Goal: Task Accomplishment & Management: Use online tool/utility

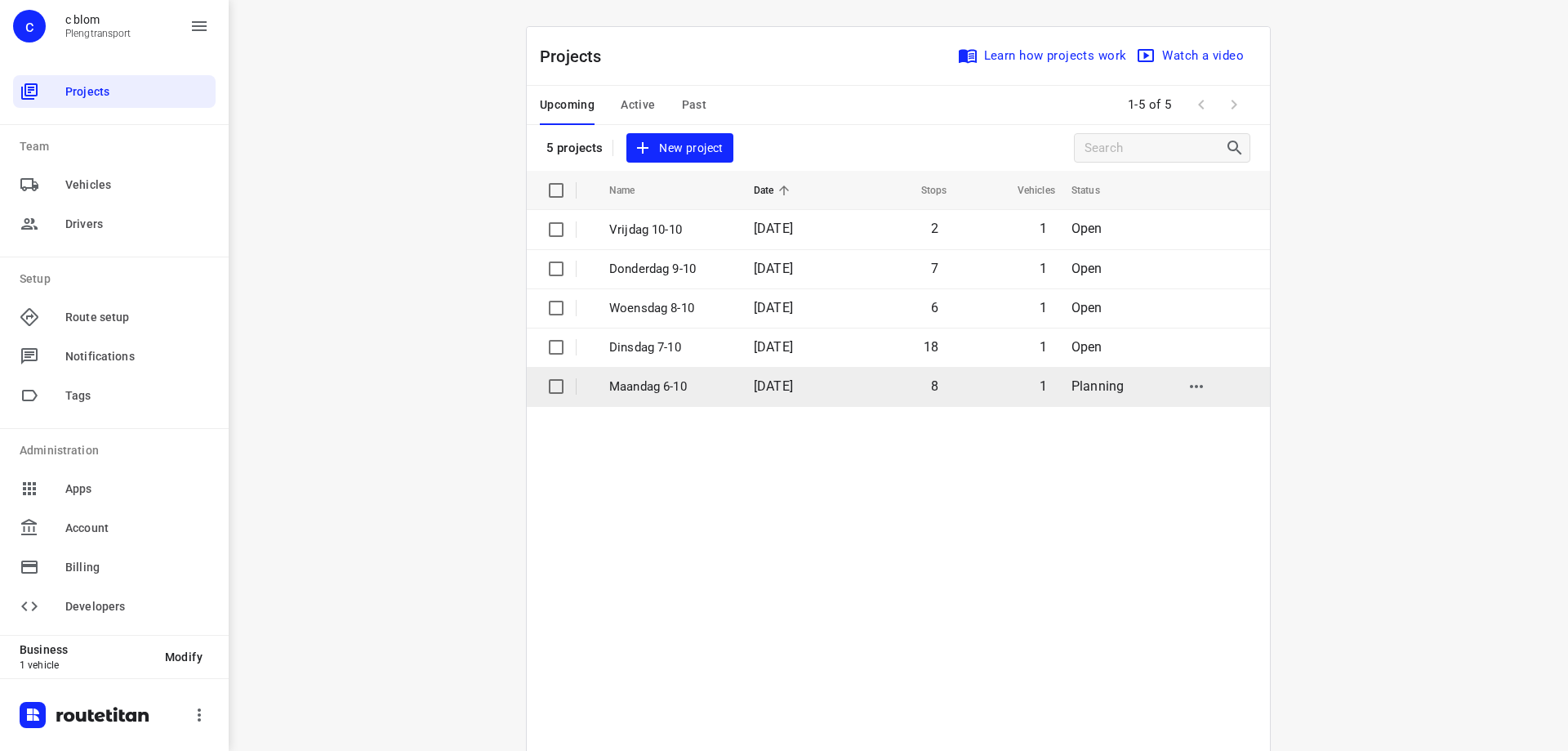
click at [784, 392] on span "[DATE]" at bounding box center [773, 386] width 39 height 16
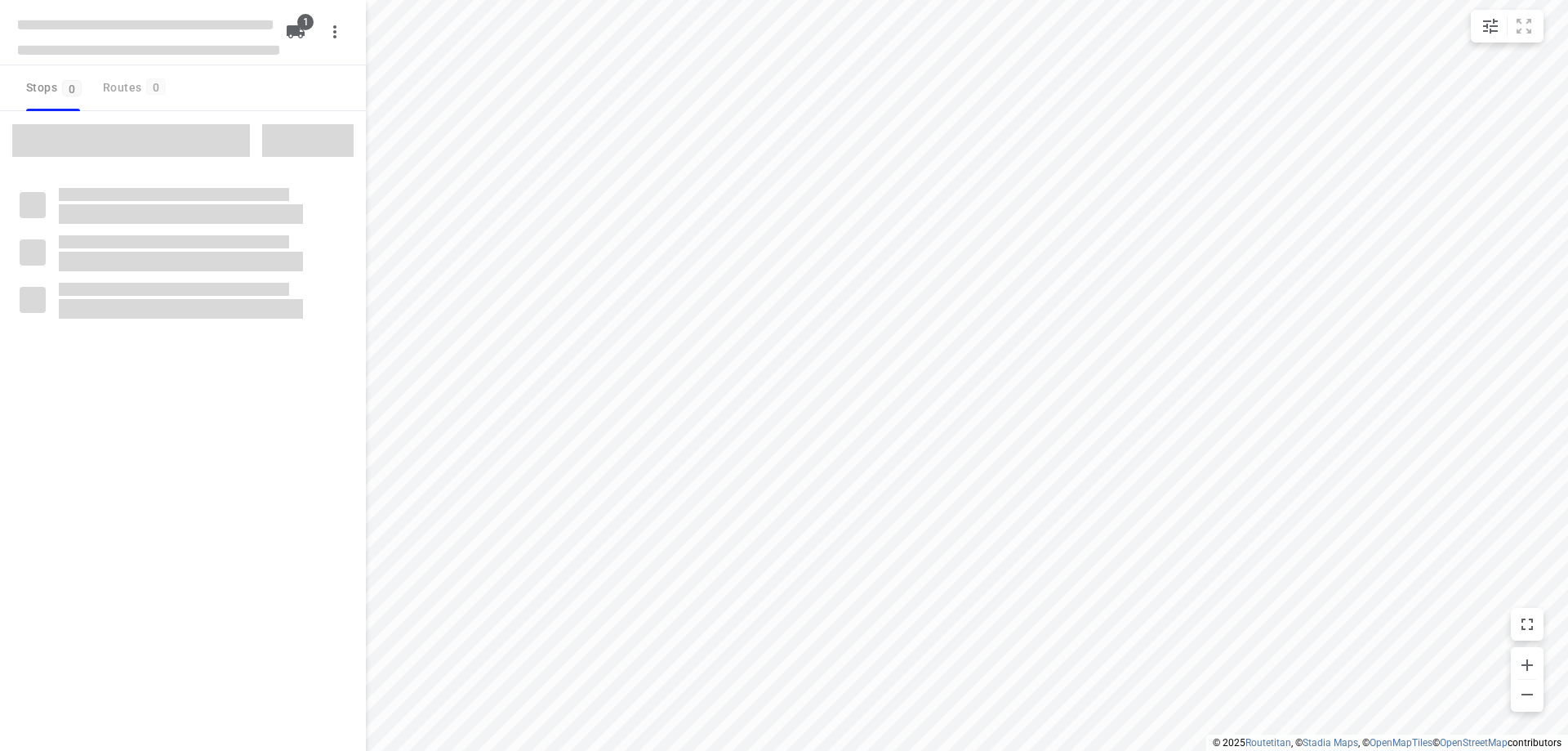
type input "distance"
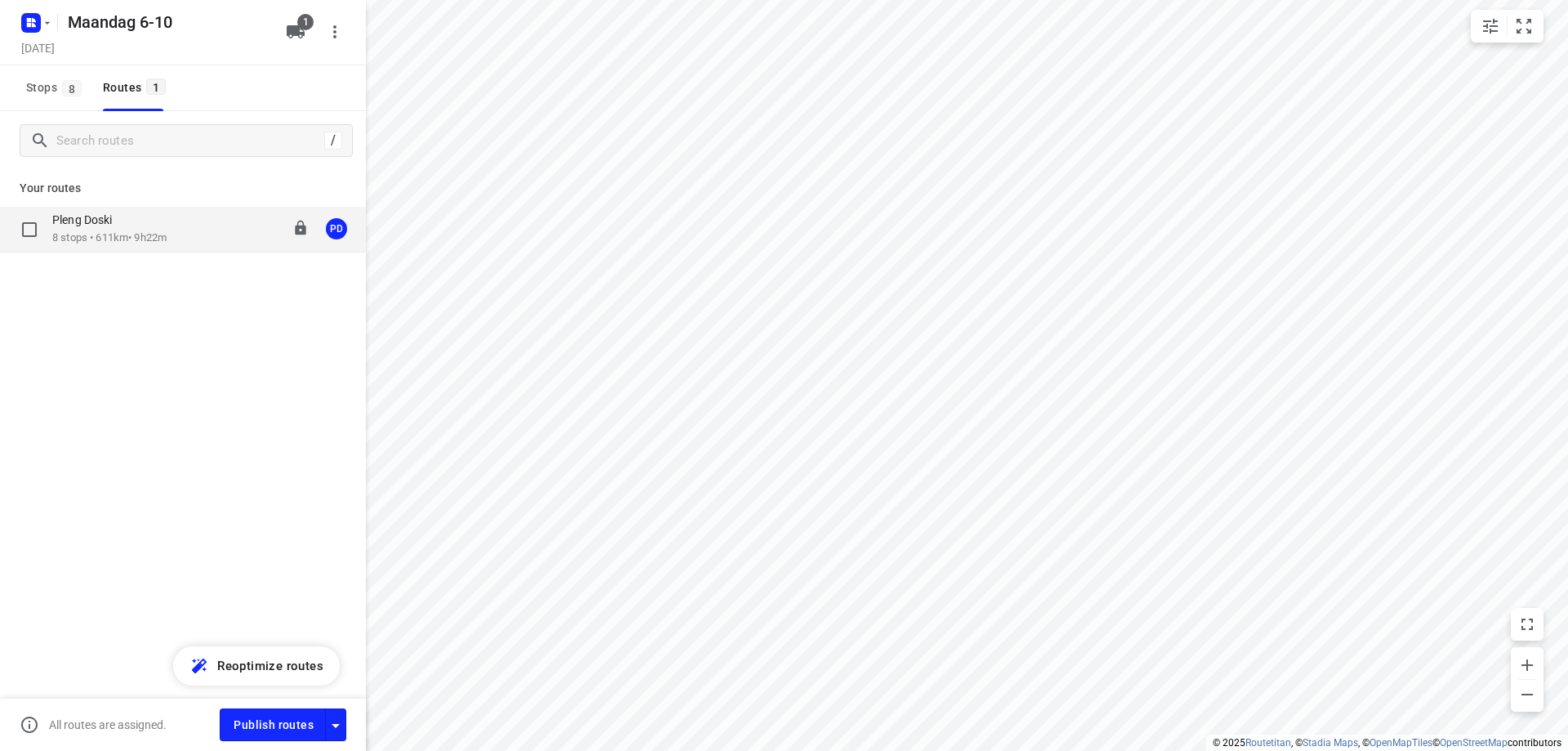
click at [174, 231] on div "Pleng Doski 8 stops • 611km • 9h22m 08:00-17:27 PD" at bounding box center [209, 229] width 314 height 34
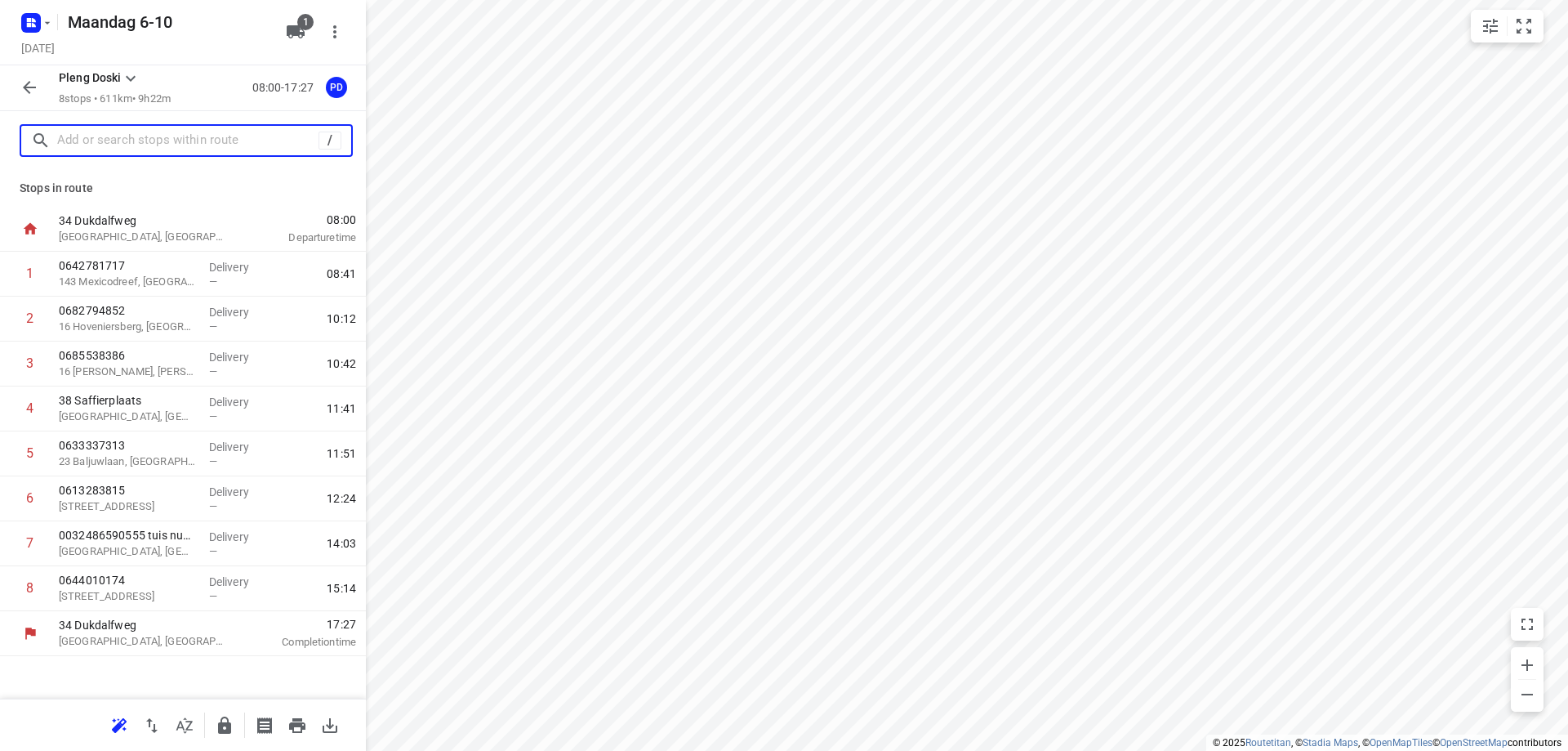
click at [154, 143] on input "text" at bounding box center [187, 140] width 262 height 26
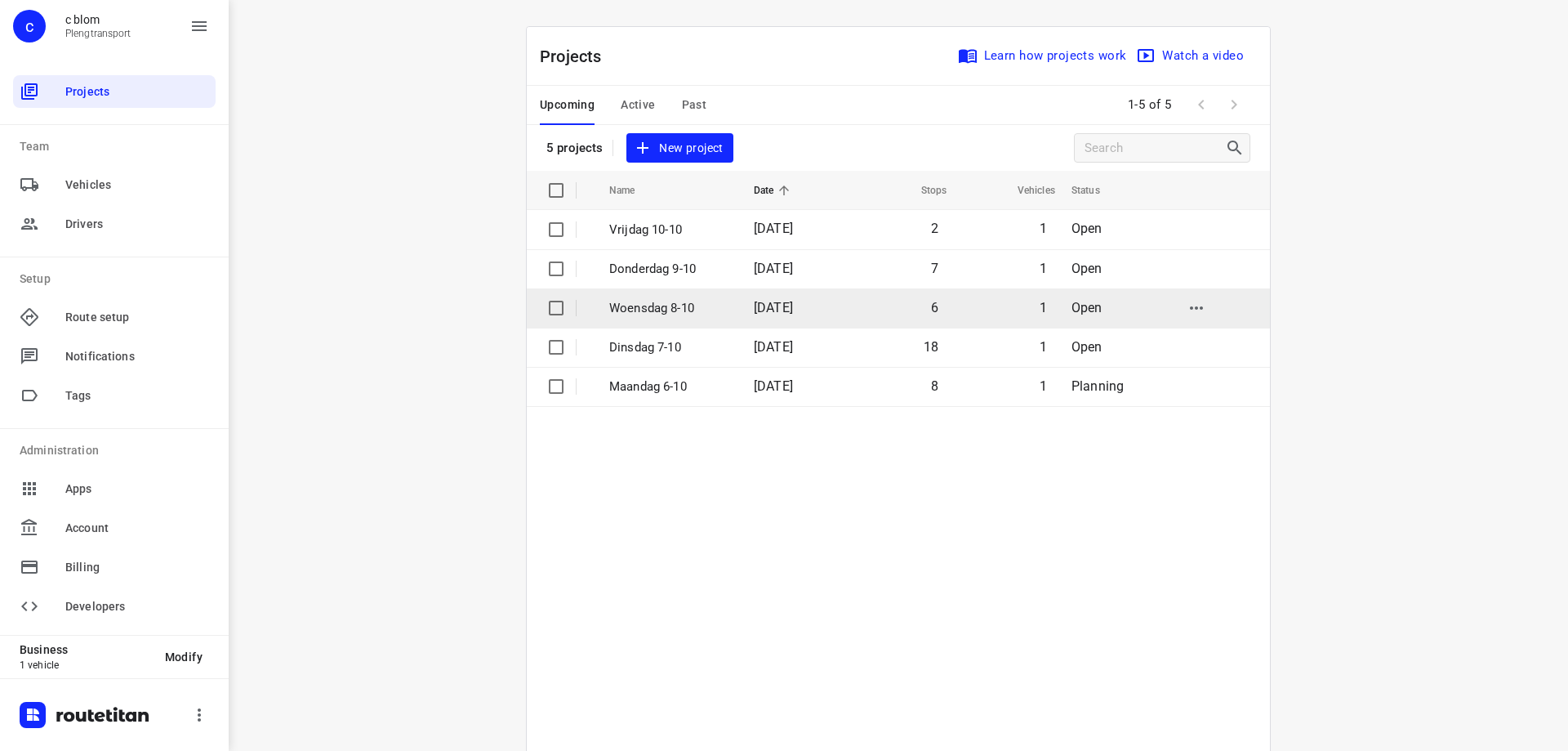
click at [727, 309] on td "Woensdag 8-10" at bounding box center [666, 307] width 148 height 39
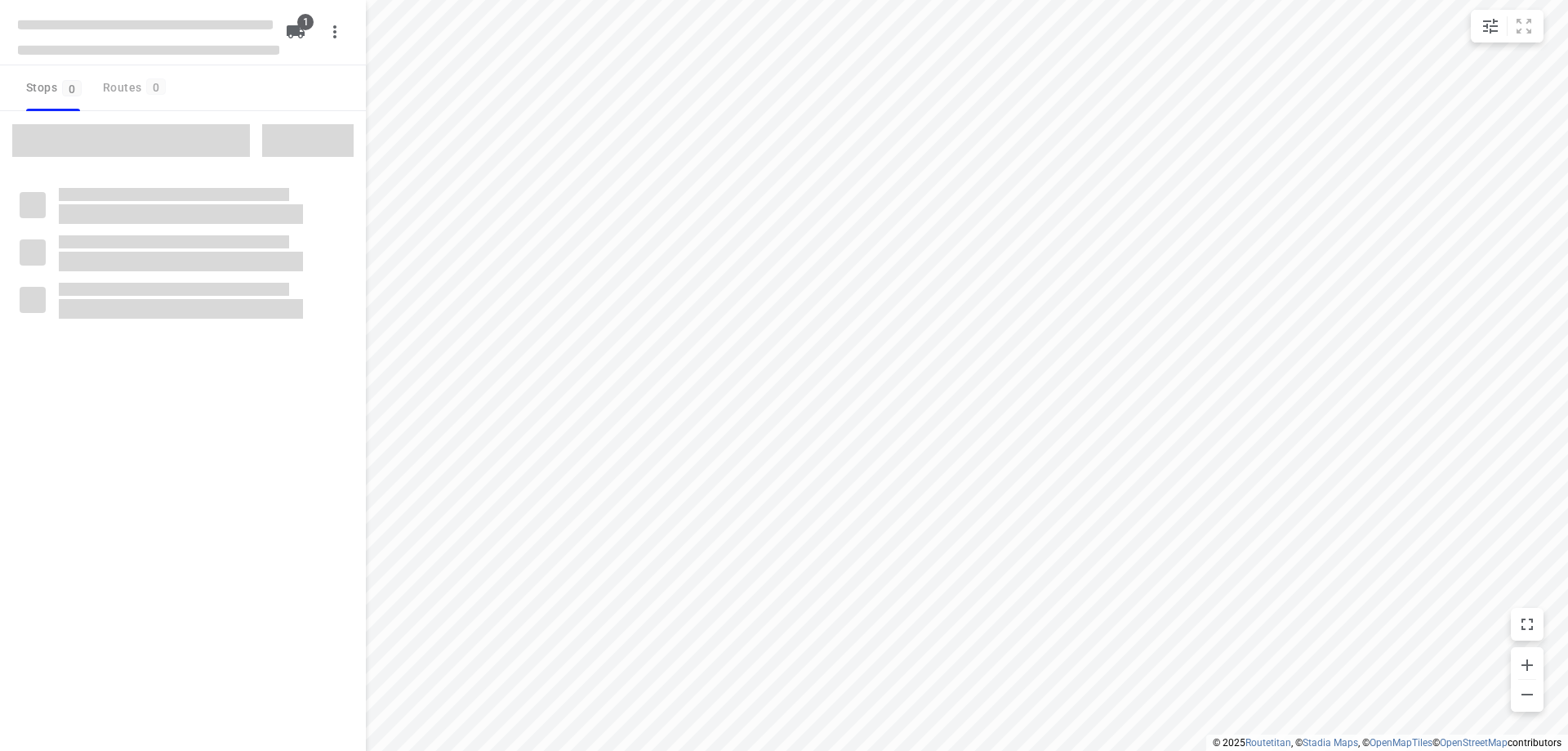
type input "distance"
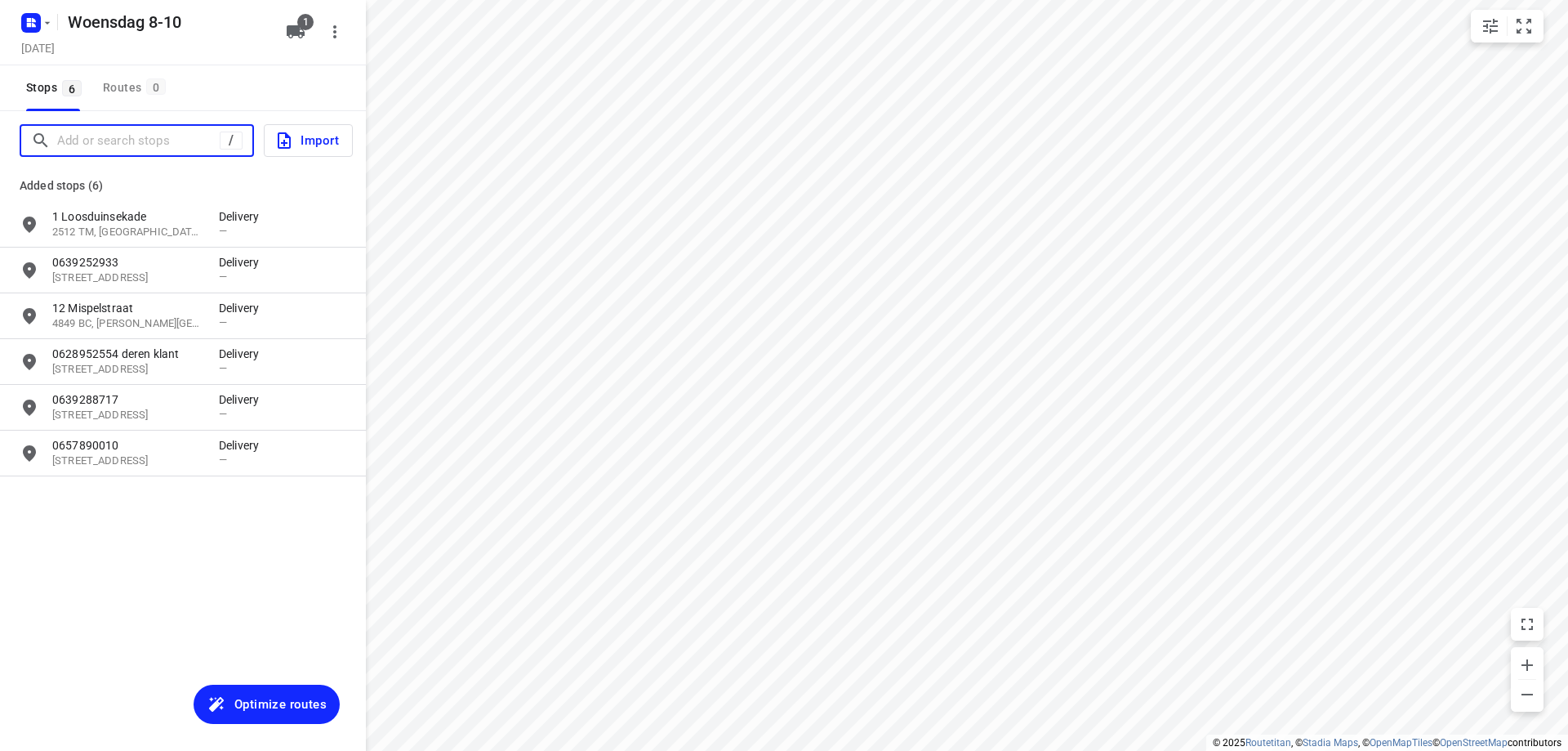
click at [111, 131] on input "Add or search stops" at bounding box center [138, 140] width 163 height 26
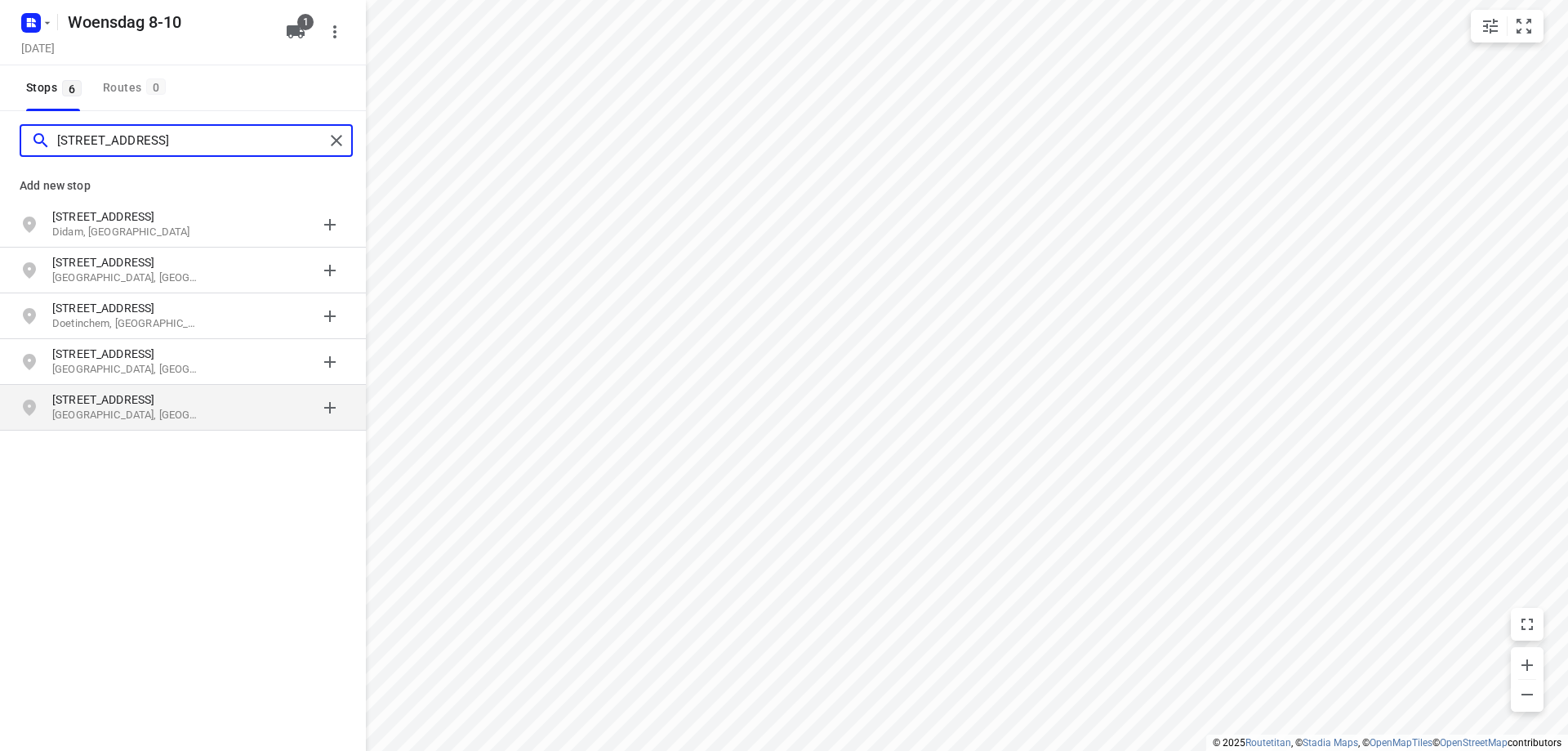
type input "[STREET_ADDRESS]"
click at [96, 400] on p "[STREET_ADDRESS]" at bounding box center [127, 400] width 150 height 17
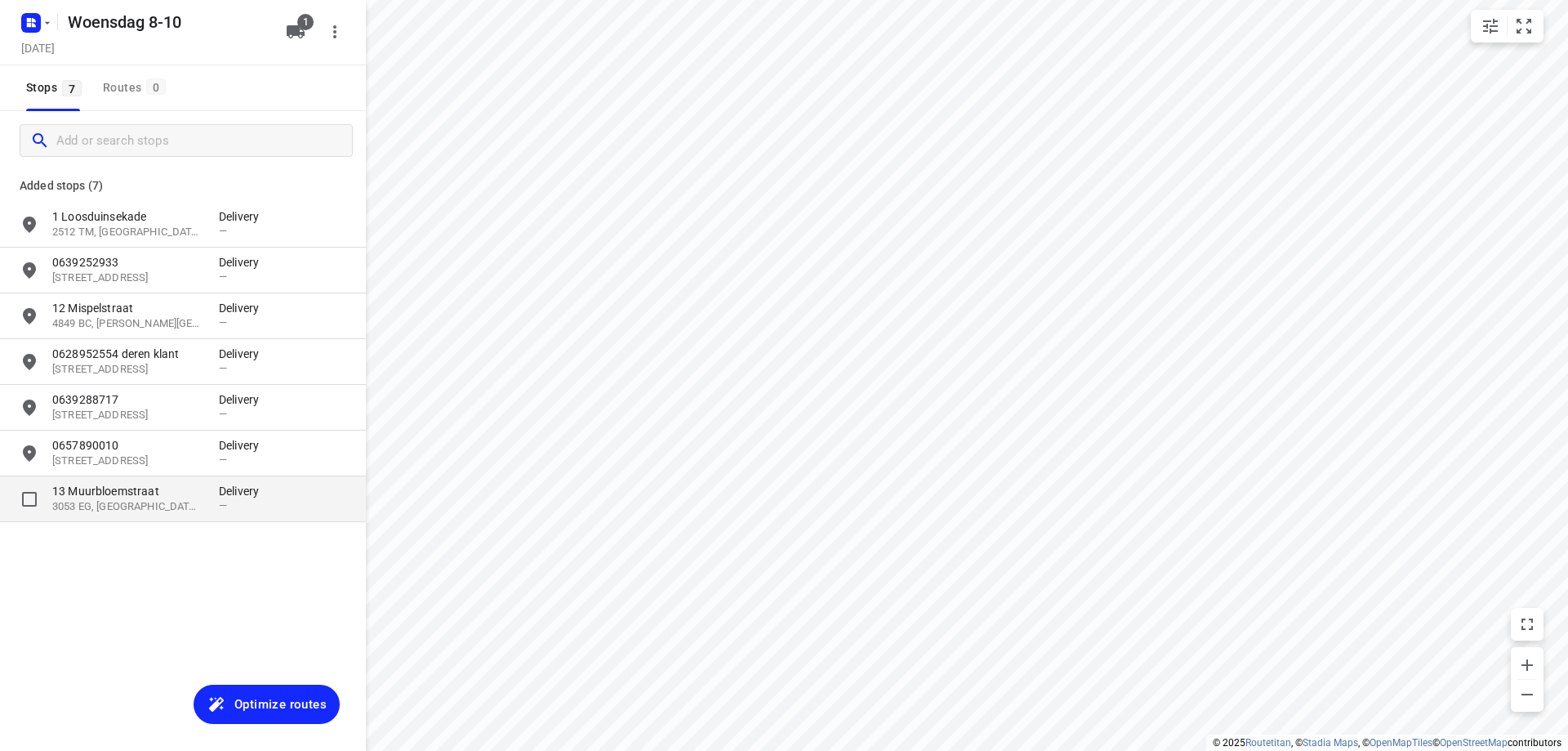
click at [125, 506] on p "3053 EG, [GEOGRAPHIC_DATA], [GEOGRAPHIC_DATA]" at bounding box center [127, 506] width 150 height 16
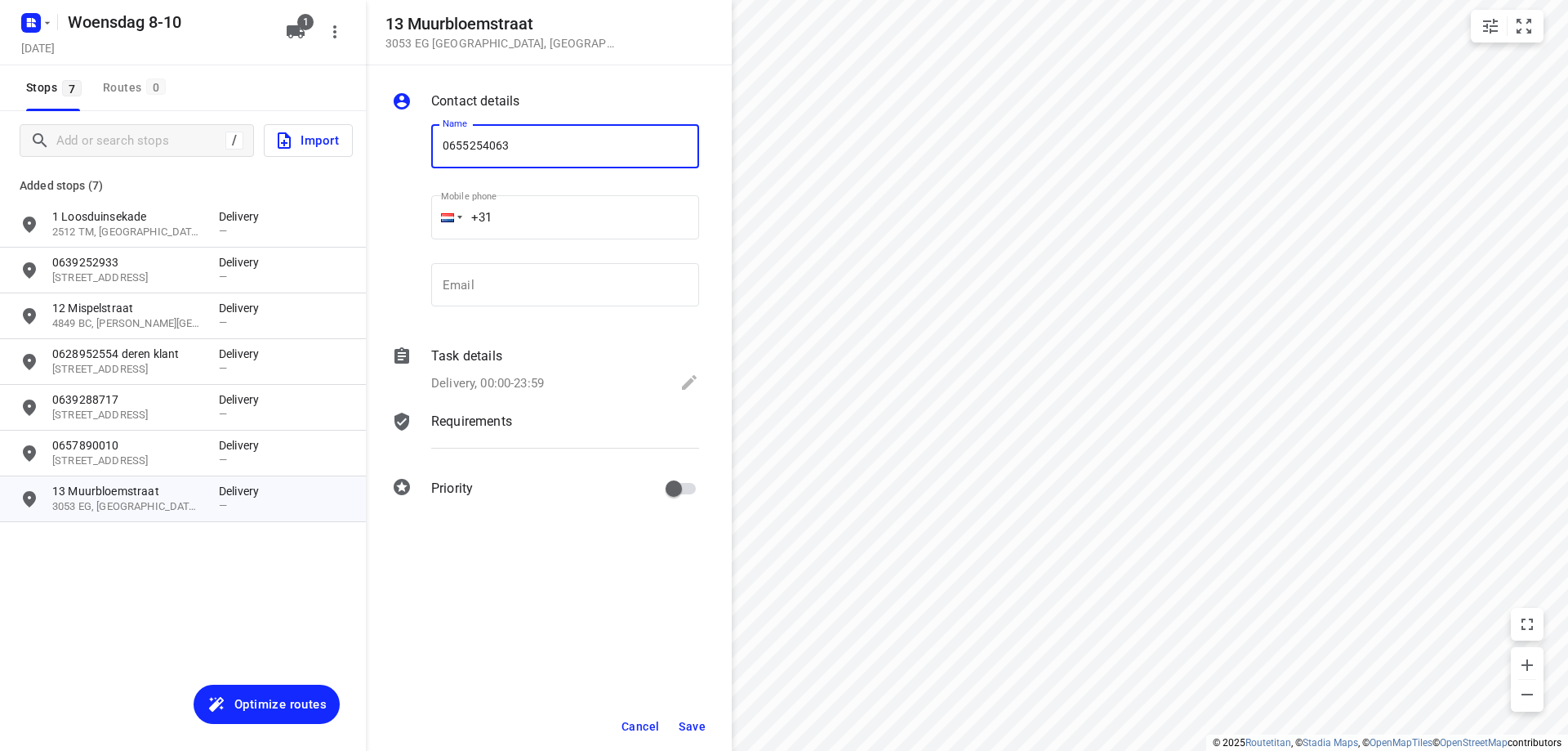
type input "0655254063"
click at [685, 726] on span "Save" at bounding box center [692, 726] width 27 height 13
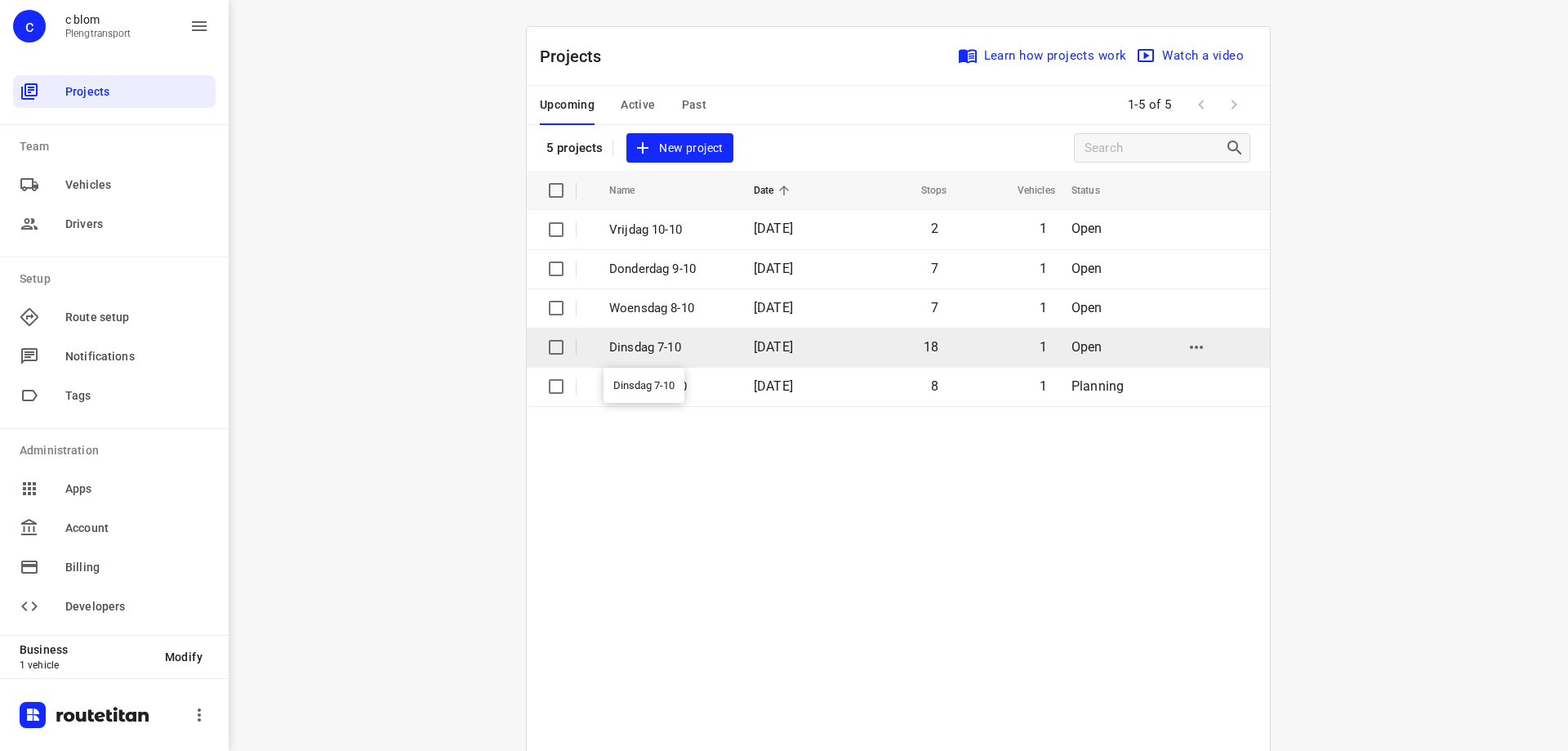
click at [701, 338] on p "Dinsdag 7-10" at bounding box center [669, 347] width 120 height 19
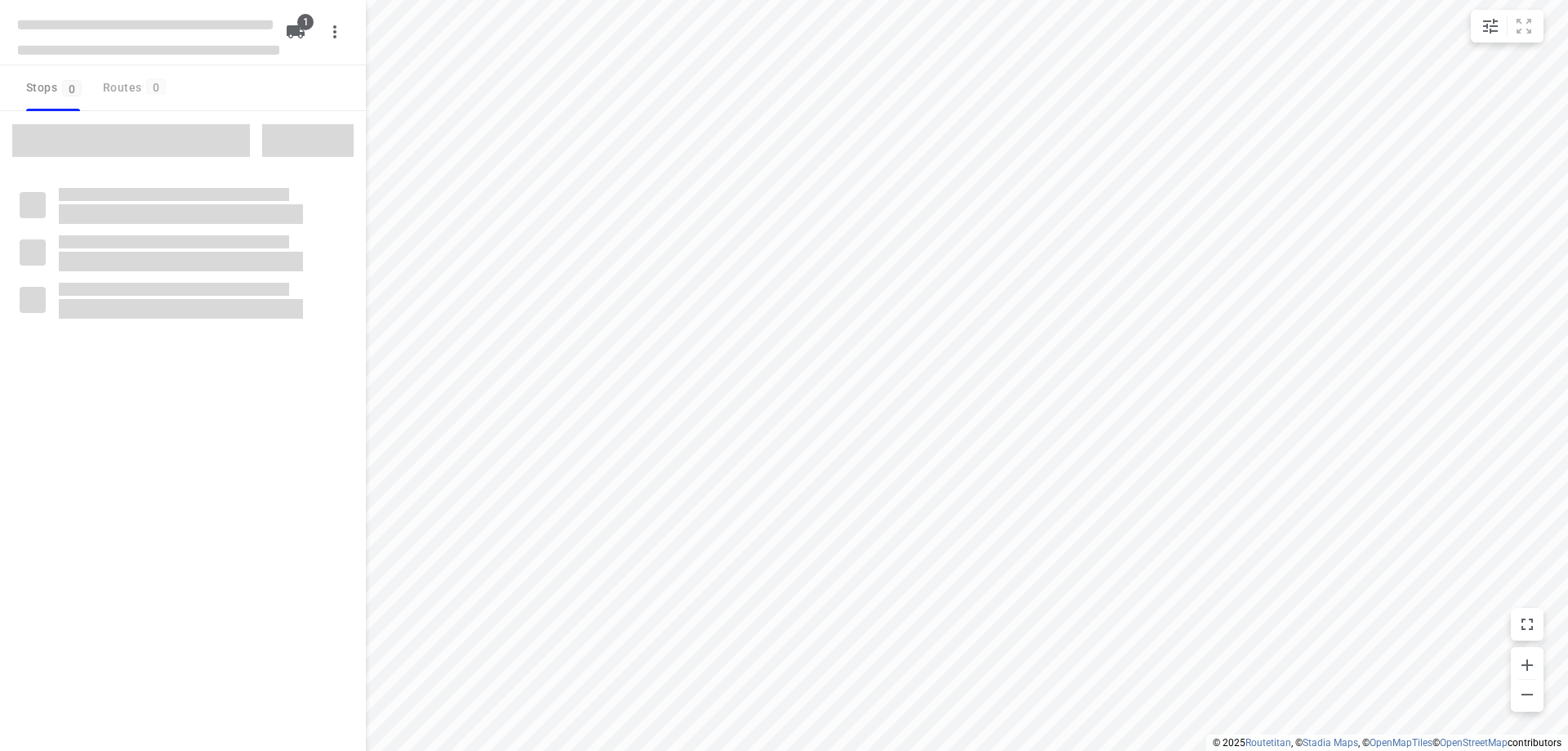
type input "distance"
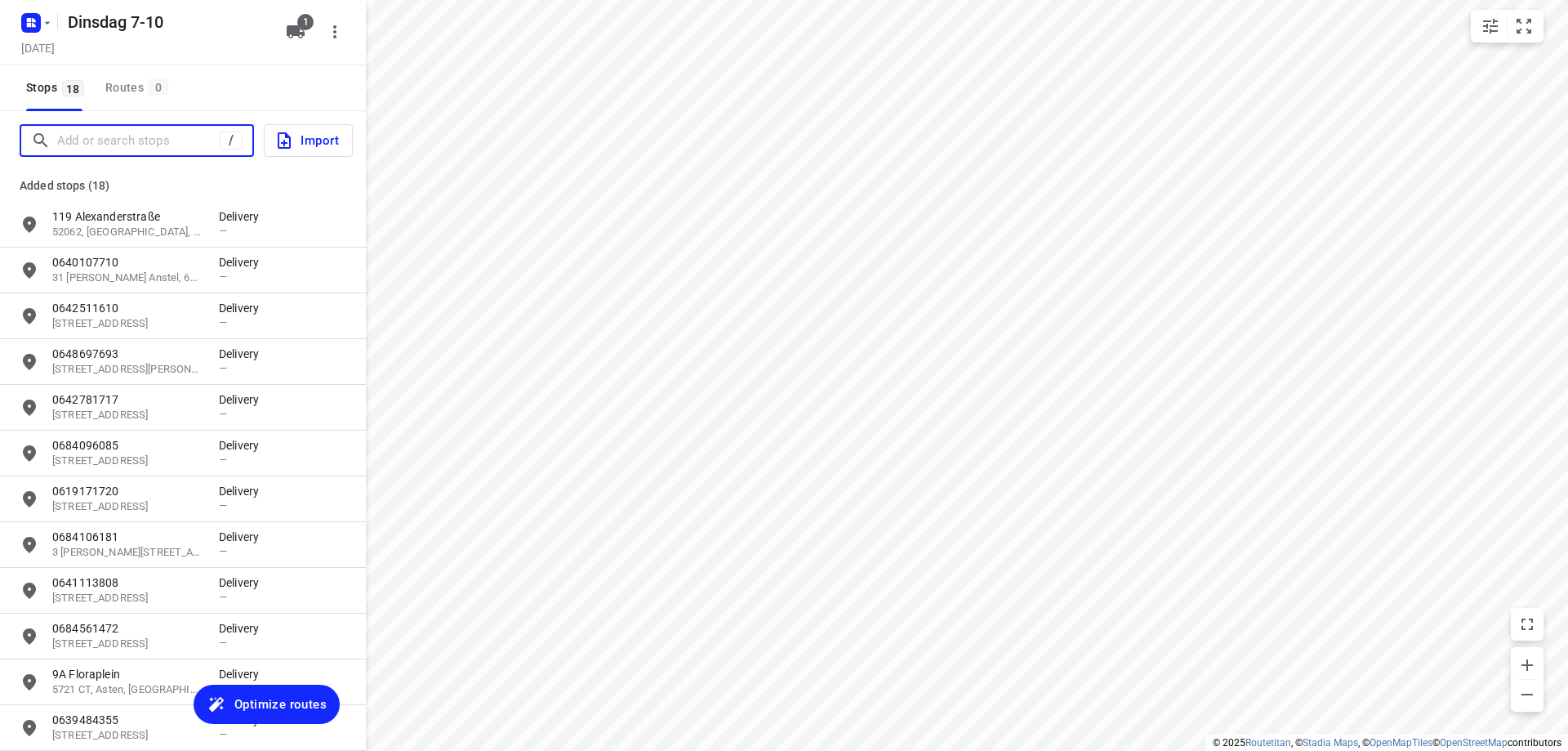
click at [127, 131] on input "Add or search stops" at bounding box center [138, 140] width 163 height 26
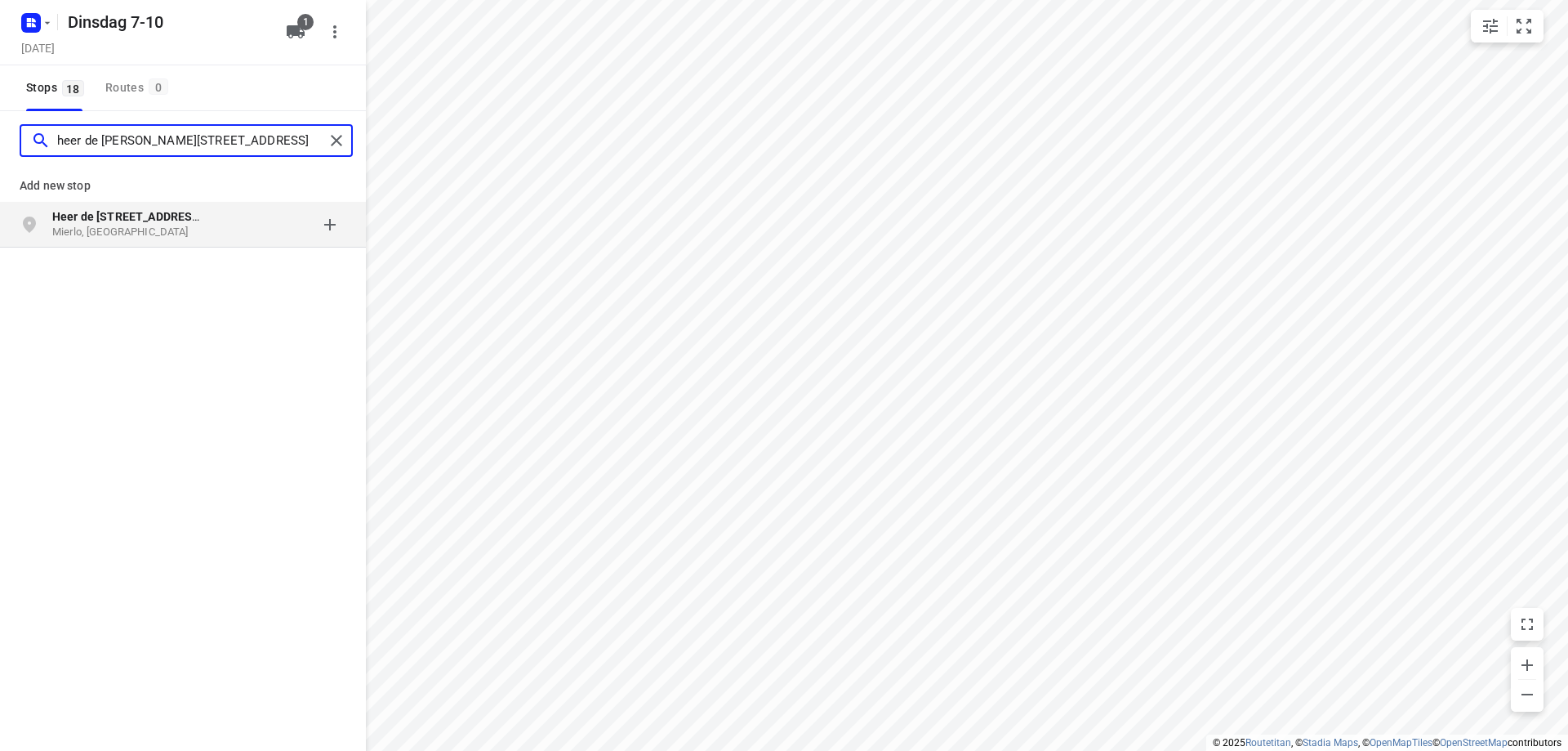
type input "heer de [PERSON_NAME][STREET_ADDRESS]"
click at [92, 227] on p "Mierlo, [GEOGRAPHIC_DATA]" at bounding box center [127, 232] width 150 height 16
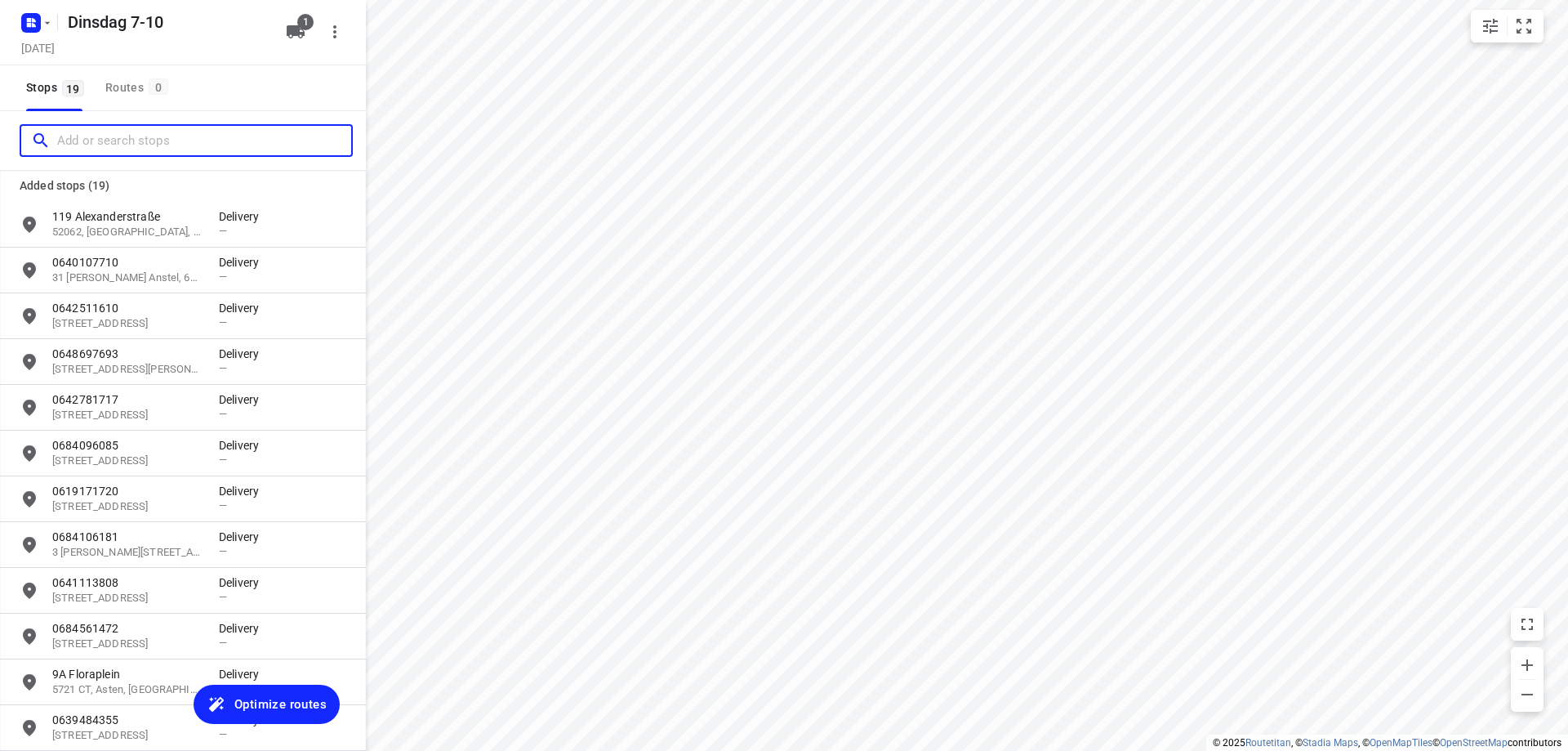
scroll to position [396, 0]
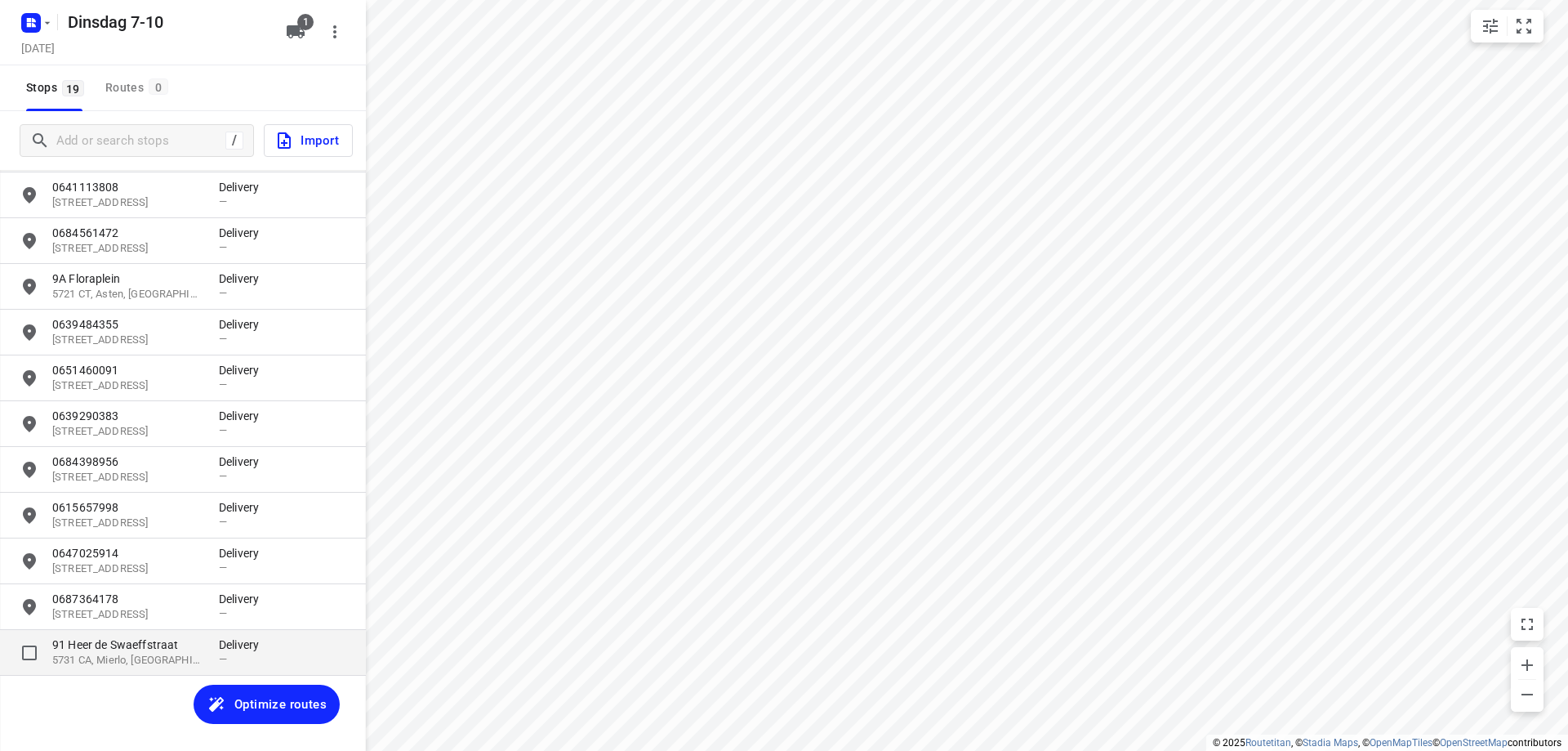
click at [83, 645] on p "91 Heer de Swaeffstraat" at bounding box center [127, 644] width 150 height 17
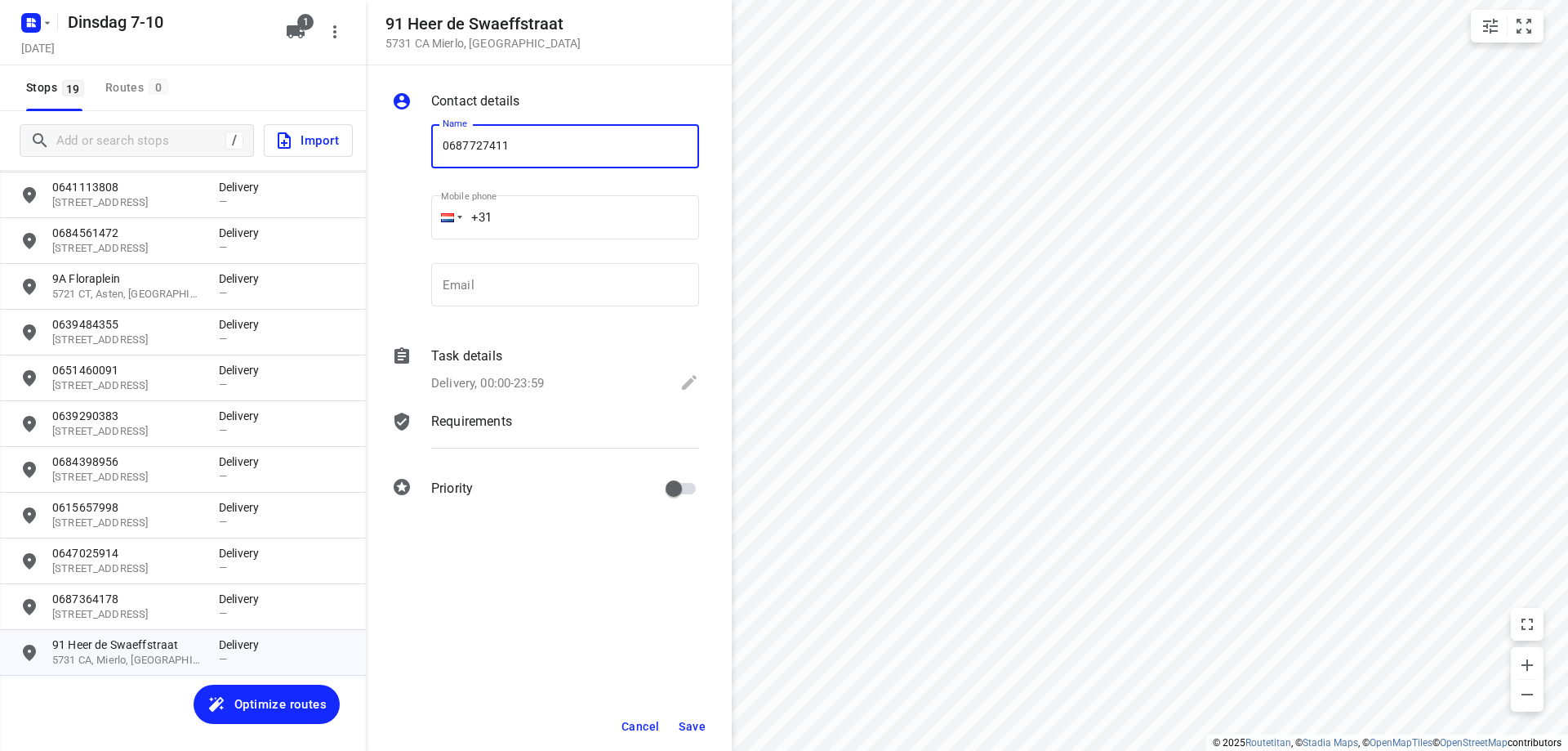
type input "0687727411"
click at [692, 724] on span "Save" at bounding box center [692, 726] width 27 height 13
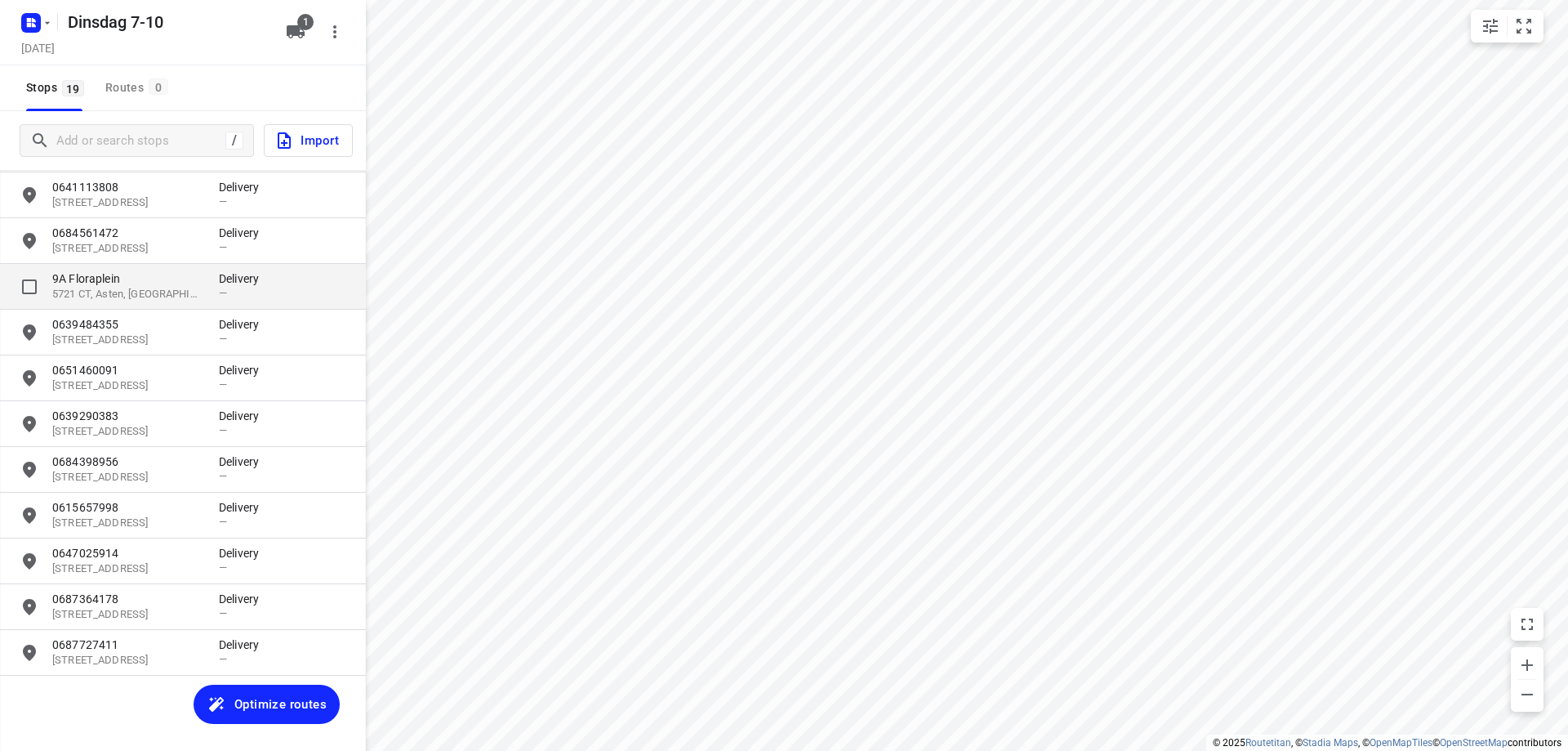
click at [137, 299] on p "5721 CT, Asten, [GEOGRAPHIC_DATA]" at bounding box center [127, 294] width 150 height 16
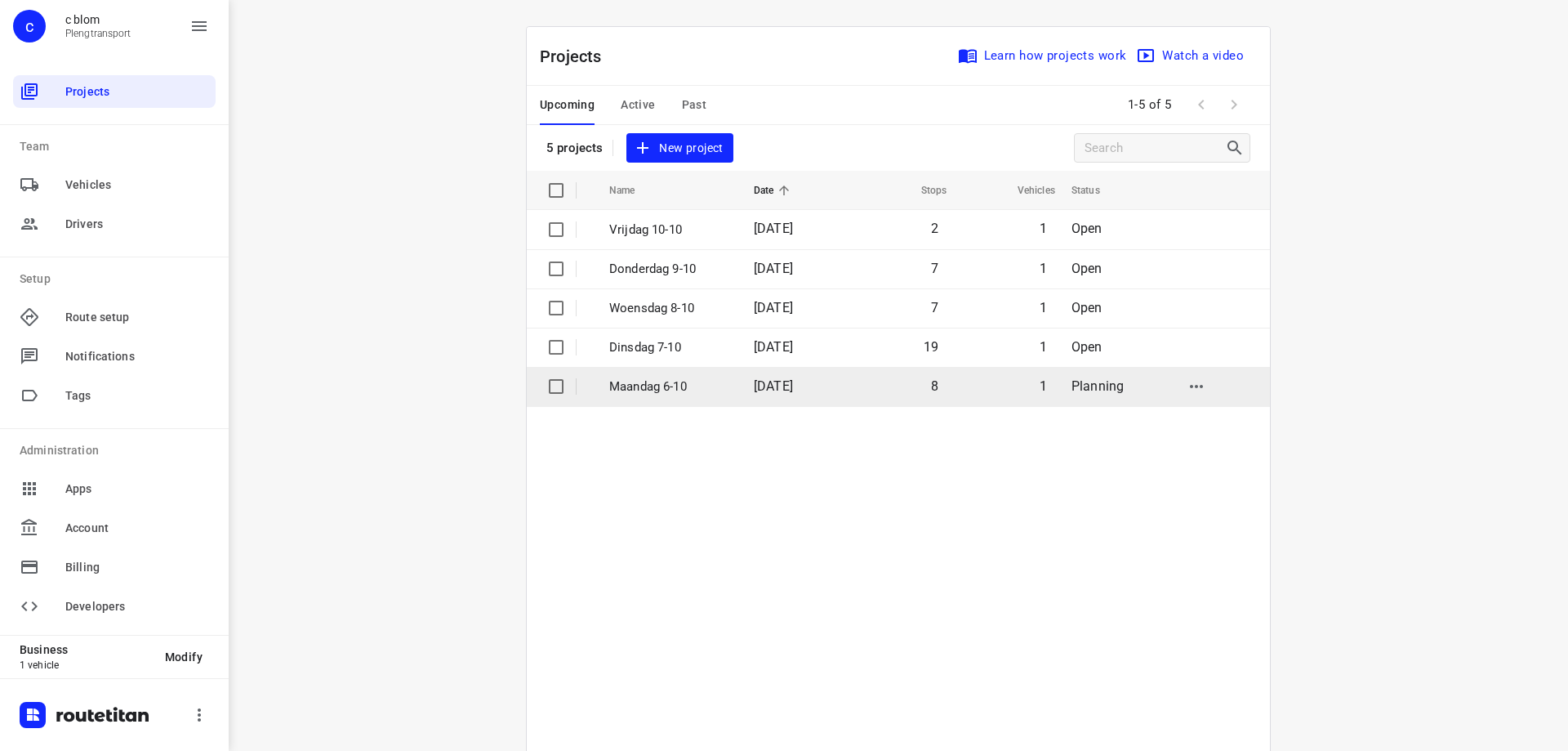
click at [654, 378] on p "Maandag 6-10" at bounding box center [669, 387] width 120 height 19
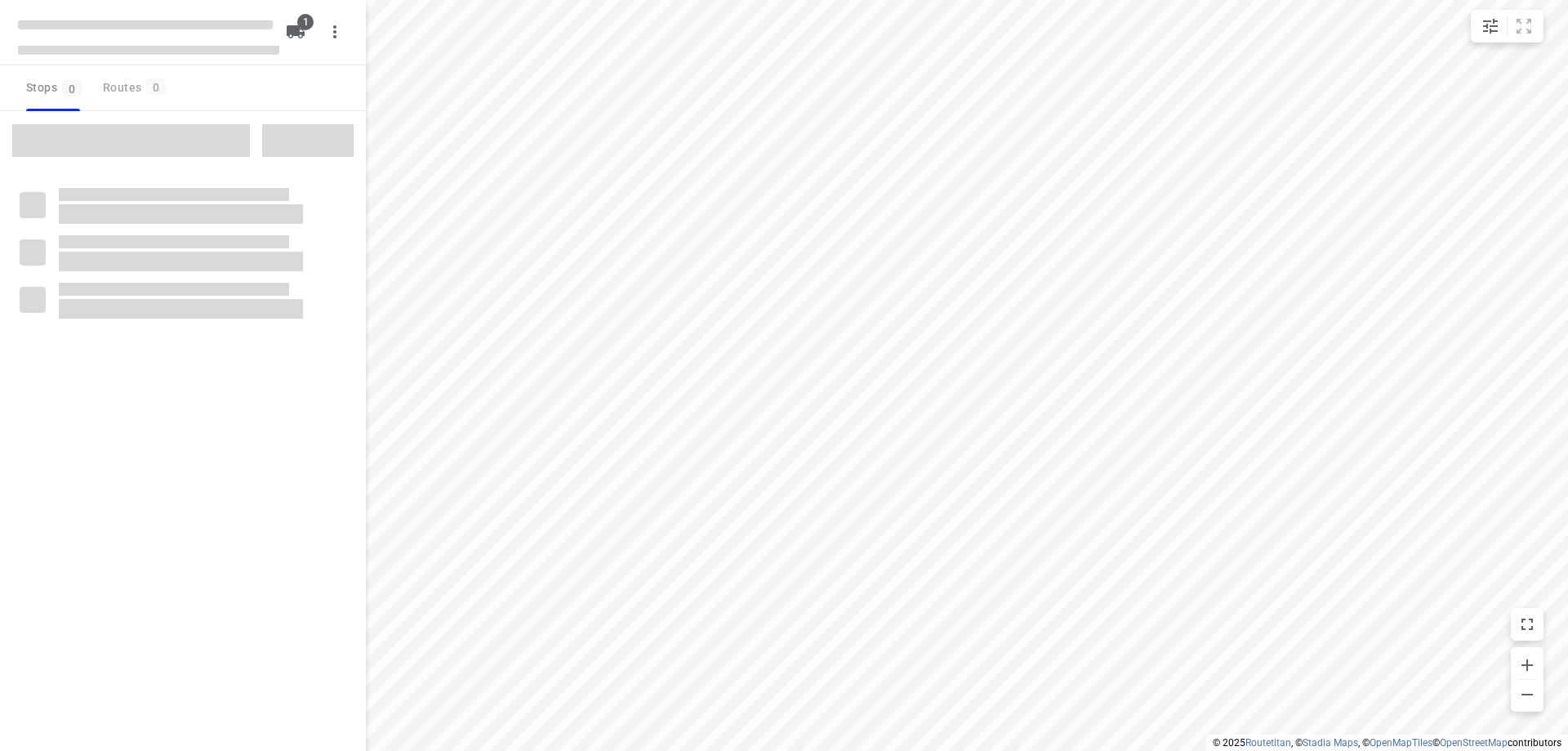
type input "distance"
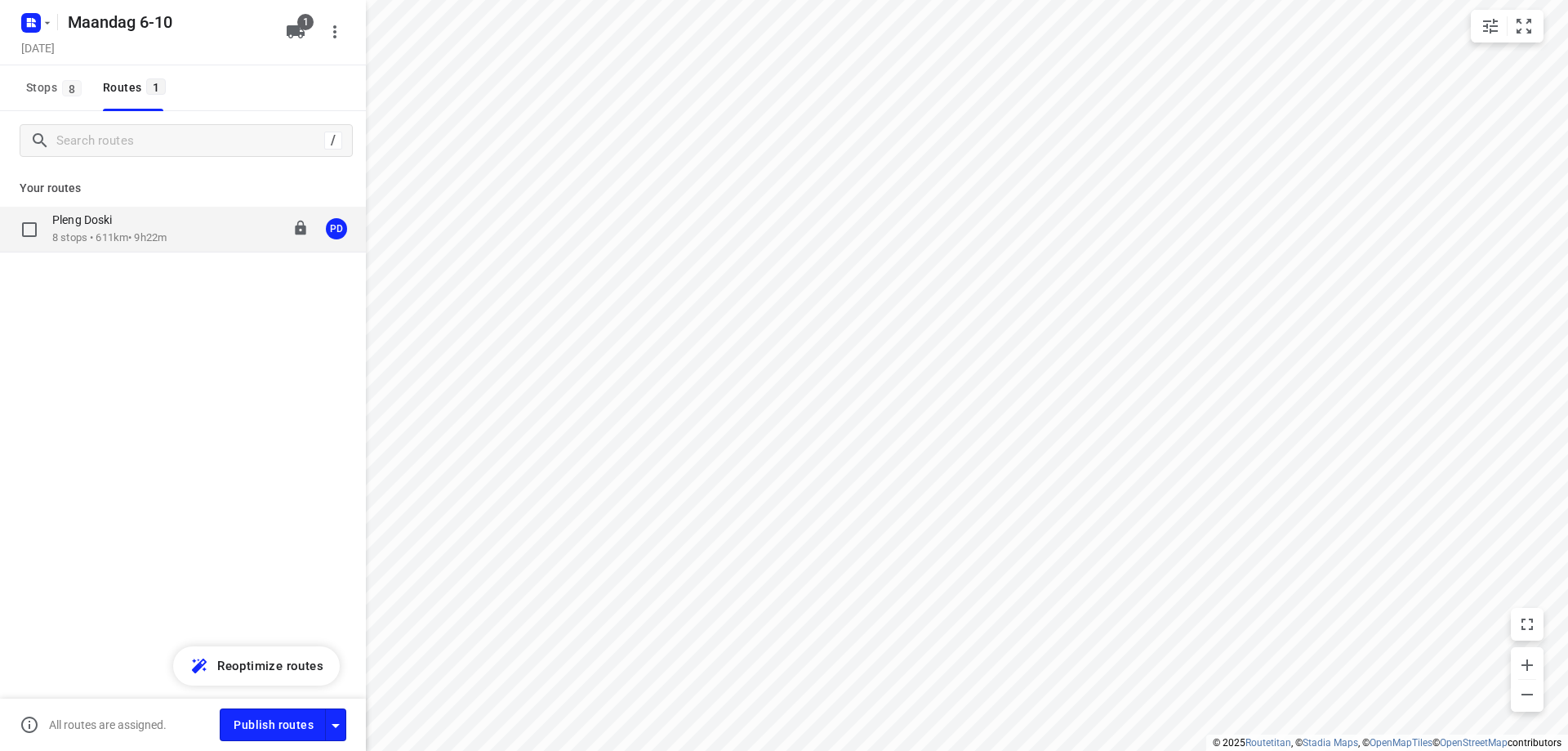
click at [183, 229] on div "Pleng Doski 8 stops • 611km • 9h22m 08:00-17:27 PD" at bounding box center [209, 229] width 314 height 34
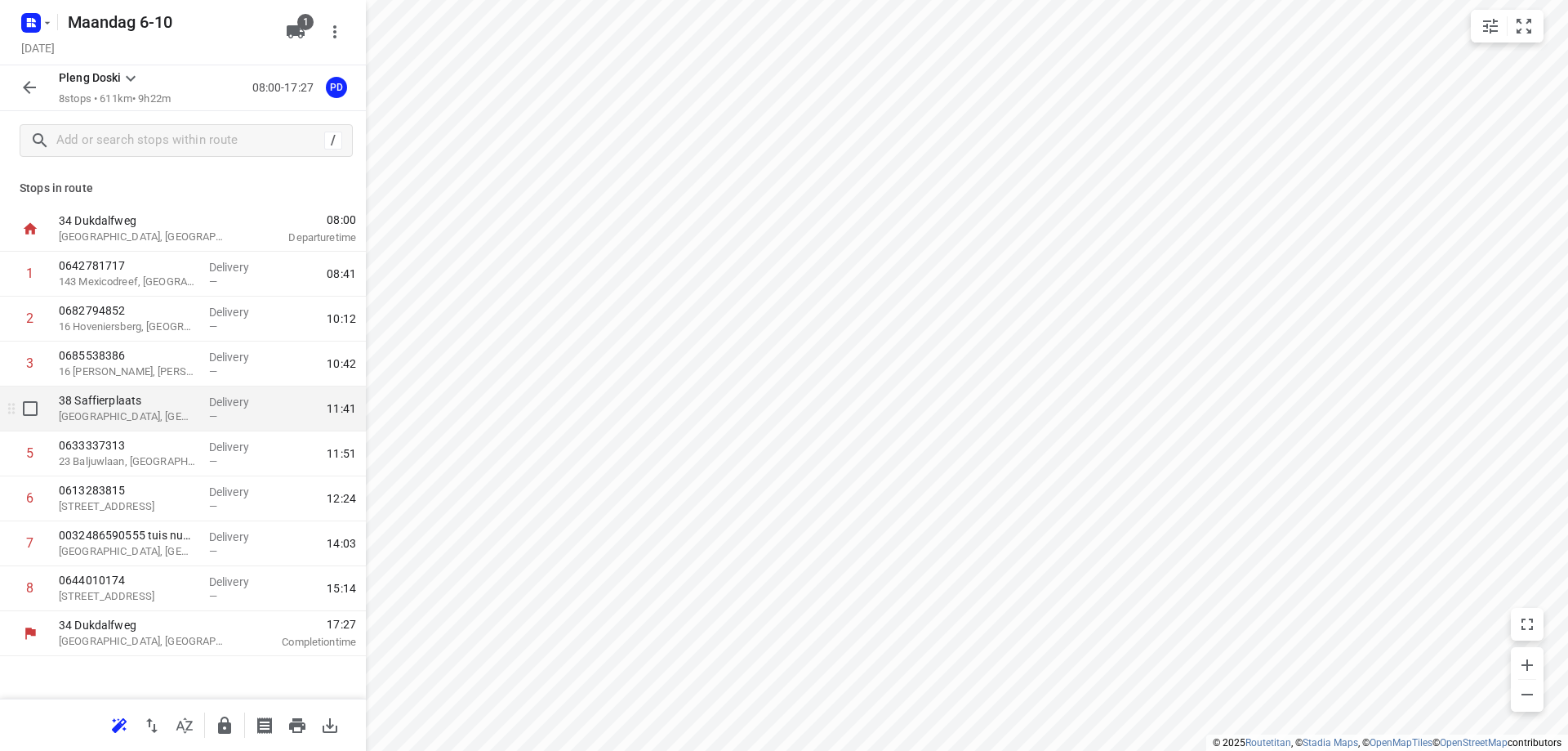
click at [177, 427] on div "38 Saffierplaats [GEOGRAPHIC_DATA], [GEOGRAPHIC_DATA]" at bounding box center [127, 409] width 150 height 45
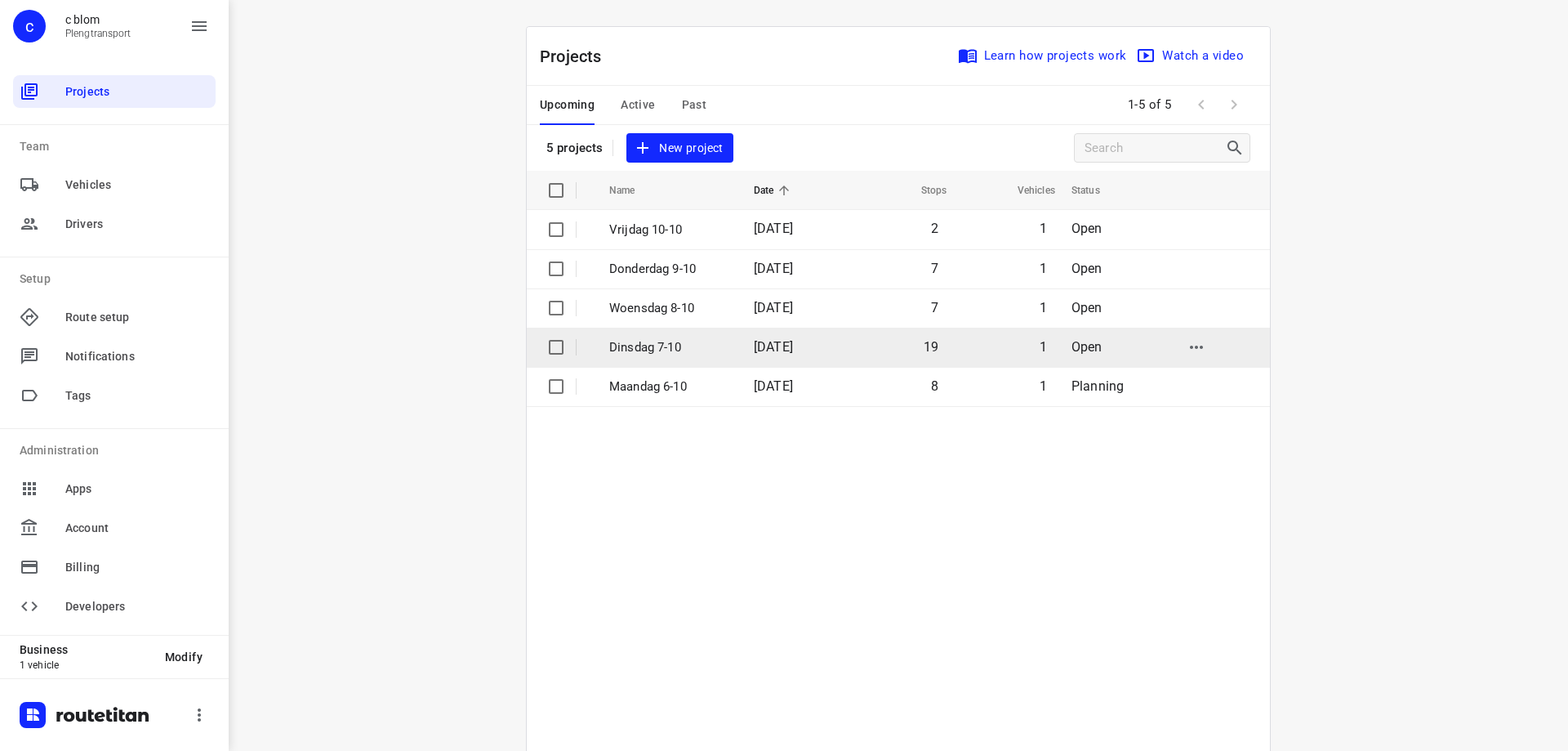
click at [743, 353] on td "[DATE]" at bounding box center [793, 347] width 105 height 39
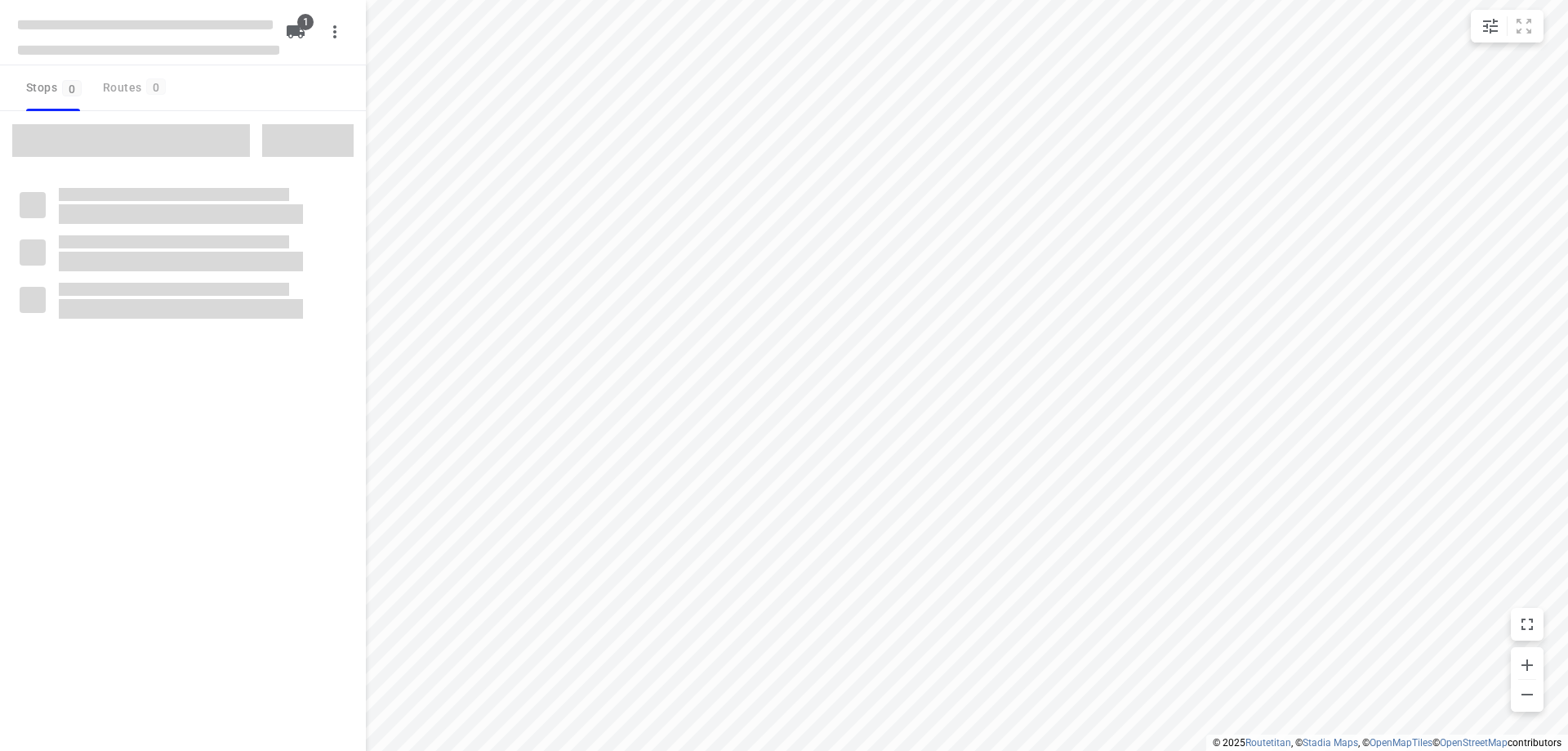
type input "distance"
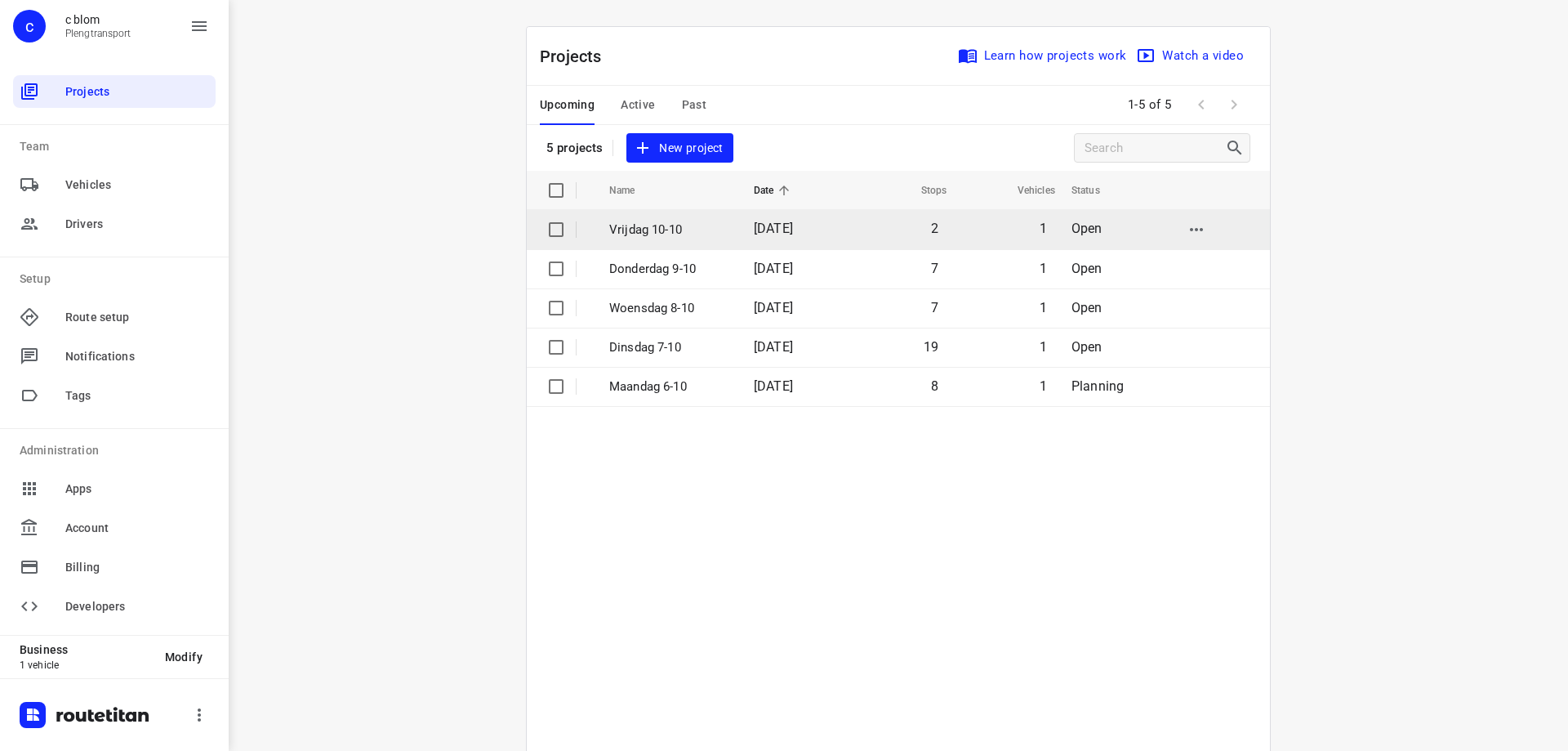
click at [706, 244] on td "Vrijdag 10-10" at bounding box center [666, 229] width 148 height 39
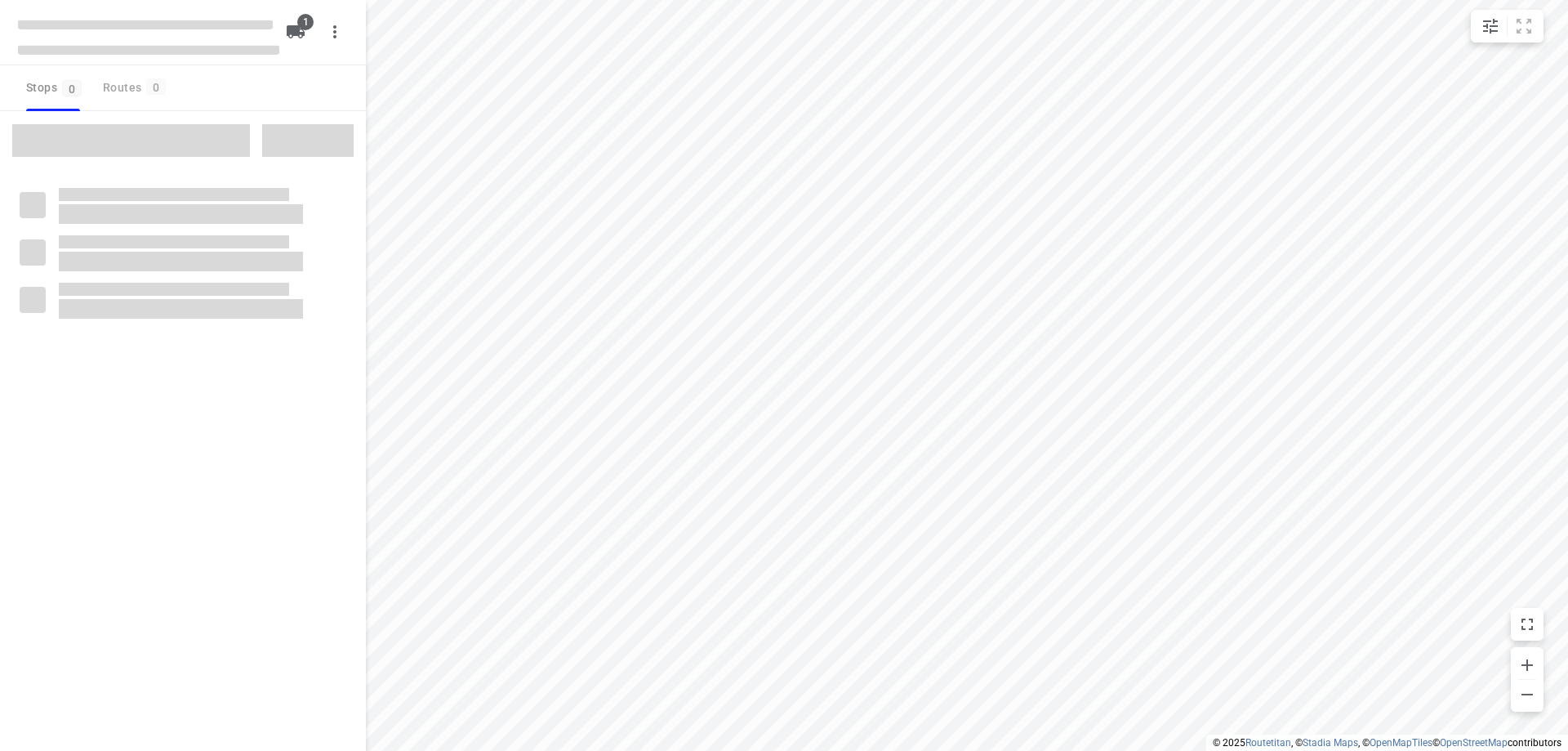
type input "distance"
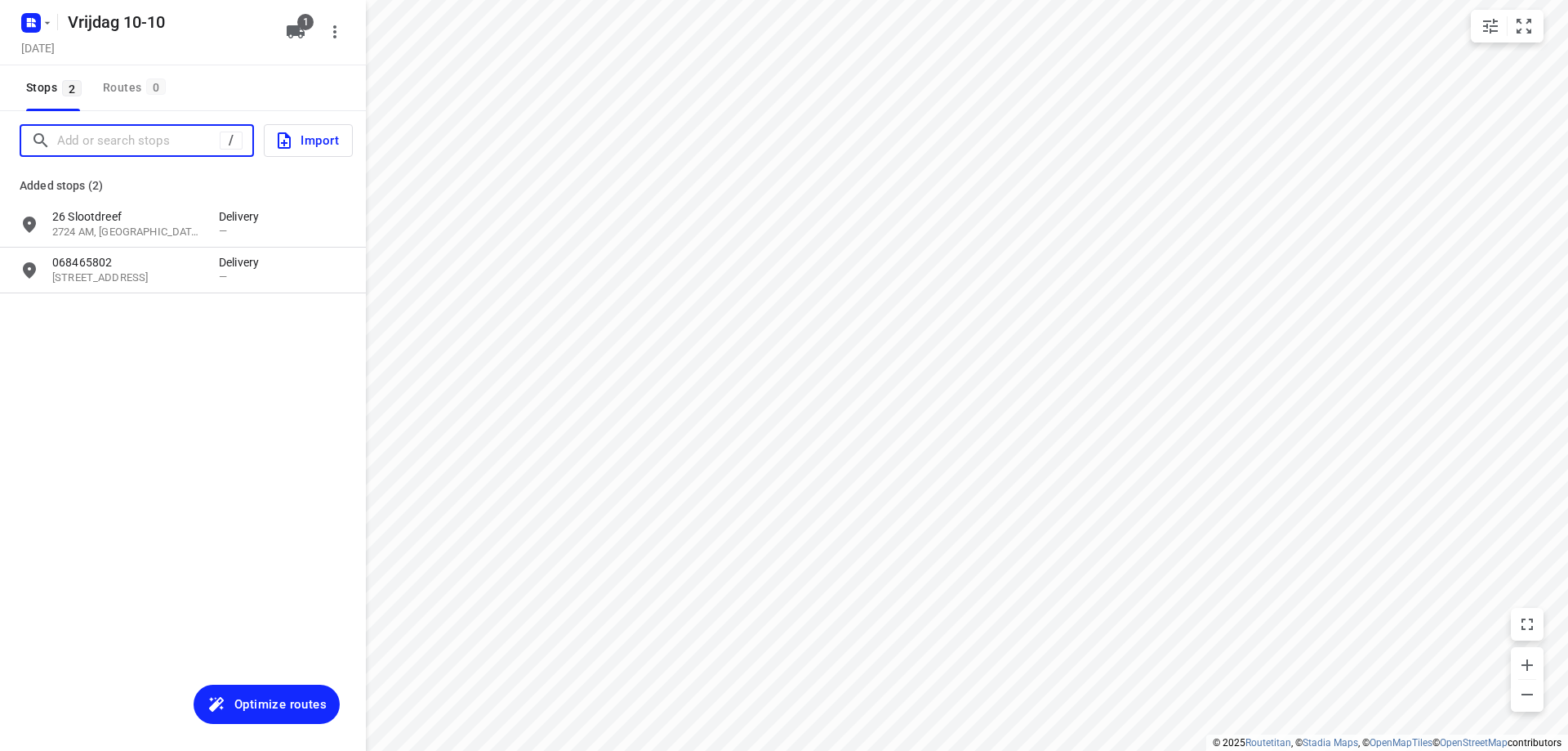
click at [130, 135] on input "Add or search stops" at bounding box center [138, 140] width 163 height 26
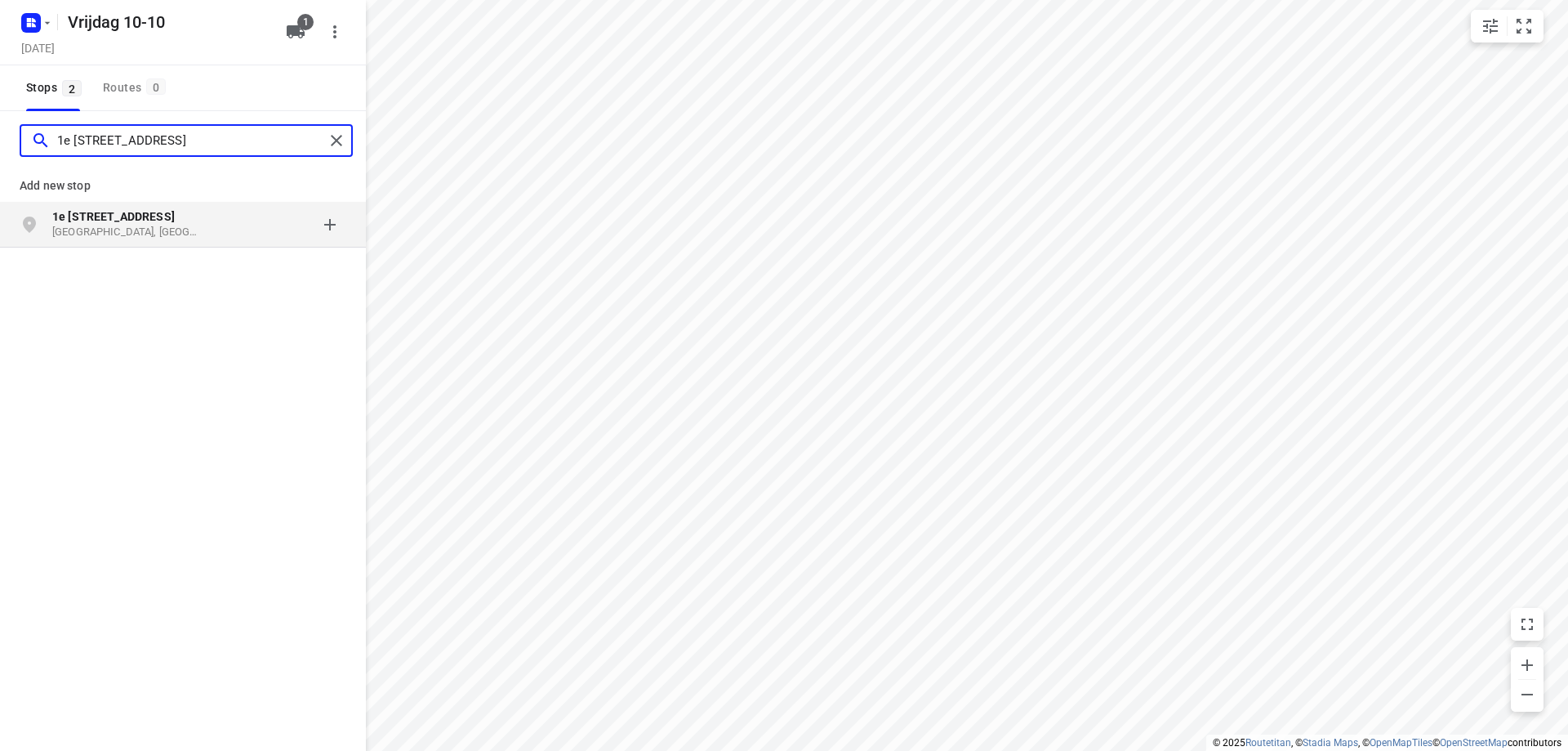
type input "1e [STREET_ADDRESS]"
click at [220, 231] on div "grid" at bounding box center [282, 225] width 127 height 33
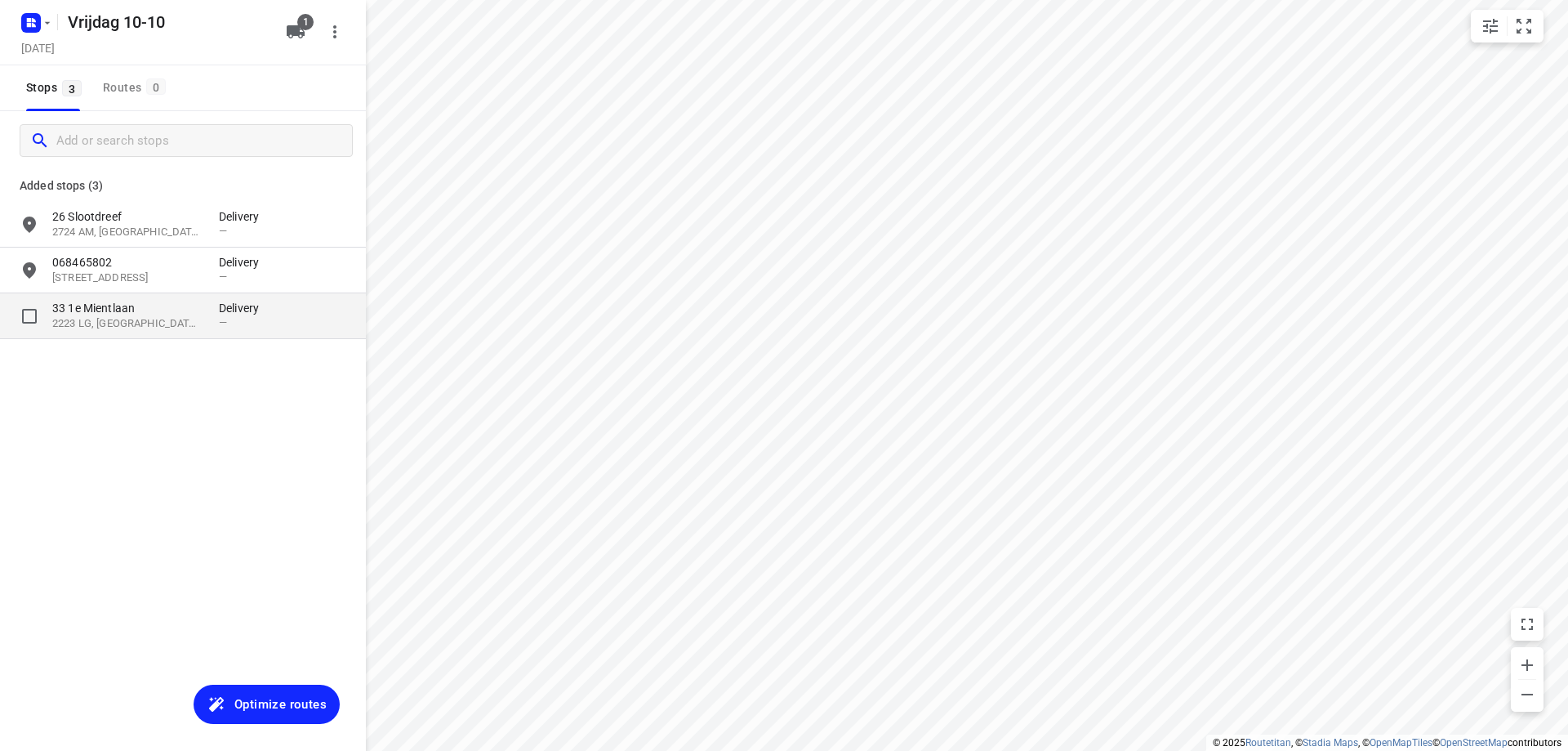
click at [216, 326] on div "33 1e [STREET_ADDRESS]" at bounding box center [135, 316] width 167 height 32
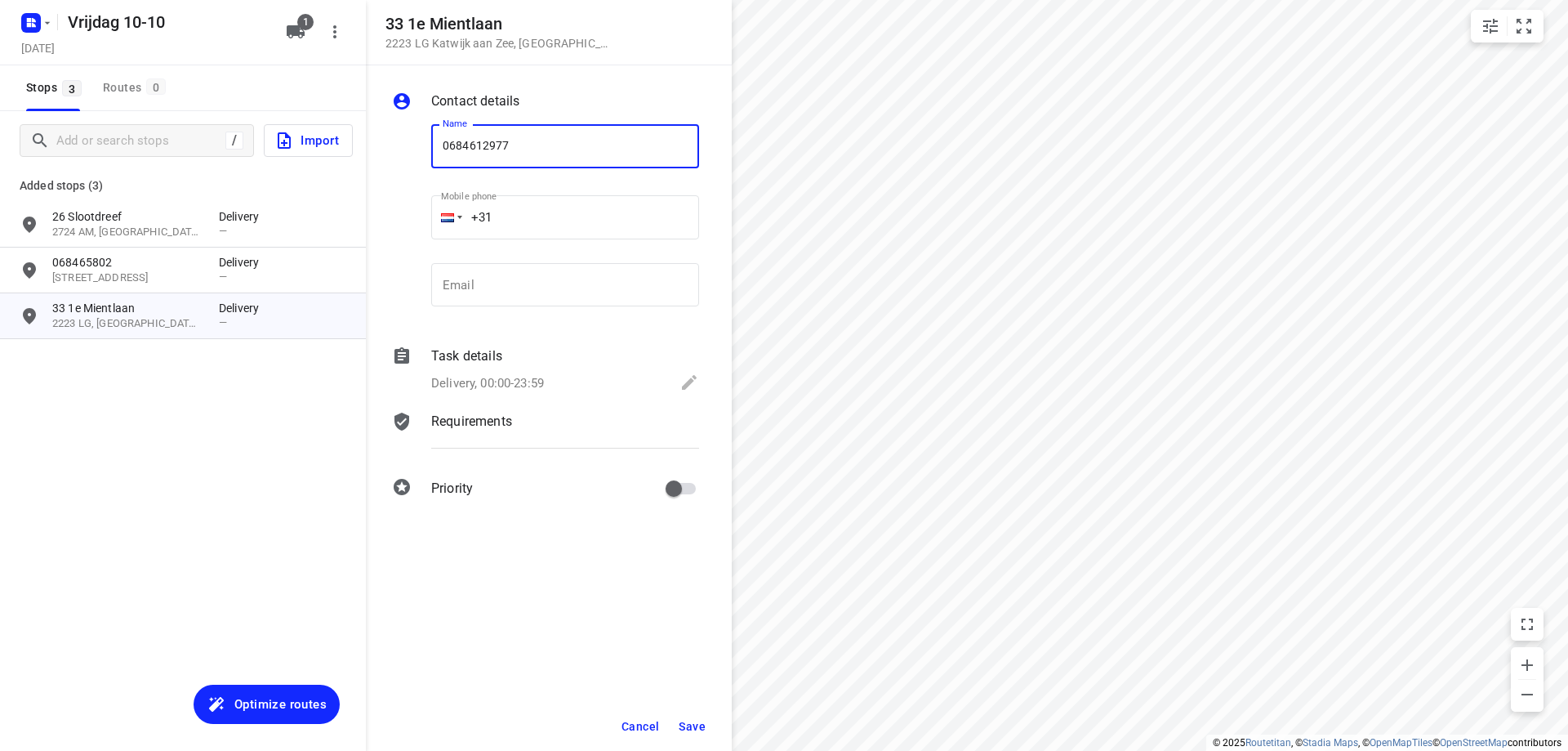
type input "0684612977"
click at [685, 721] on span "Save" at bounding box center [692, 726] width 27 height 13
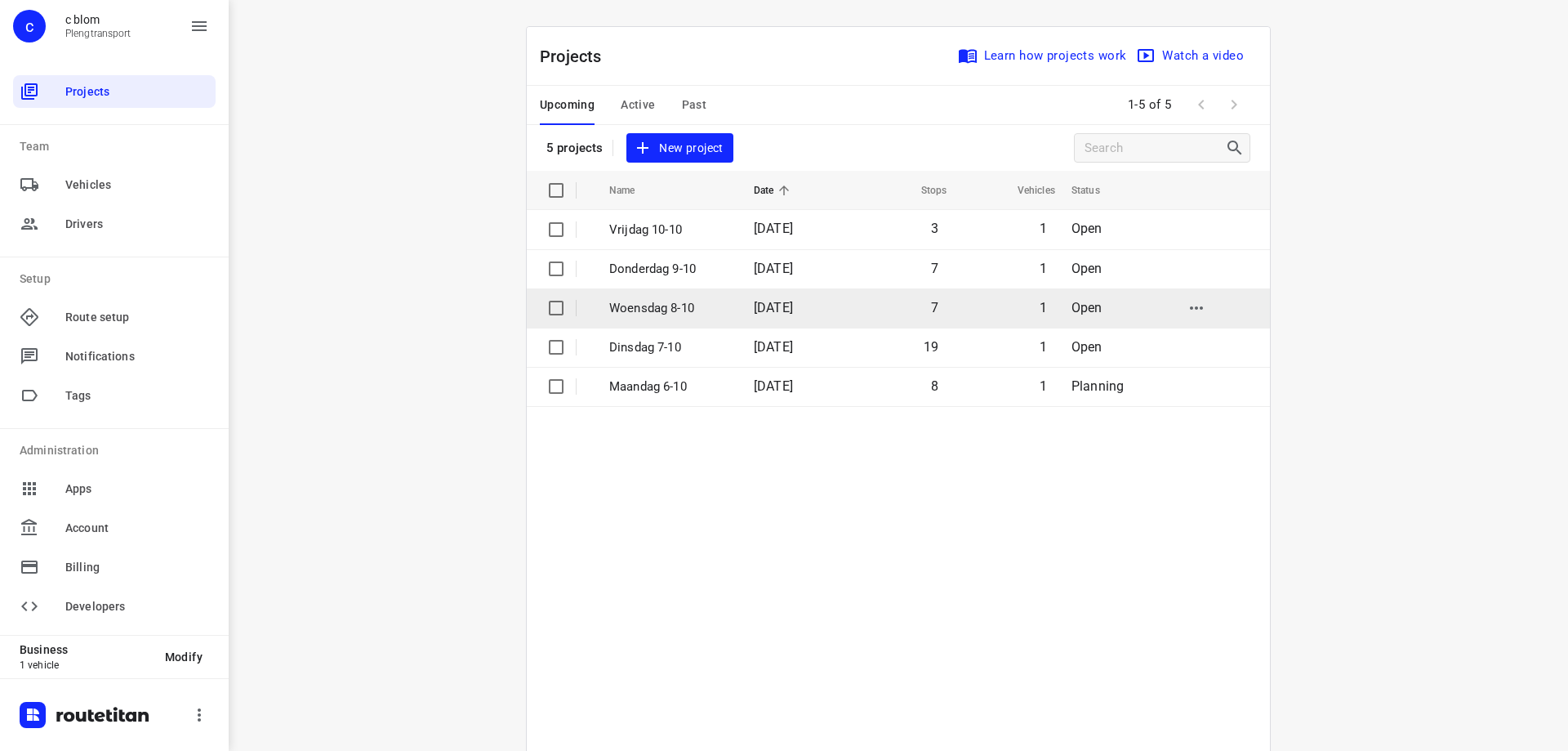
click at [784, 309] on span "[DATE]" at bounding box center [773, 307] width 39 height 16
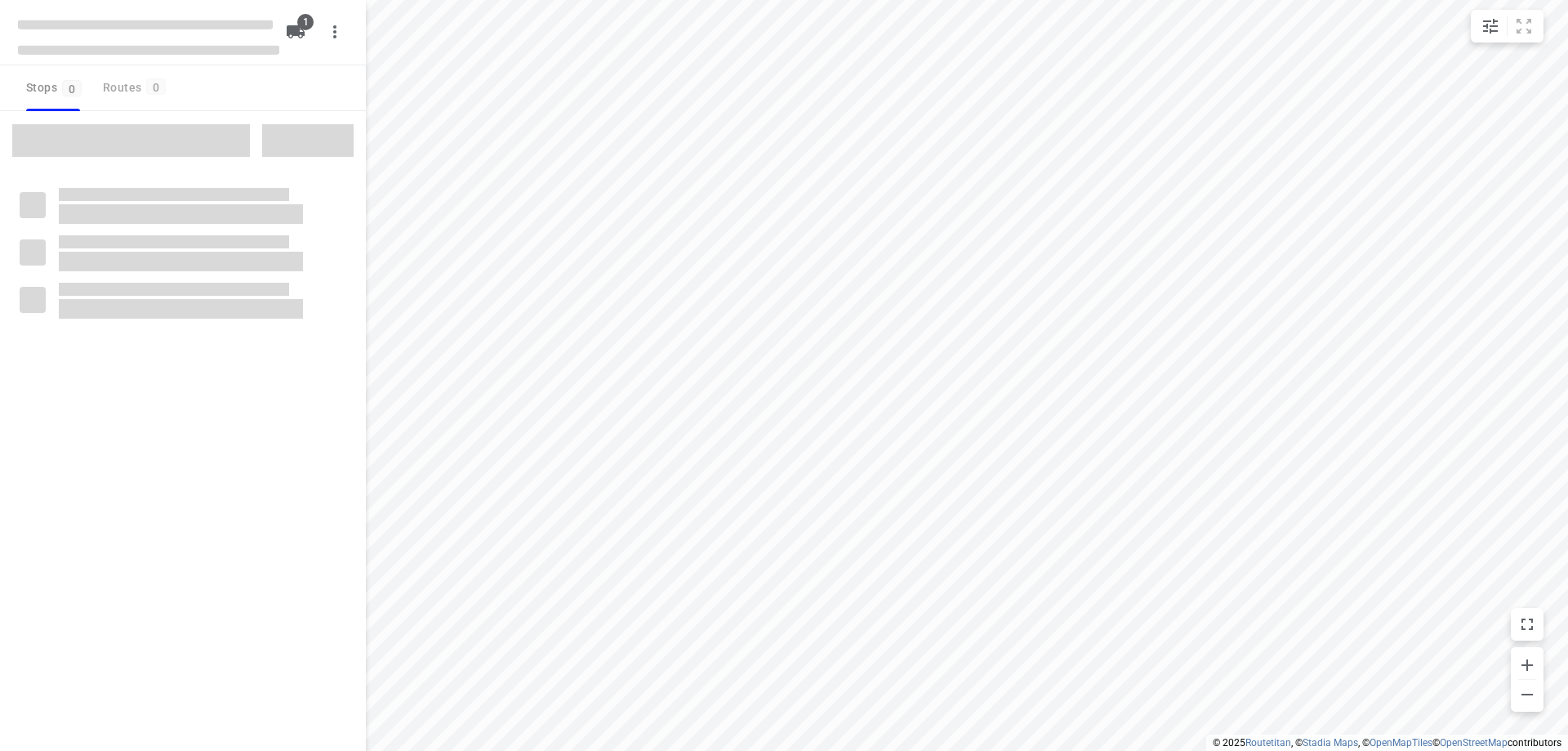
type input "distance"
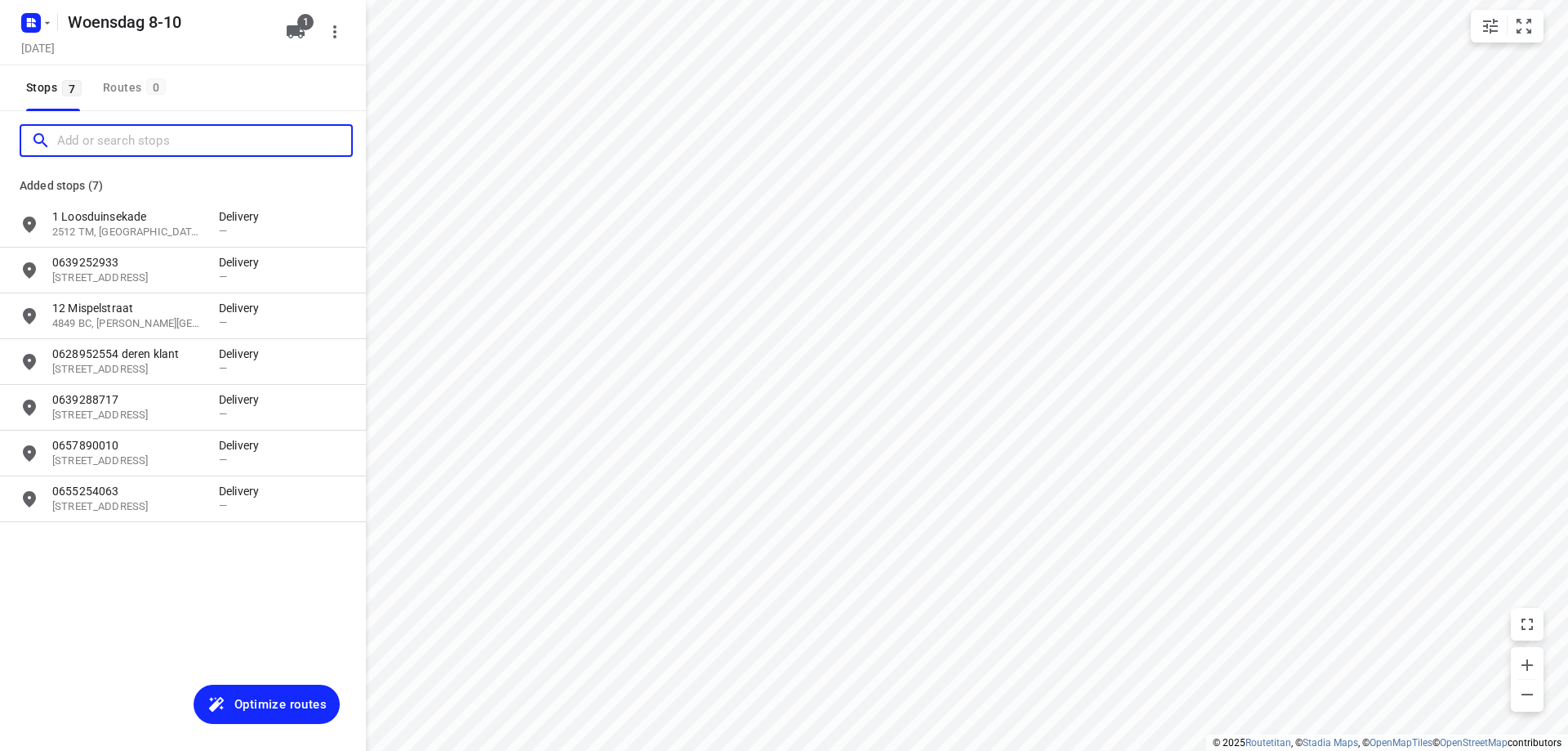
click at [129, 142] on input "Add or search stops" at bounding box center [204, 140] width 294 height 26
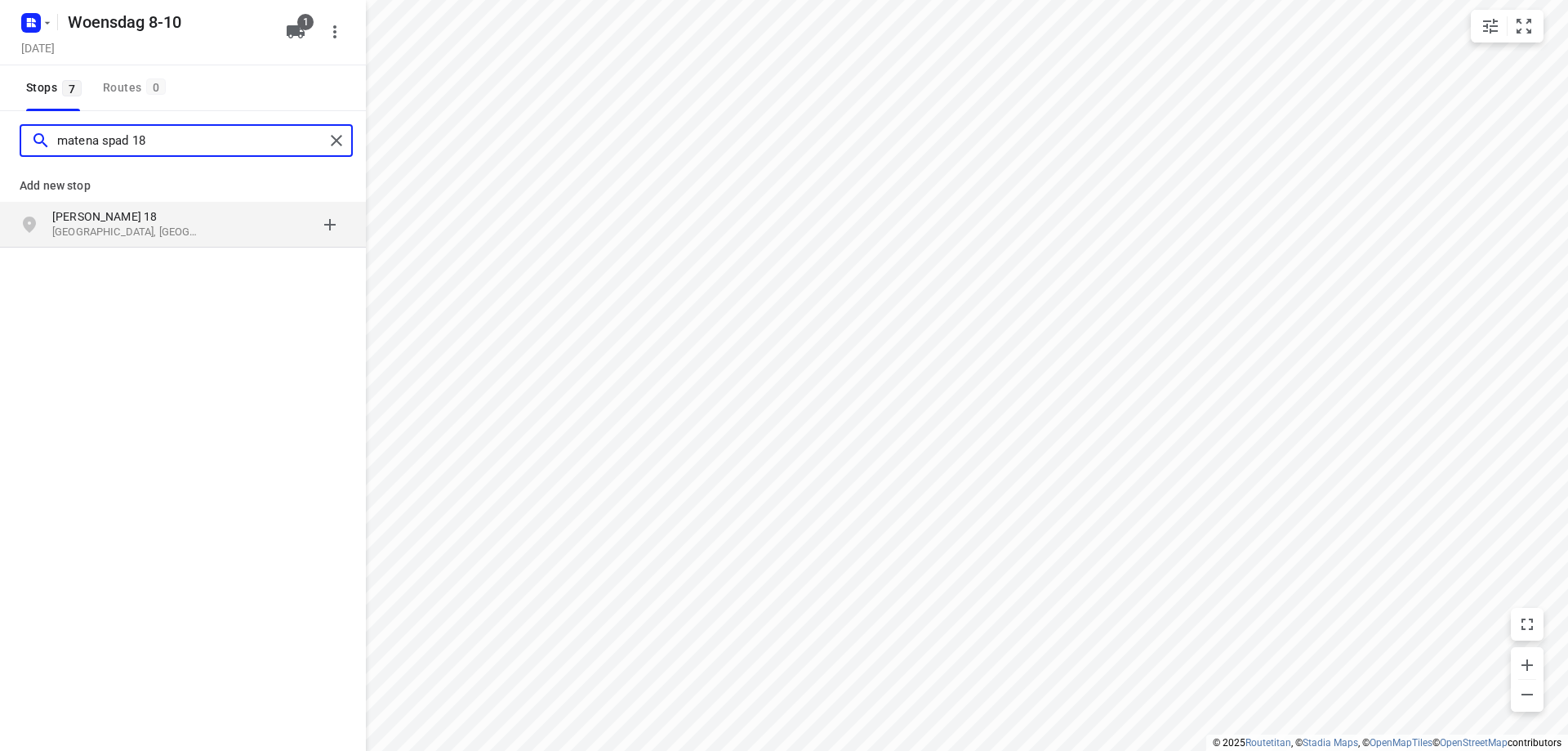
type input "matena spad 18"
click at [148, 232] on p "[GEOGRAPHIC_DATA], [GEOGRAPHIC_DATA]" at bounding box center [127, 232] width 150 height 16
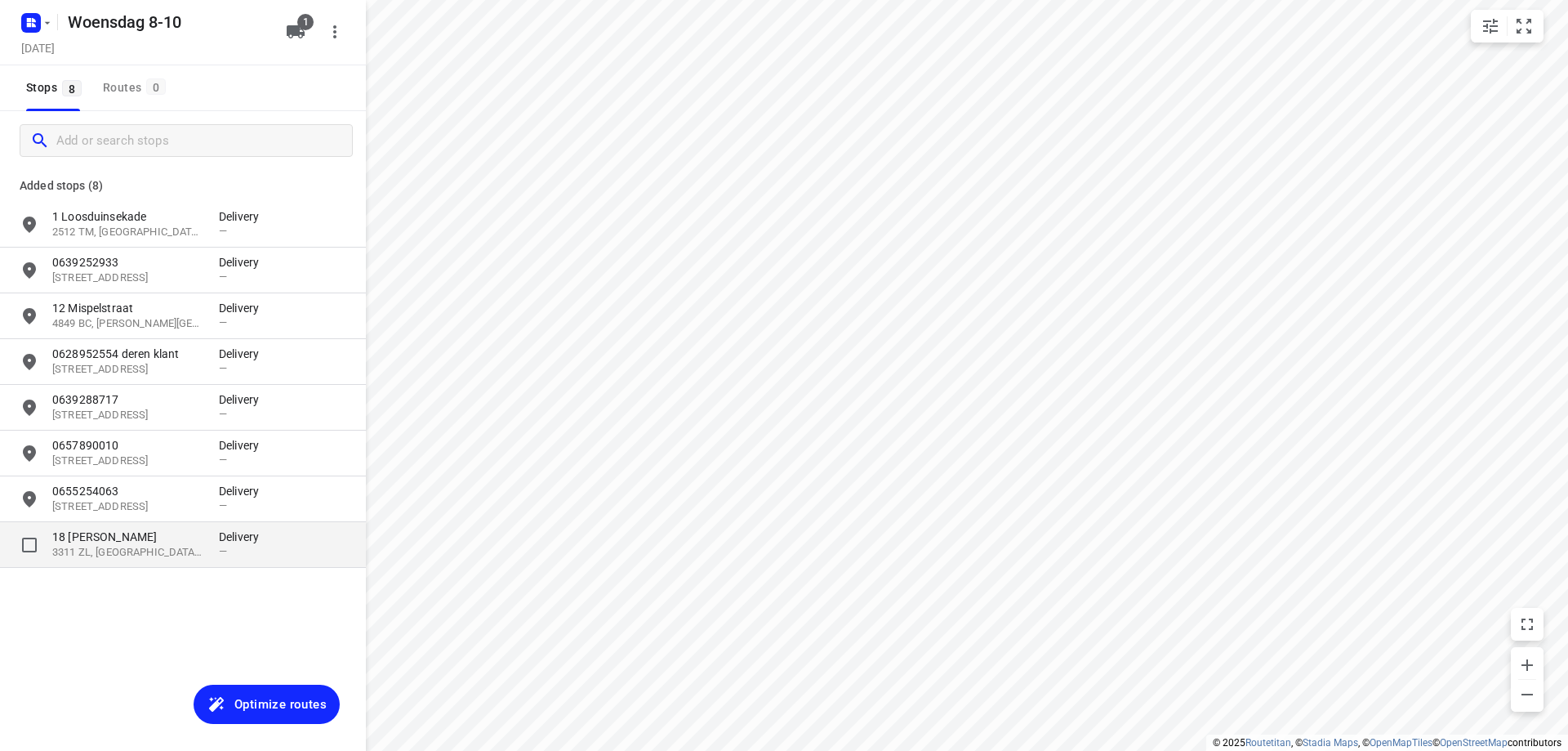
click at [199, 555] on p "3311 ZL, [GEOGRAPHIC_DATA], [GEOGRAPHIC_DATA]" at bounding box center [127, 553] width 150 height 16
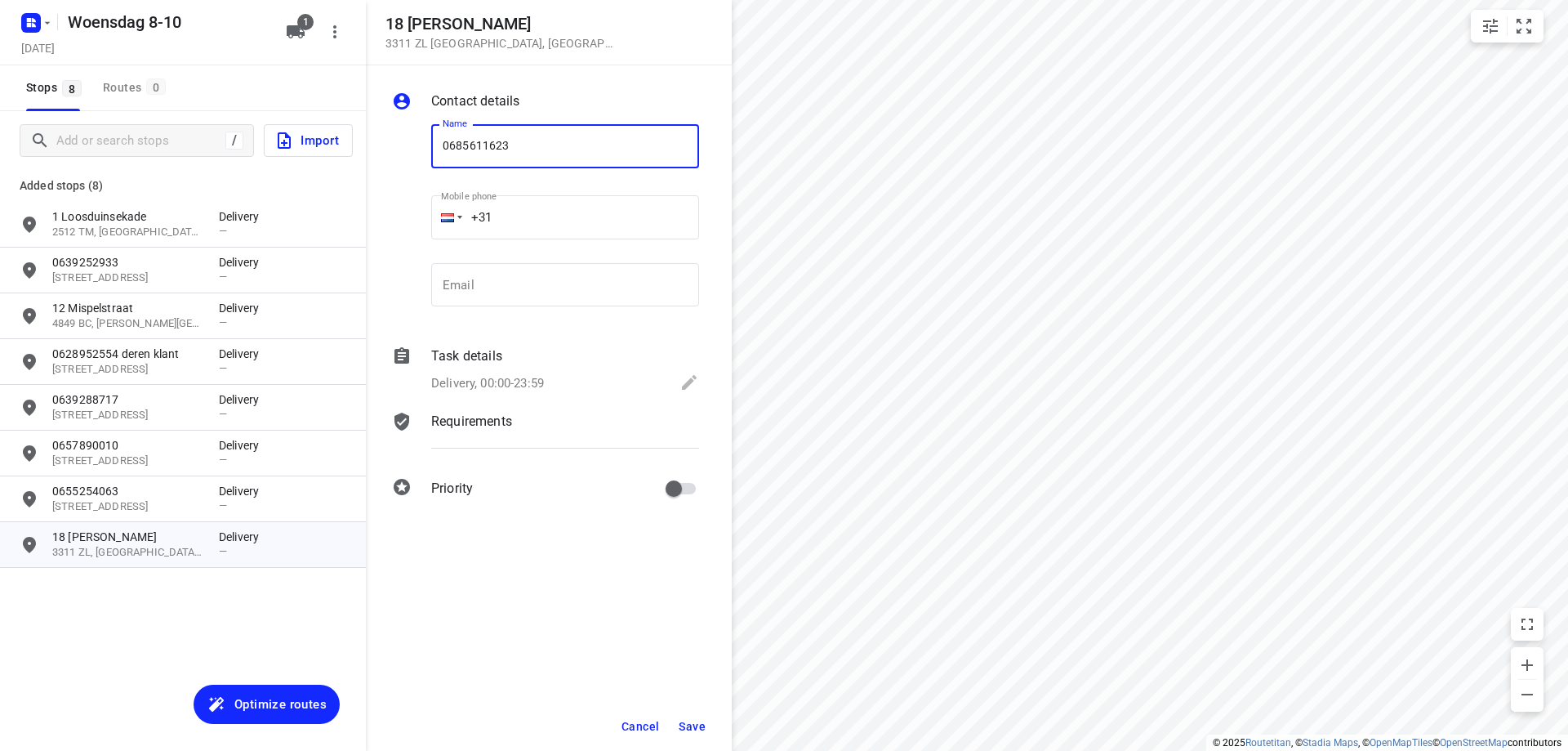
type input "0685611623"
click at [687, 720] on span "Save" at bounding box center [692, 726] width 27 height 13
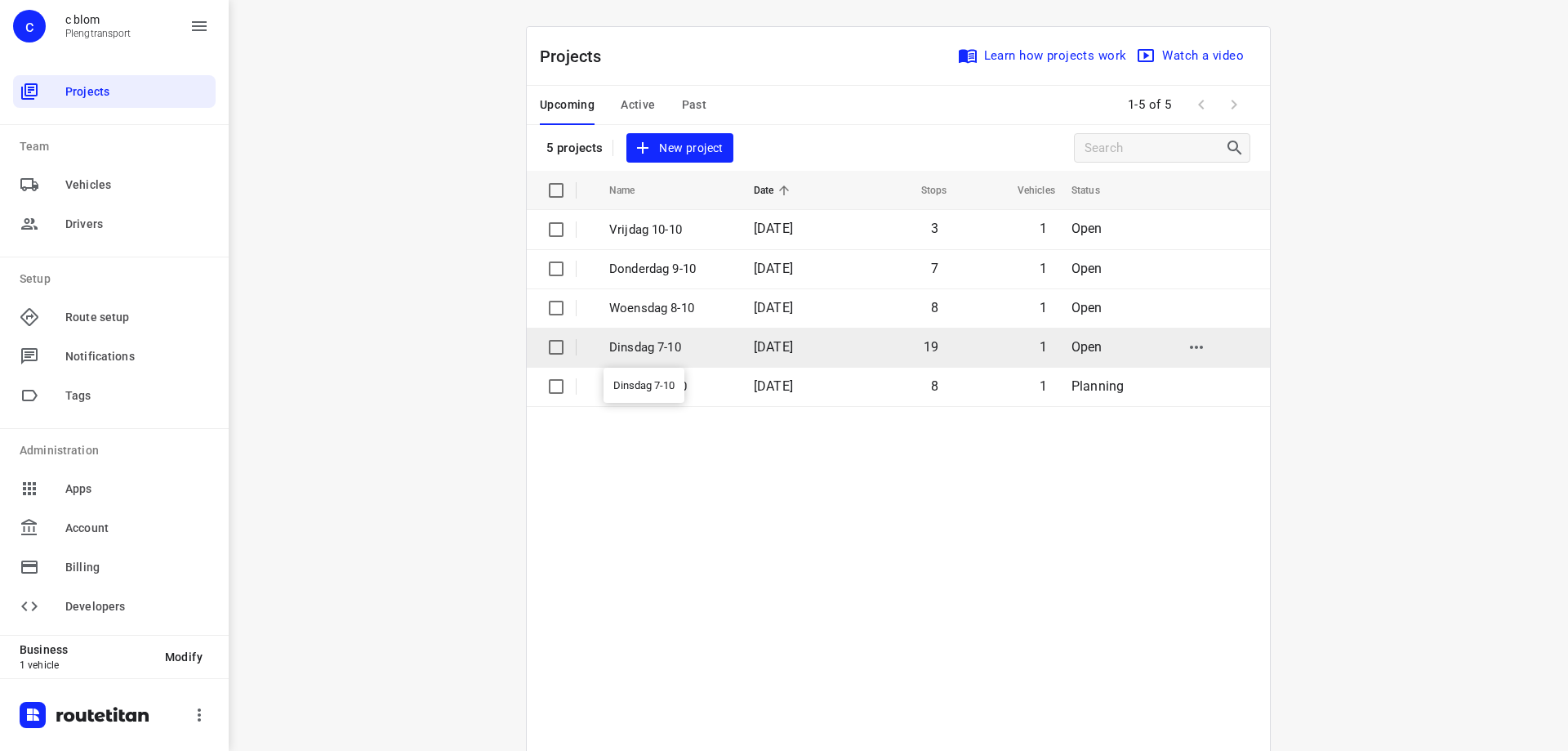
click at [626, 356] on p "Dinsdag 7-10" at bounding box center [669, 347] width 120 height 19
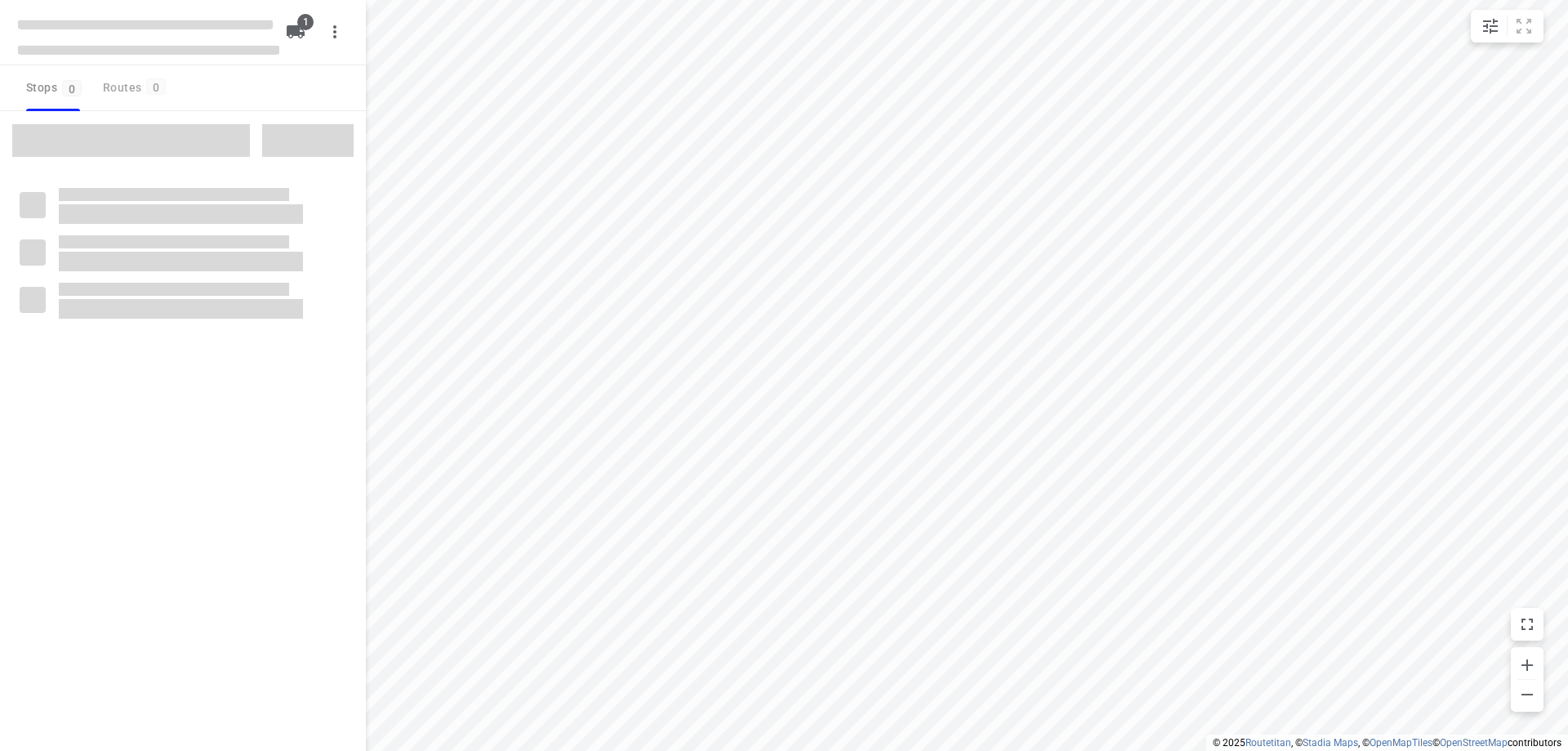
type input "distance"
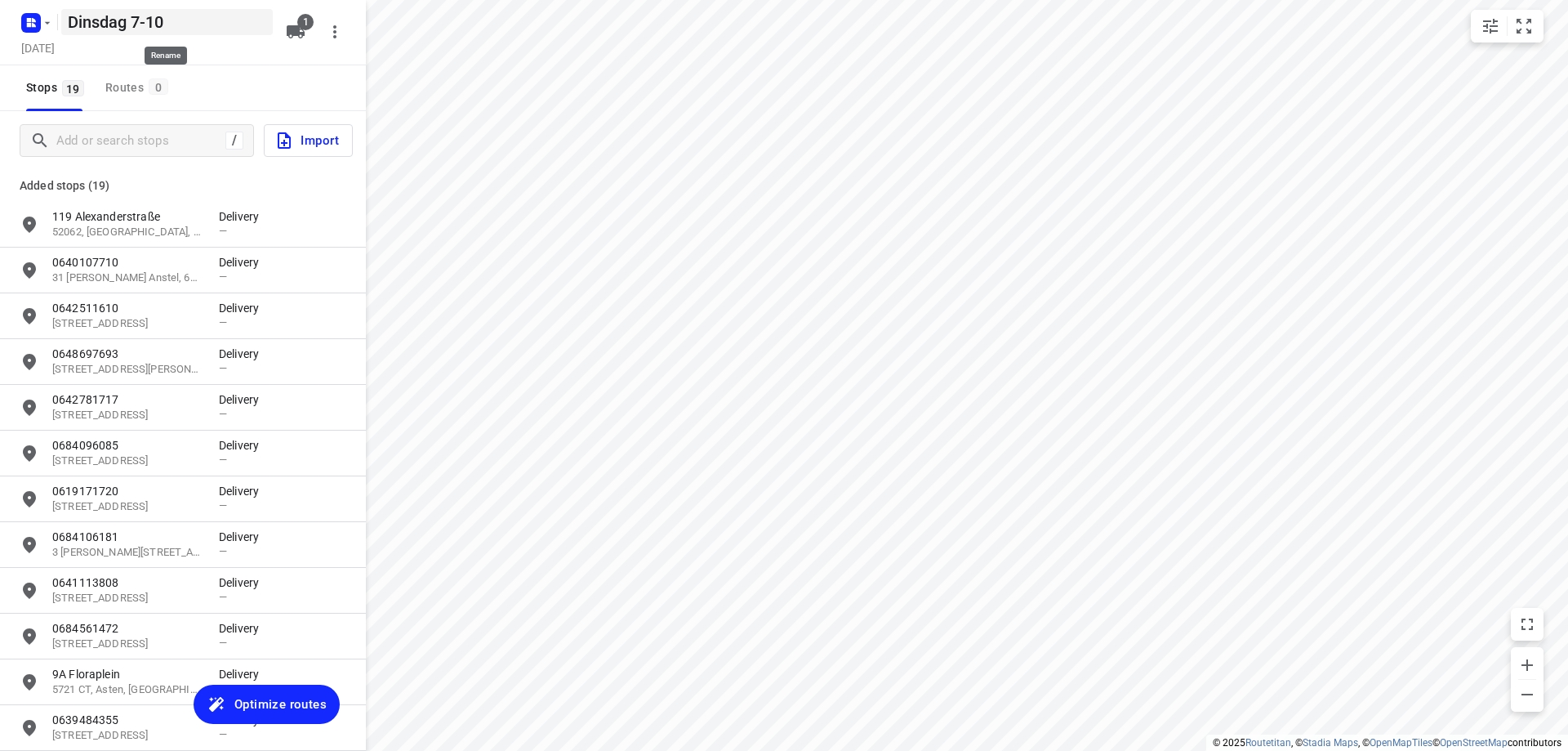
click at [76, 21] on h5 "Dinsdag 7-10" at bounding box center [167, 22] width 211 height 26
drag, startPoint x: 67, startPoint y: 23, endPoint x: 185, endPoint y: -4, distance: 121.0
click at [185, 0] on html "i © 2025 Routetitan , © Stadia Maps , © OpenMapTiles © OpenStreetMap contributo…" at bounding box center [784, 375] width 1568 height 751
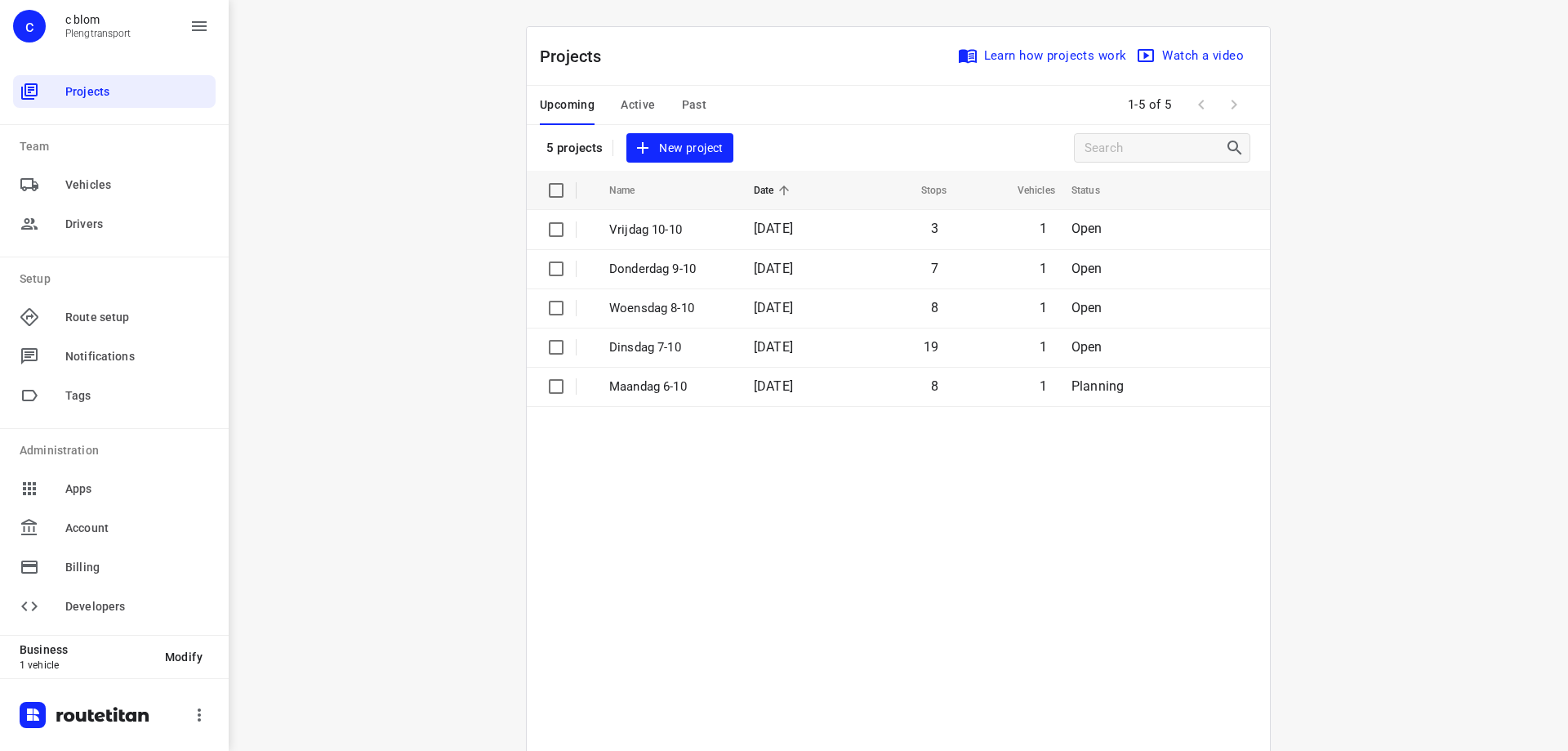
click at [698, 152] on span "New project" at bounding box center [679, 148] width 87 height 21
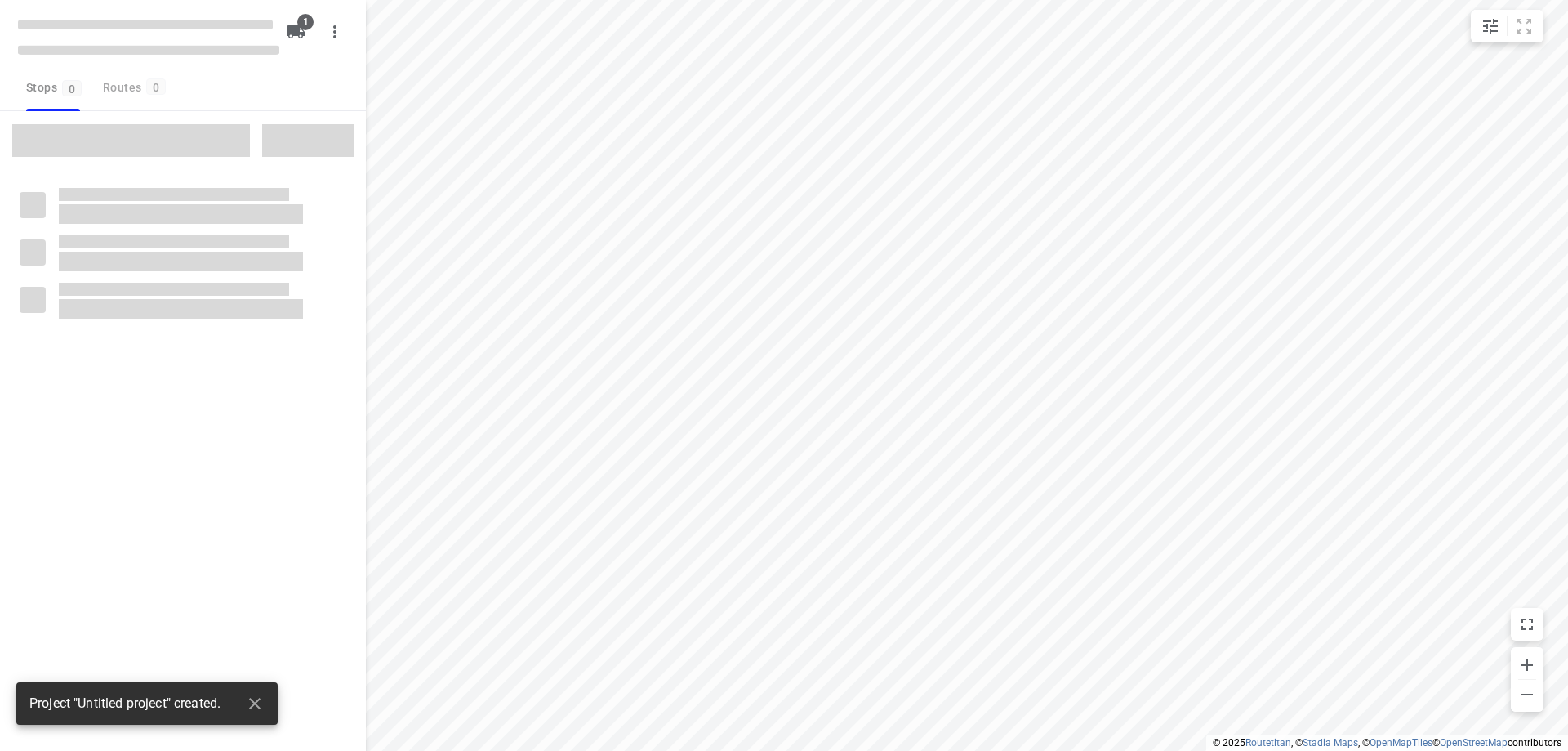
type input "distance"
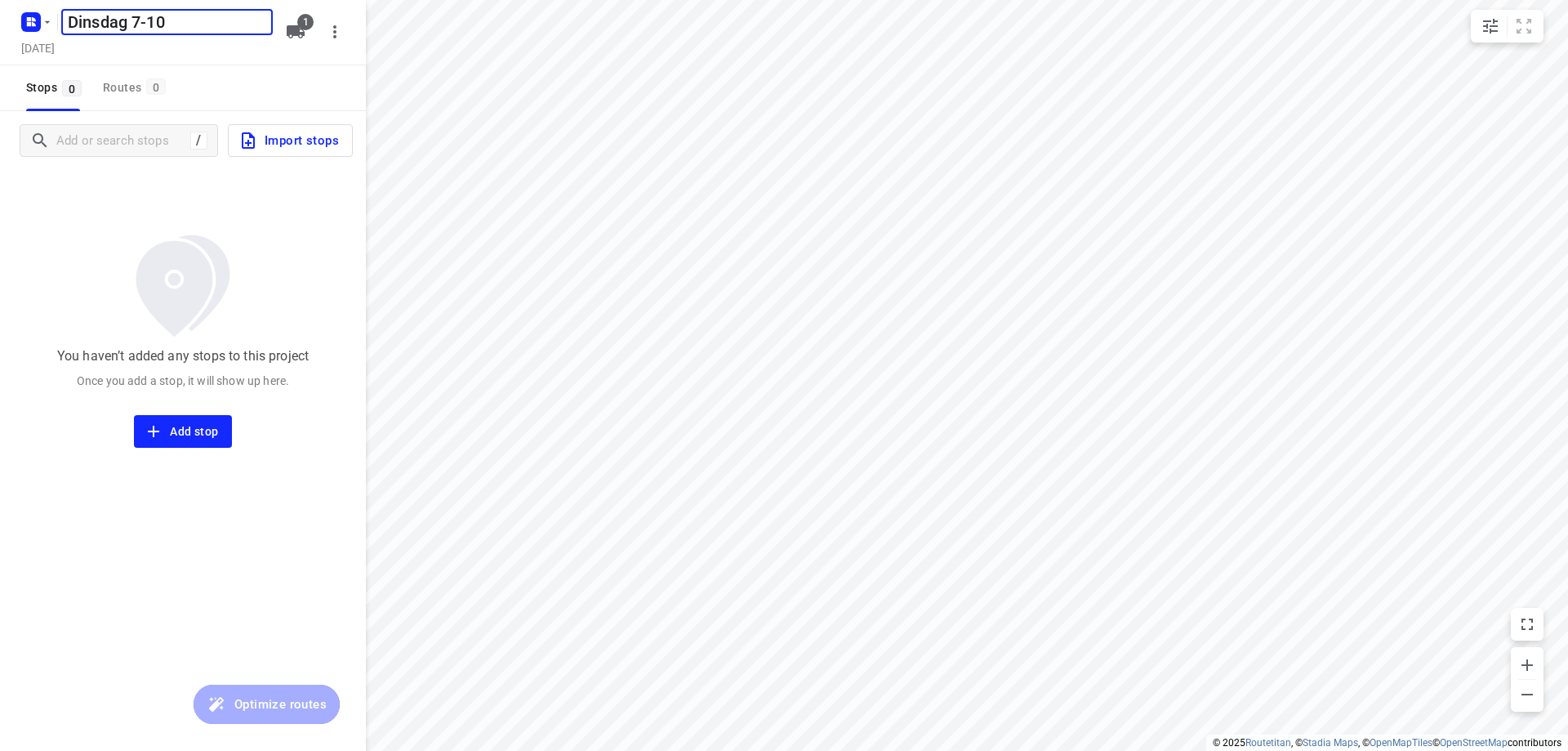
click at [137, 23] on input "Dinsdag 7-10" at bounding box center [167, 22] width 211 height 26
click at [131, 25] on input "Dinsdag 7-10" at bounding box center [167, 22] width 211 height 26
type input "Dinsdag 14-10"
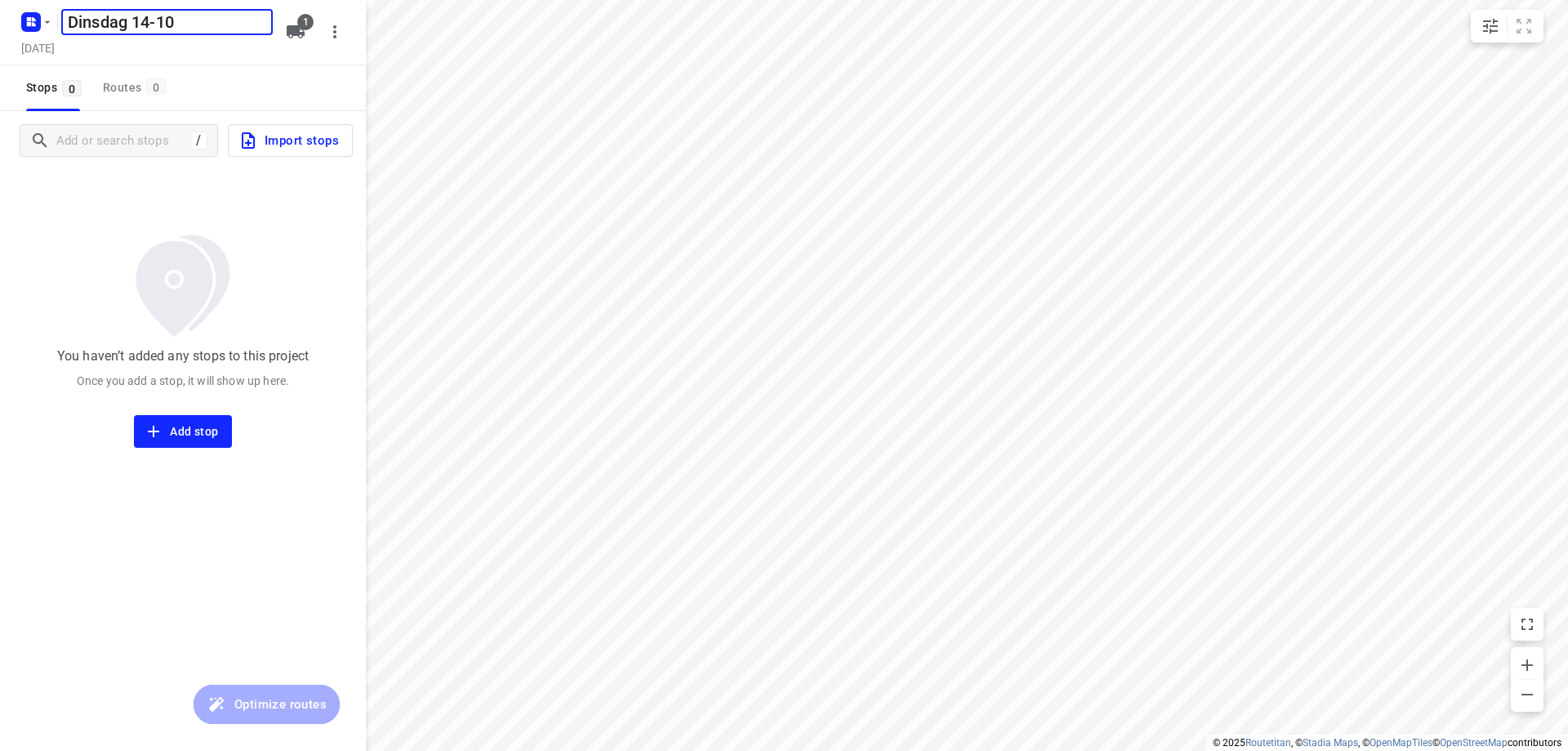
click at [144, 268] on img at bounding box center [182, 286] width 132 height 121
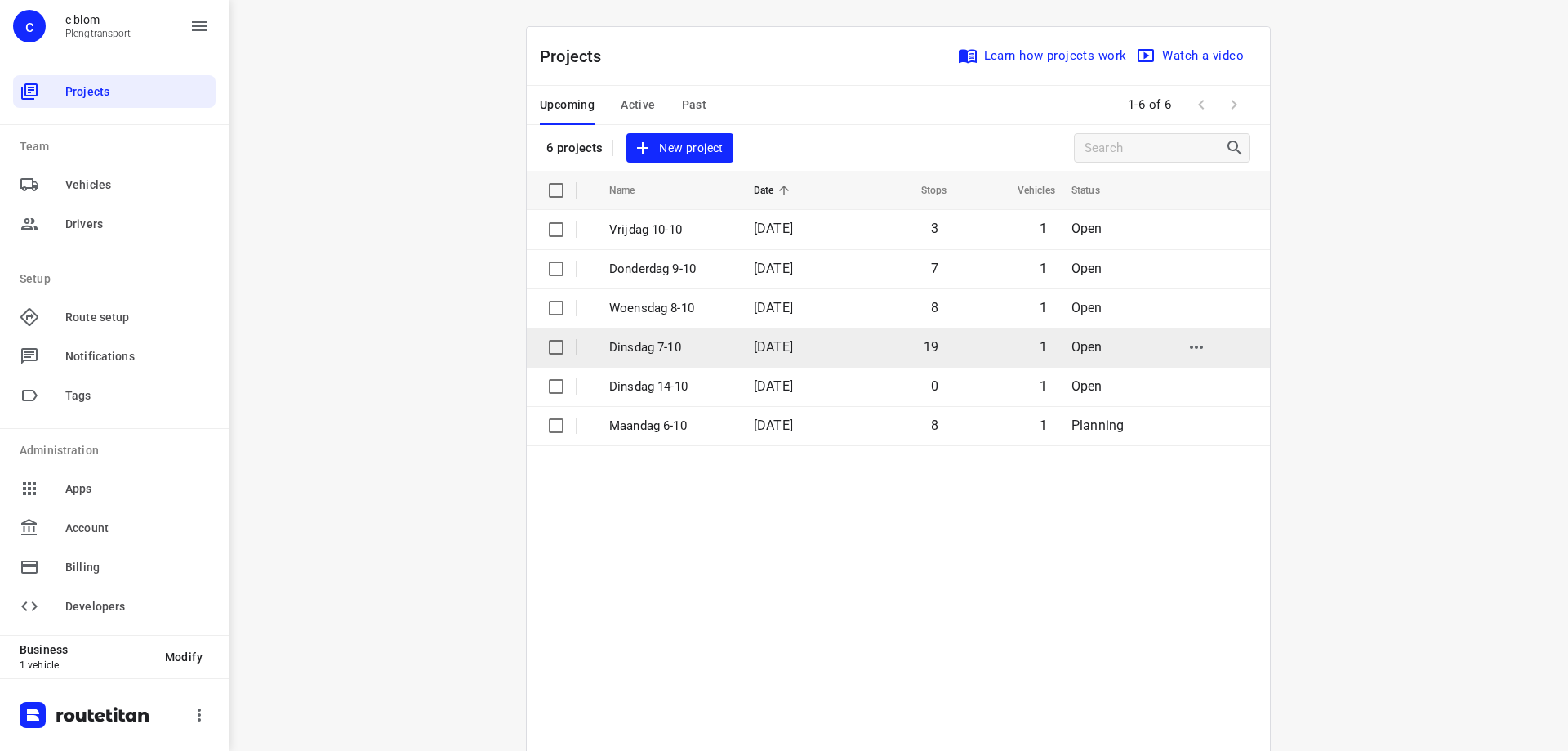
click at [689, 355] on p "Dinsdag 7-10" at bounding box center [669, 347] width 120 height 19
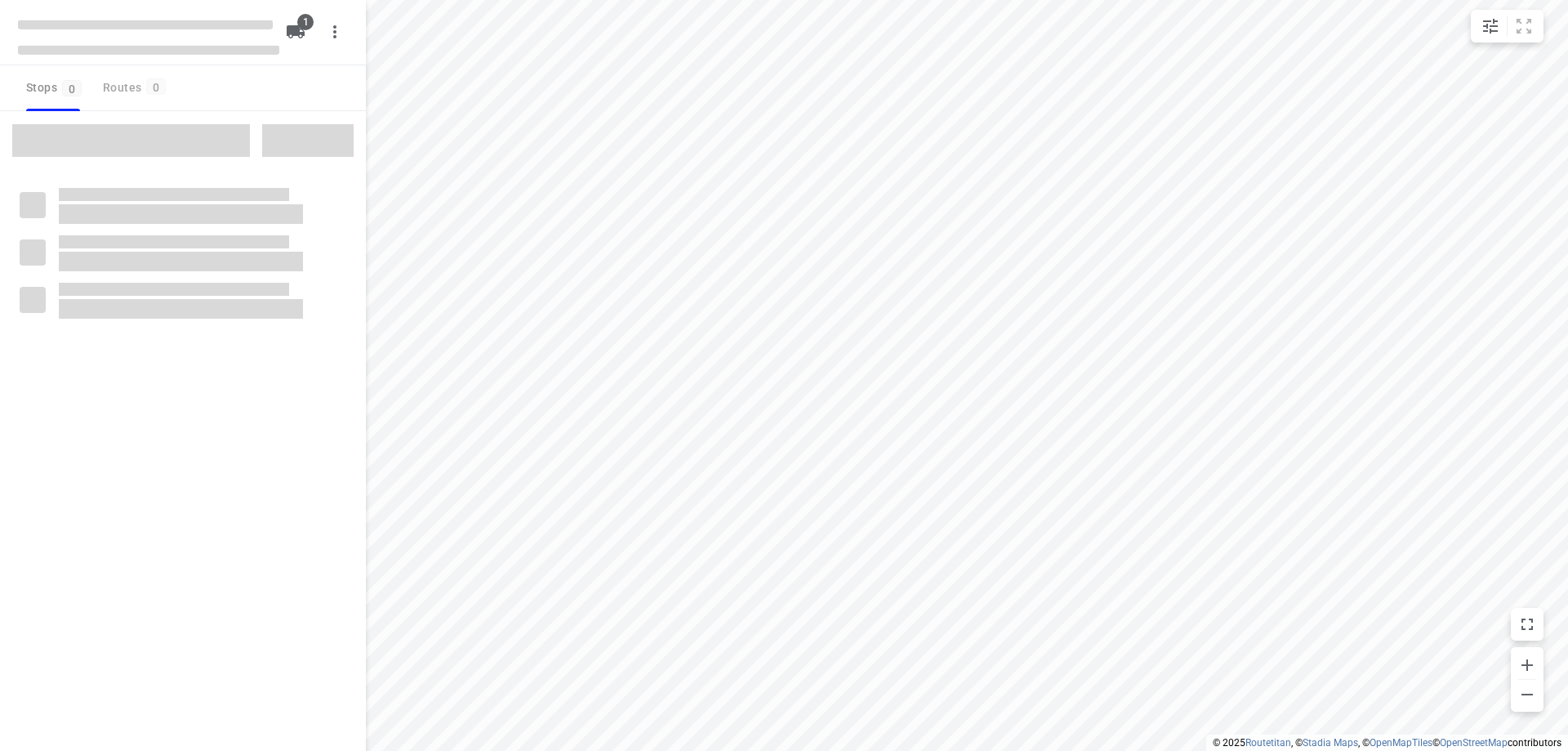
type input "distance"
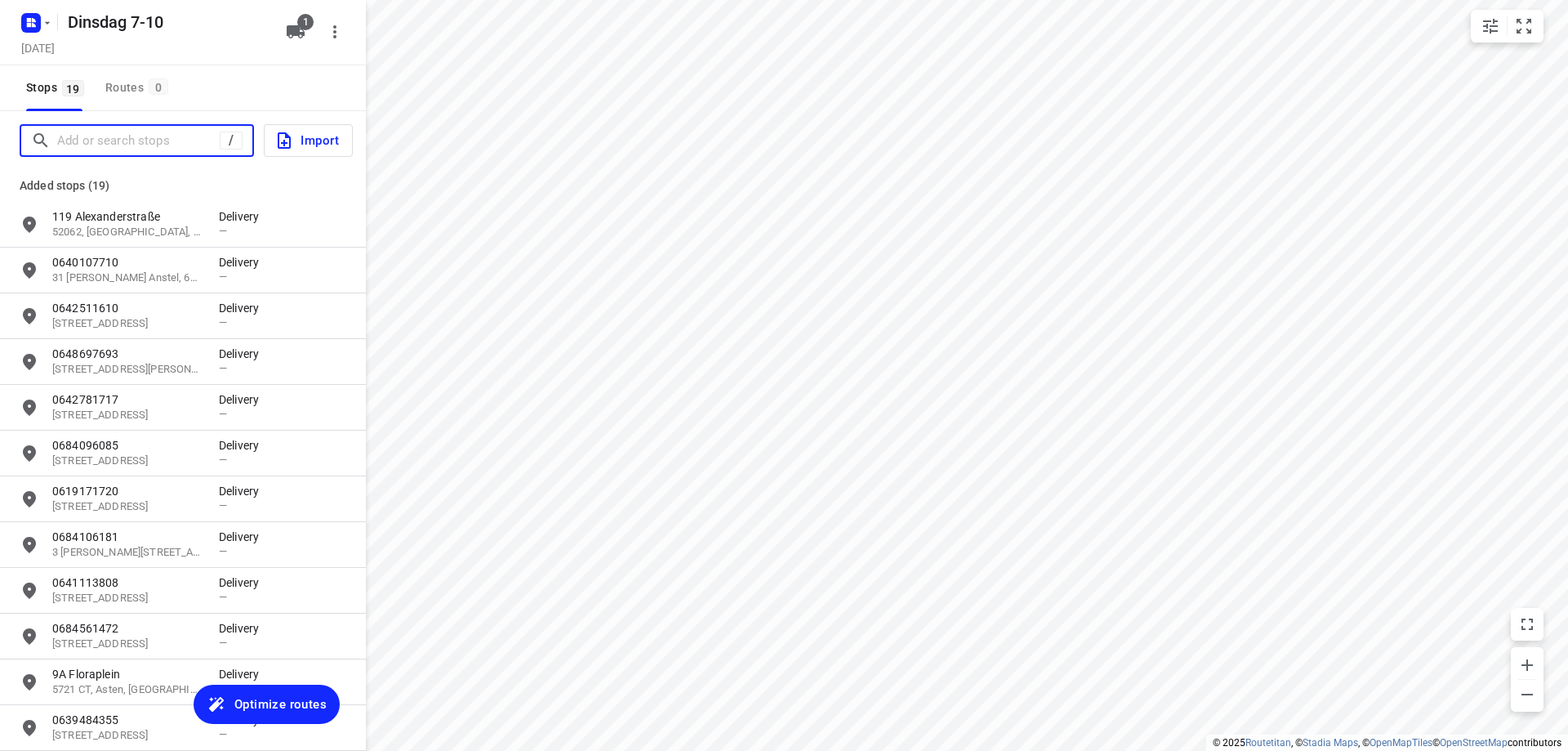
click at [126, 137] on input "Add or search stops" at bounding box center [138, 140] width 163 height 26
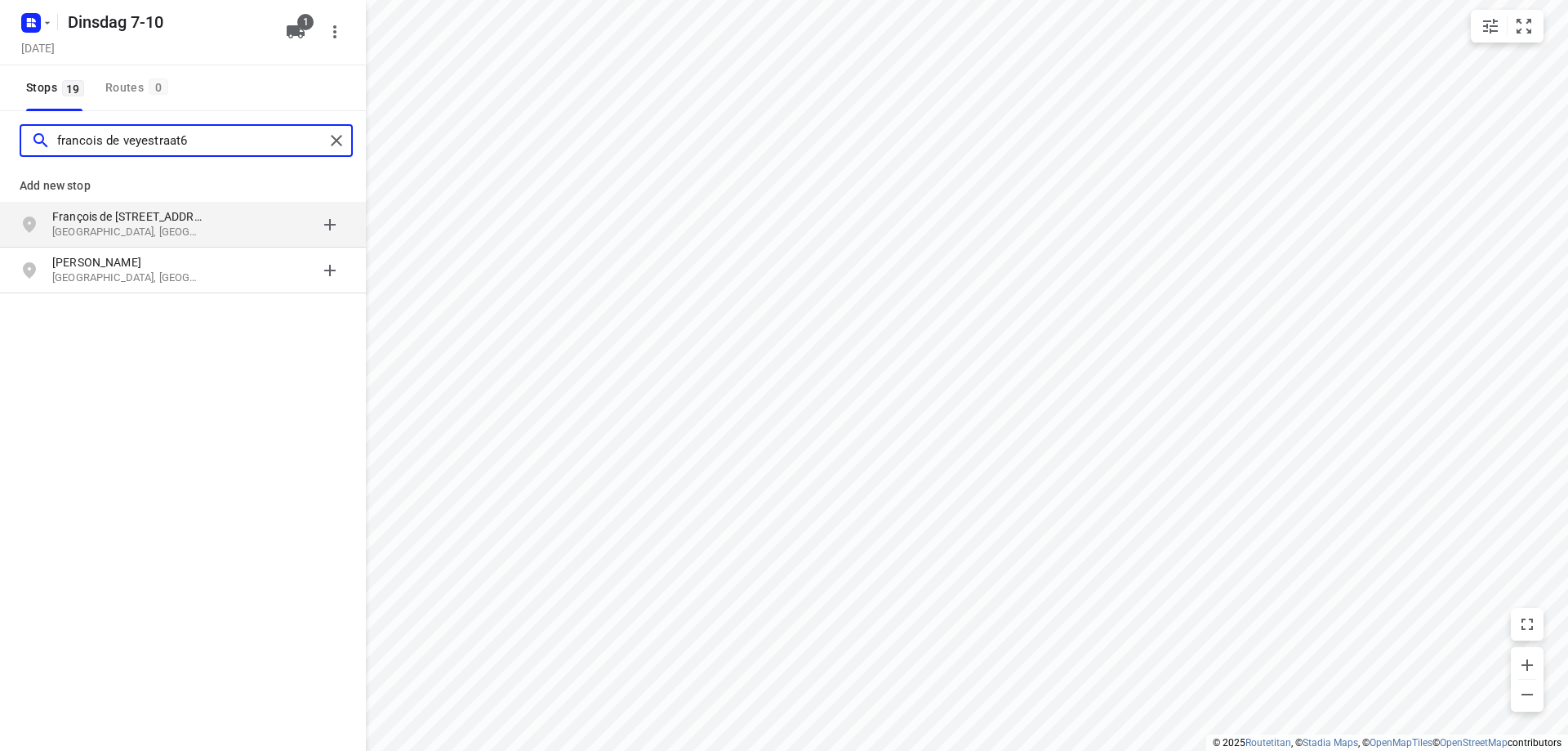
type input "francois de veyestraat6"
click at [140, 231] on p "[GEOGRAPHIC_DATA], [GEOGRAPHIC_DATA]" at bounding box center [127, 232] width 150 height 16
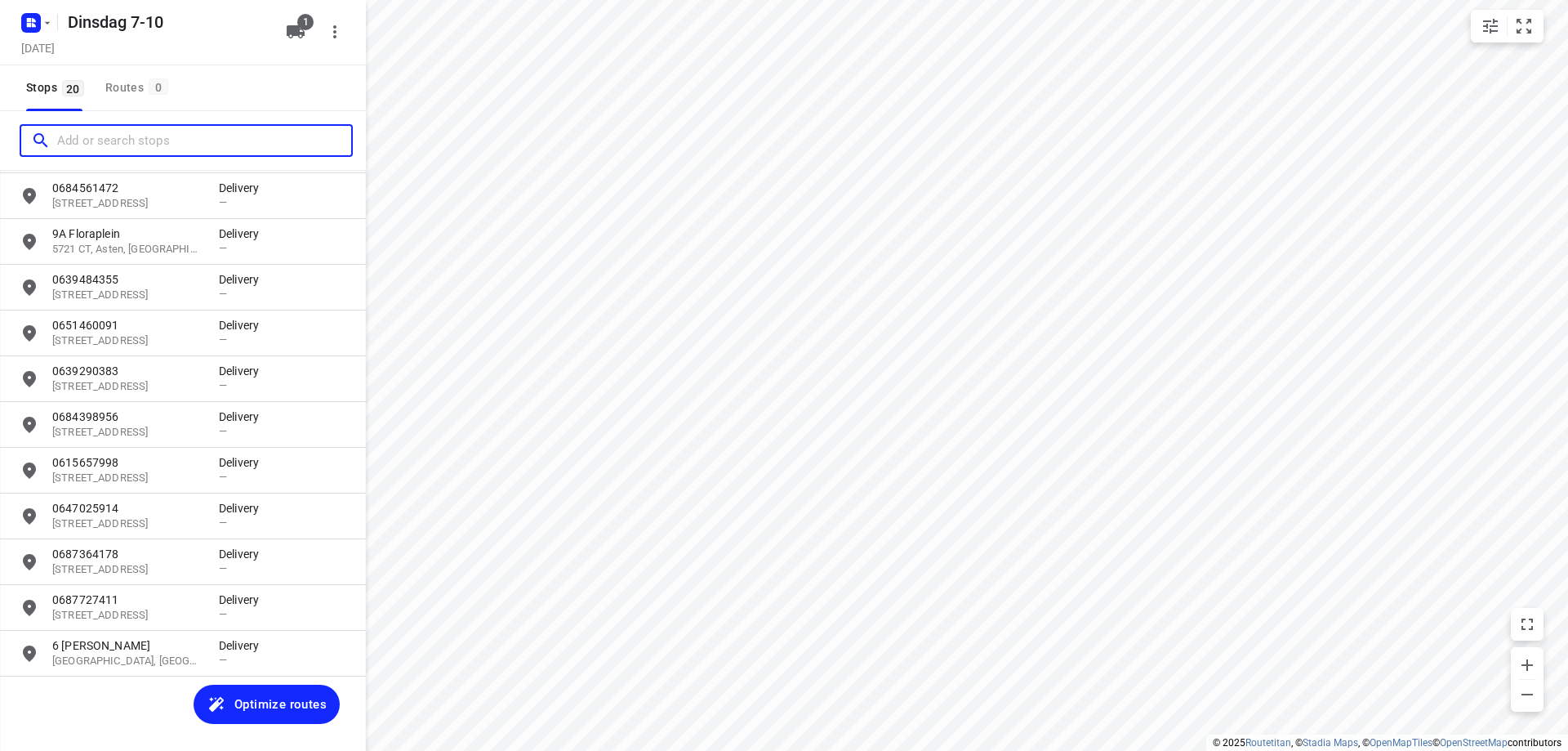
scroll to position [441, 0]
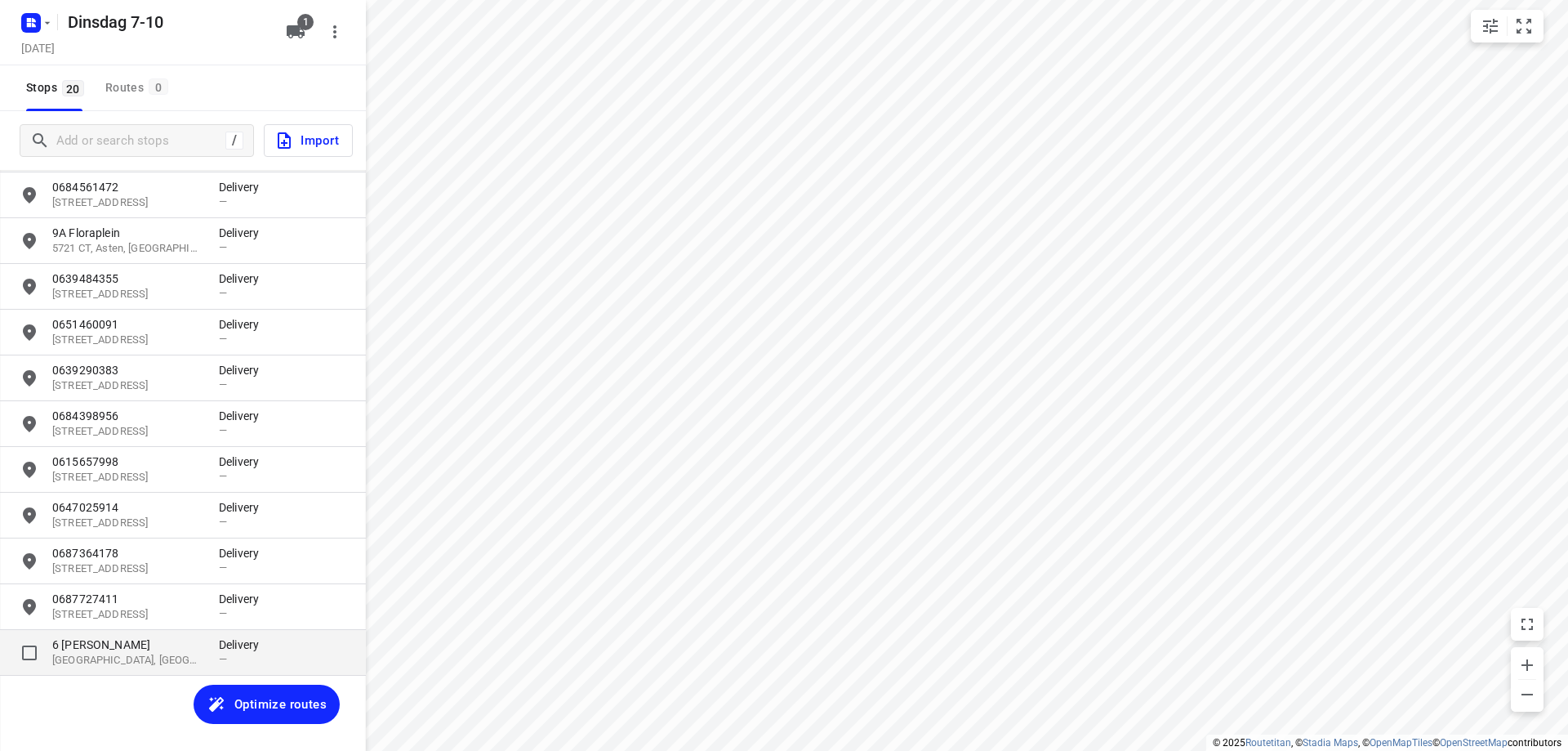
click at [215, 658] on div "[STREET_ADDRESS][PERSON_NAME]" at bounding box center [135, 652] width 167 height 32
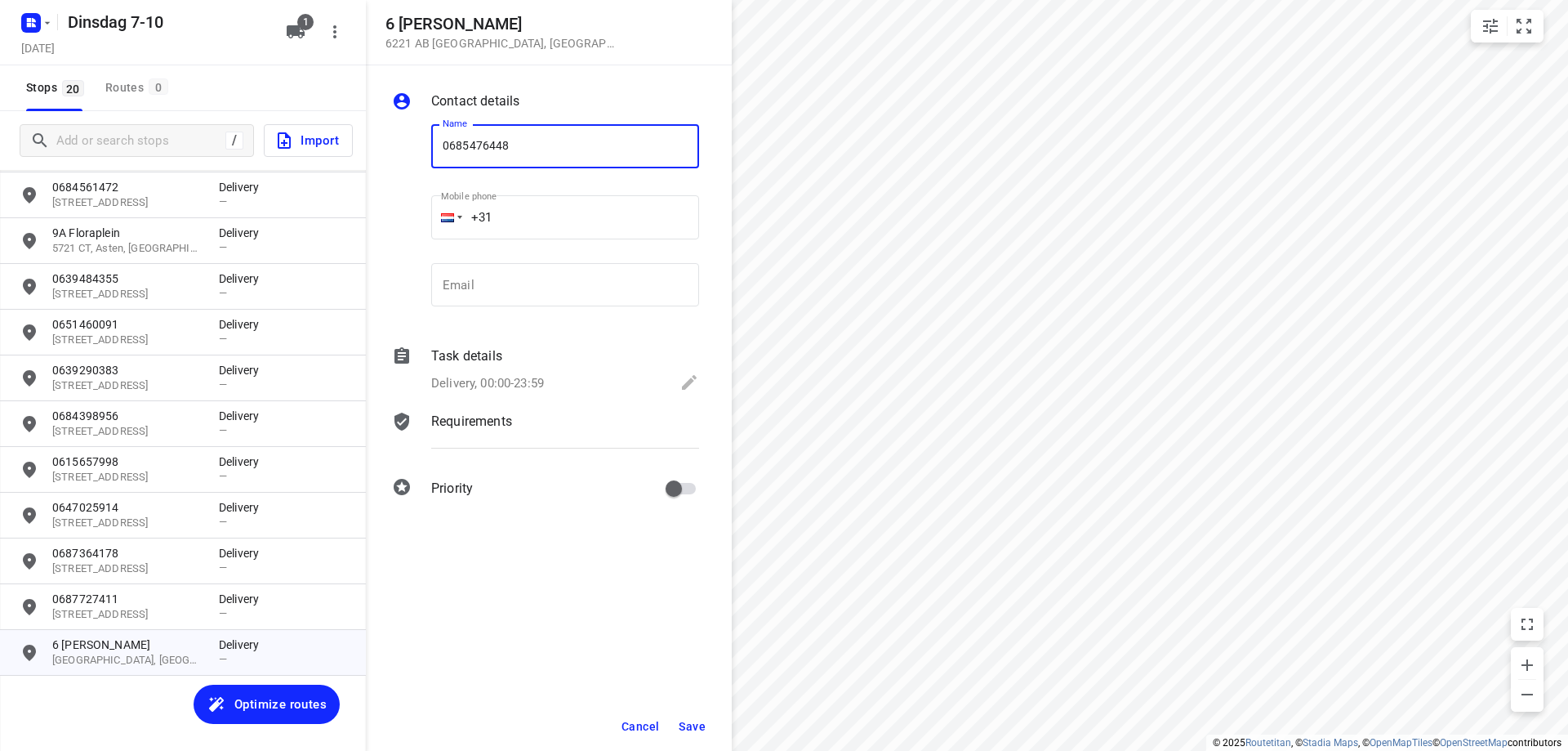
type input "0685476448"
click at [684, 730] on span "Save" at bounding box center [692, 726] width 27 height 13
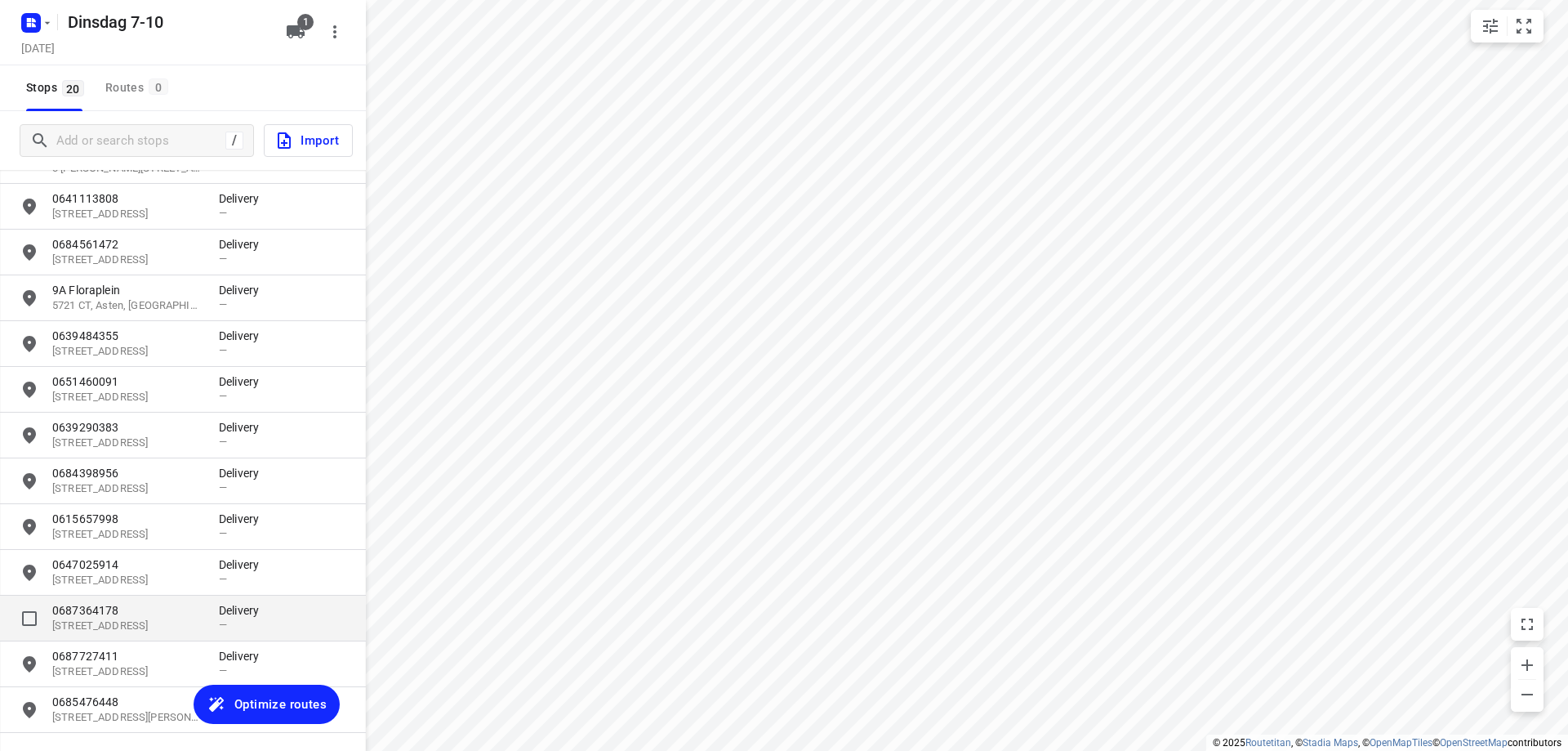
scroll to position [359, 0]
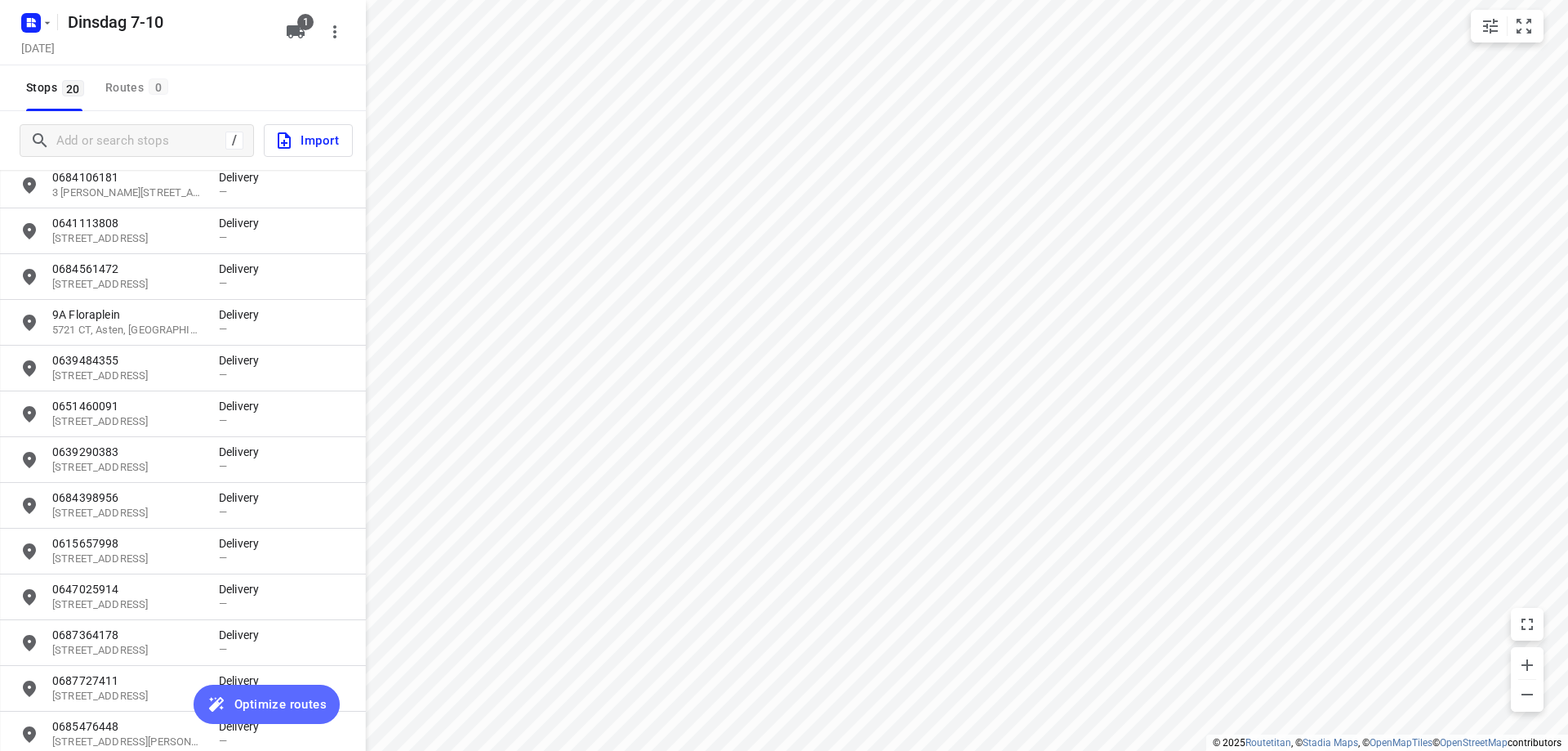
click at [262, 707] on span "Optimize routes" at bounding box center [281, 705] width 92 height 21
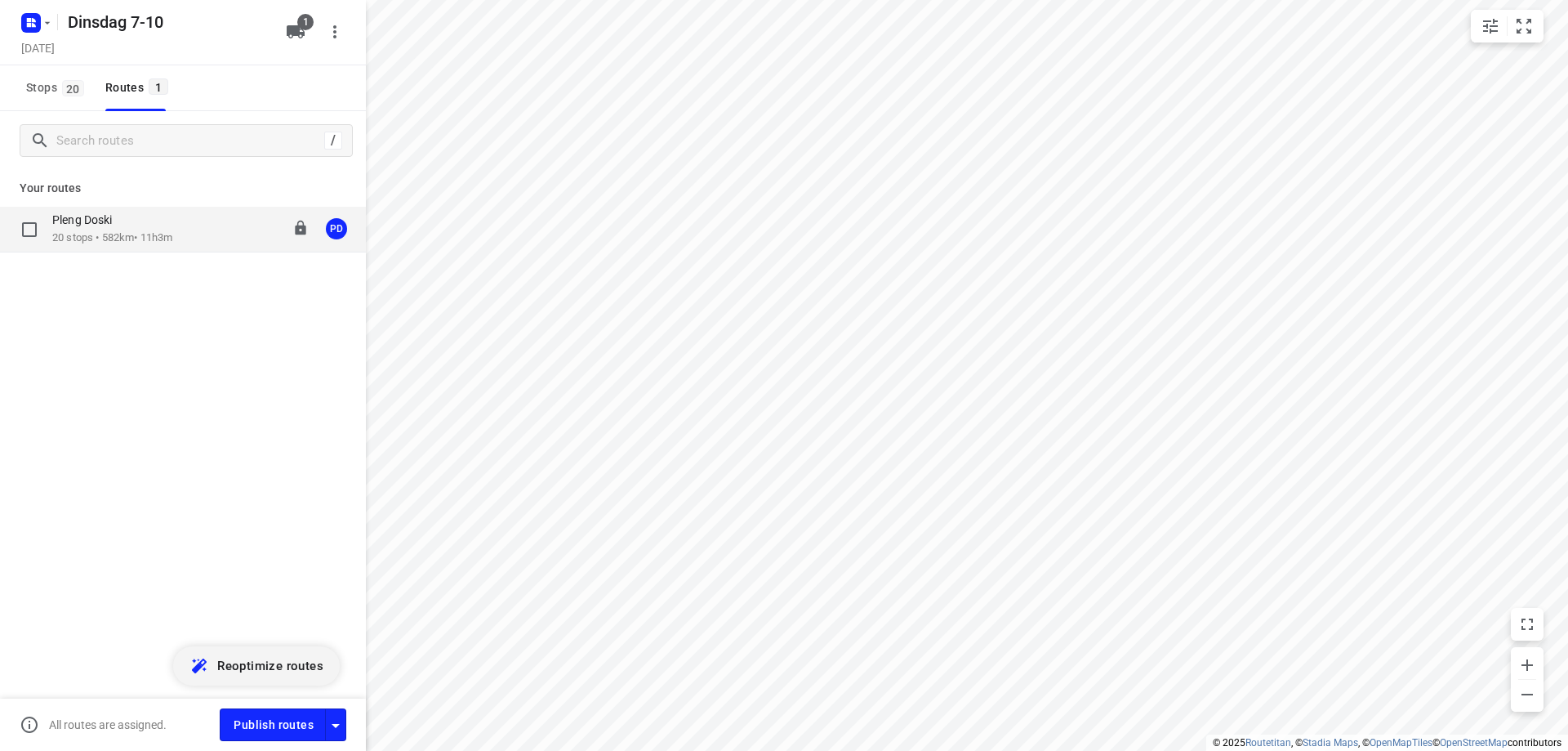
click at [144, 216] on div "Pleng Doski" at bounding box center [111, 221] width 120 height 18
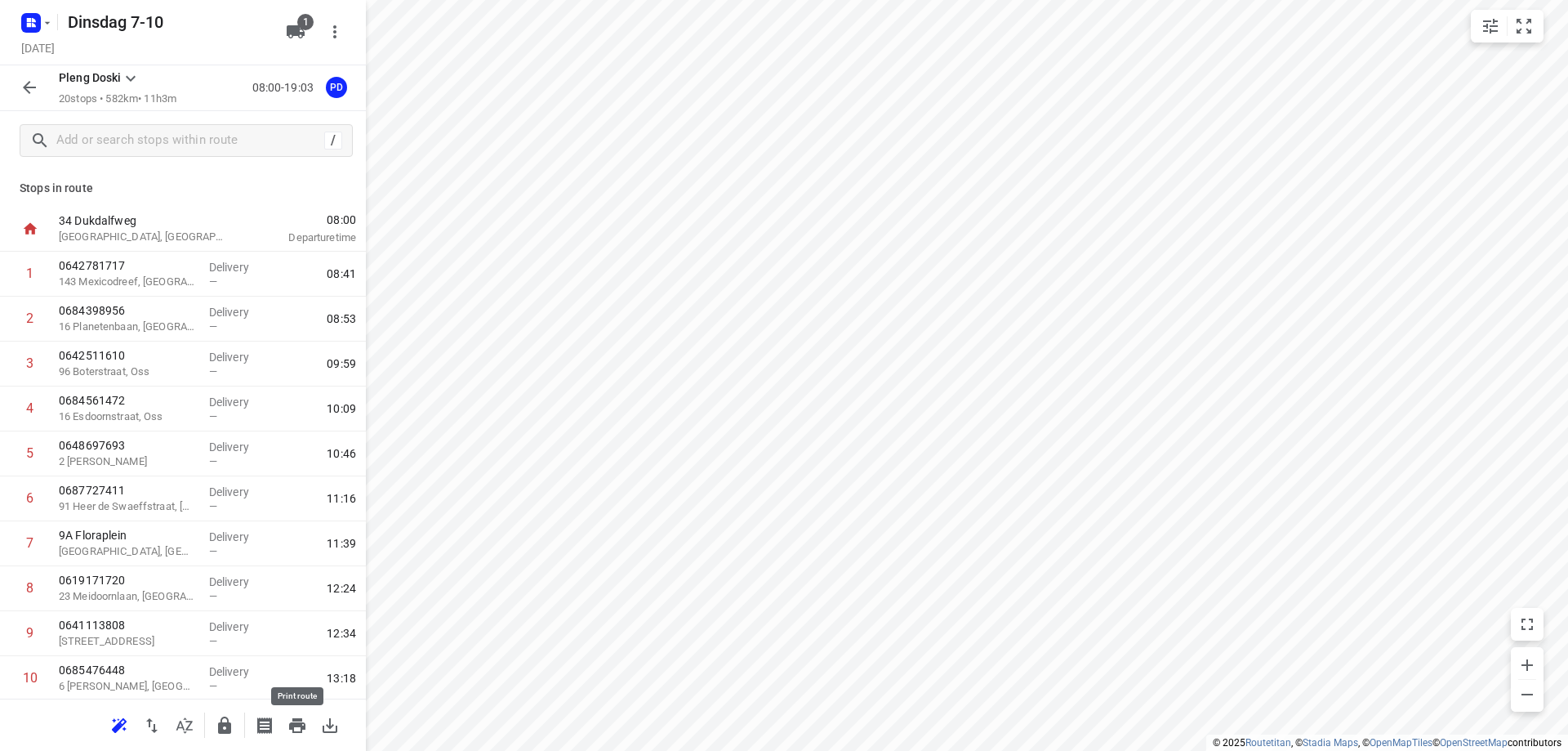
click at [295, 733] on icon "button" at bounding box center [297, 725] width 20 height 20
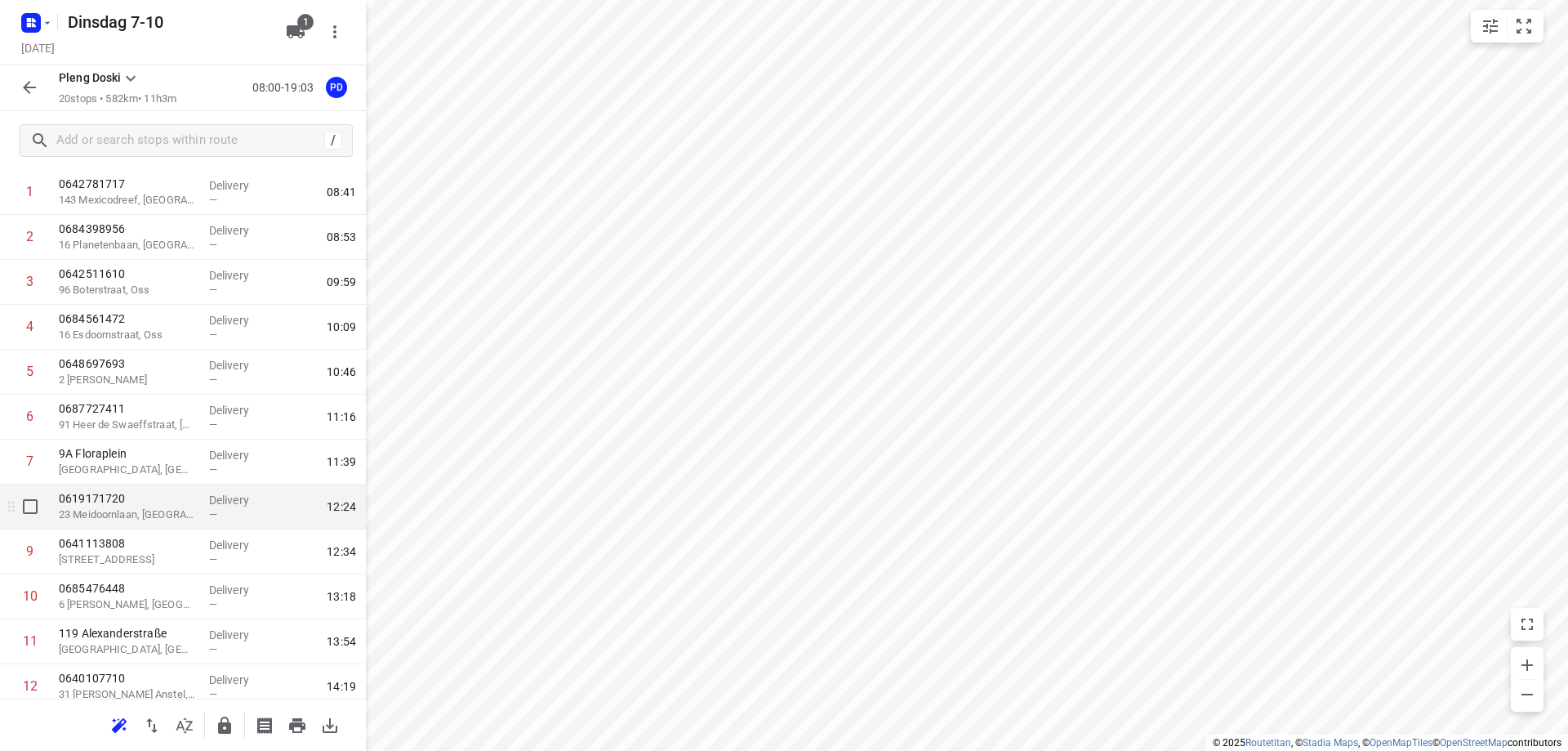
scroll to position [0, 0]
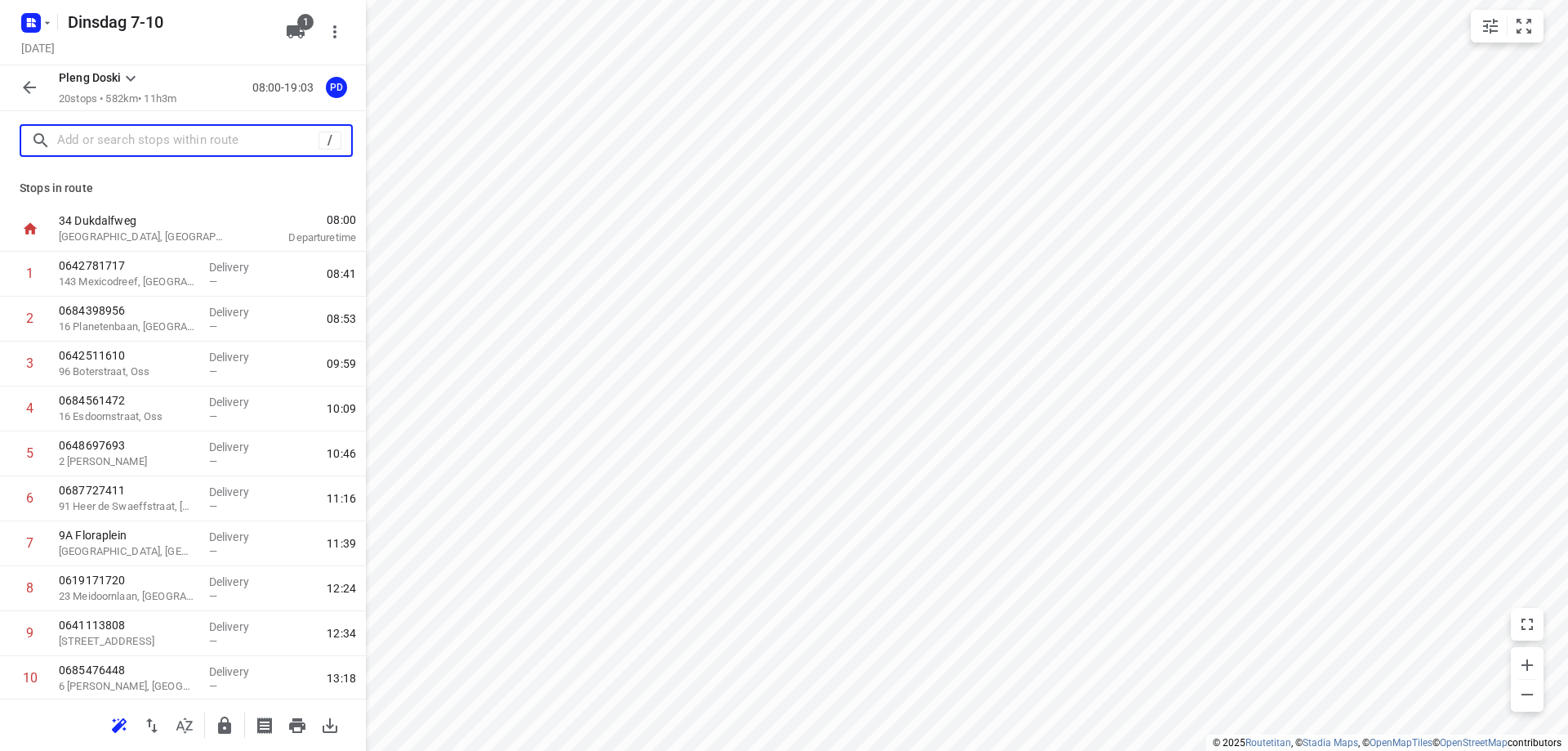
click at [98, 135] on input "text" at bounding box center [187, 140] width 262 height 26
drag, startPoint x: 208, startPoint y: 644, endPoint x: 206, endPoint y: 369, distance: 275.0
click at [206, 369] on div "1 0642781717 [GEOGRAPHIC_DATA] Delivery — 08:41 2 0684398956 [GEOGRAPHIC_DATA] …" at bounding box center [182, 701] width 366 height 899
drag, startPoint x: 110, startPoint y: 639, endPoint x: 117, endPoint y: 409, distance: 230.1
click at [117, 409] on div "1 0642781717 143 Mexicodreef, [GEOGRAPHIC_DATA] Delivery — 08:41 2 0684398956 […" at bounding box center [182, 701] width 366 height 899
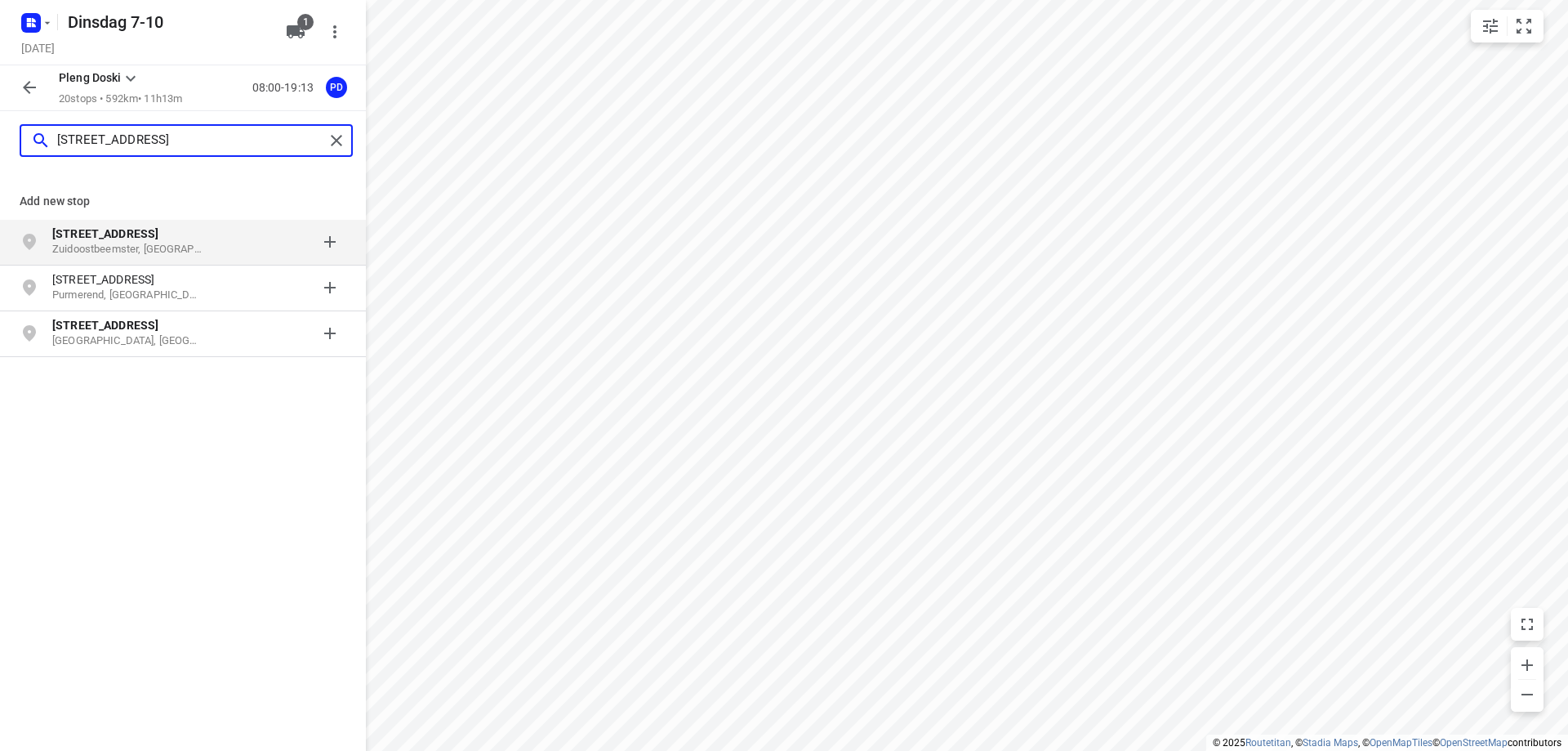
type input "[STREET_ADDRESS]"
click at [196, 255] on p "Zuidoostbeemster, [GEOGRAPHIC_DATA]" at bounding box center [127, 250] width 150 height 16
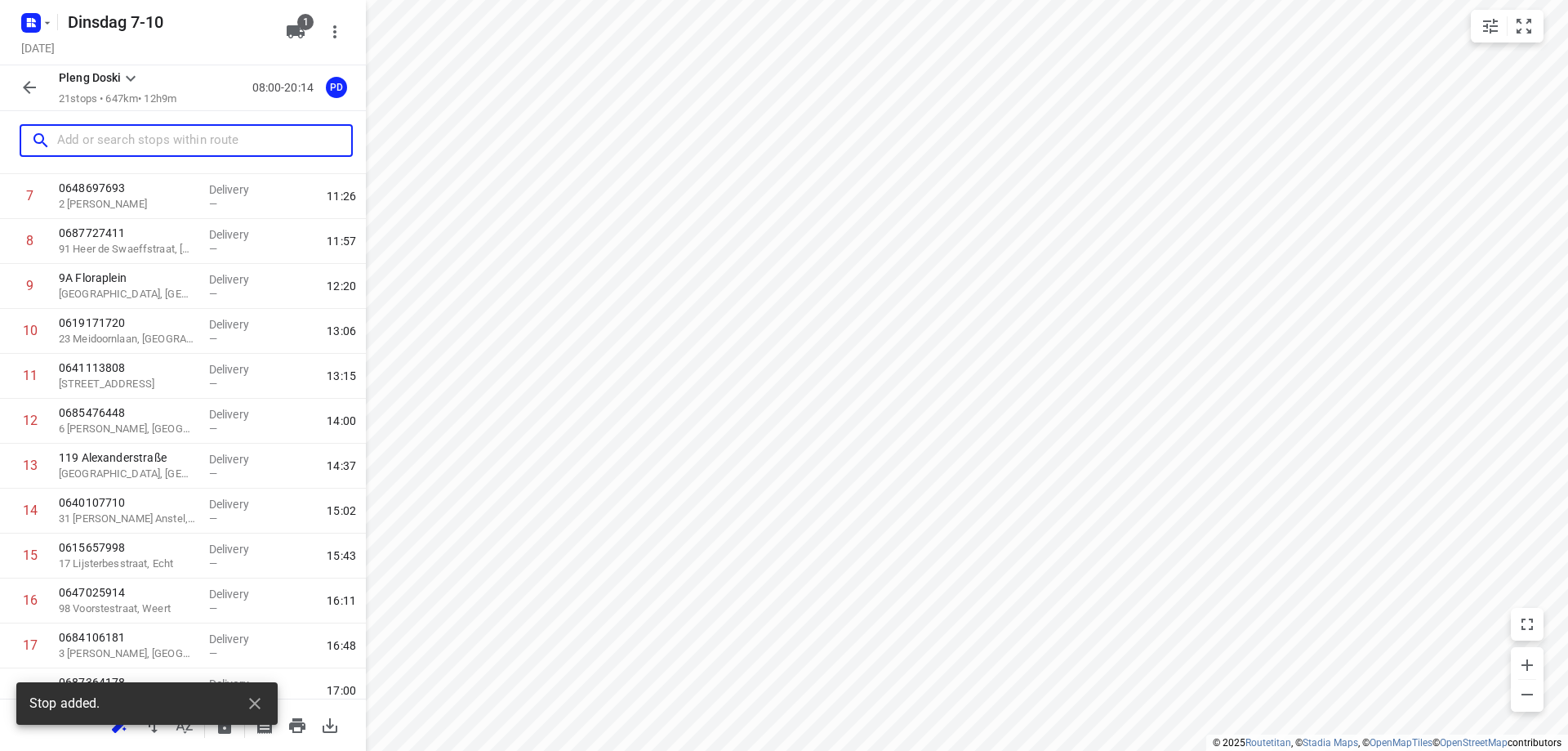
scroll to position [542, 0]
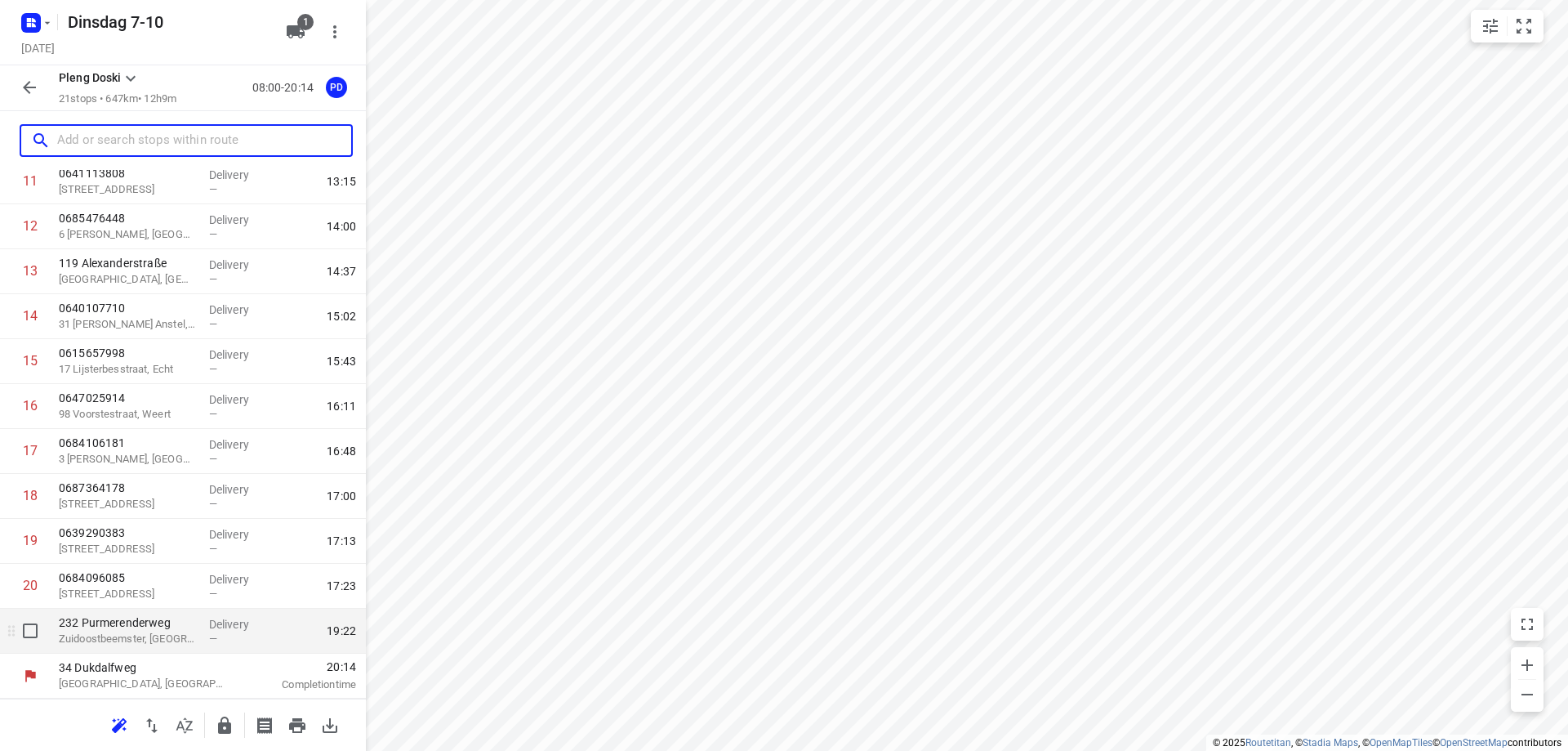
click at [212, 646] on div "Delivery —" at bounding box center [239, 631] width 73 height 45
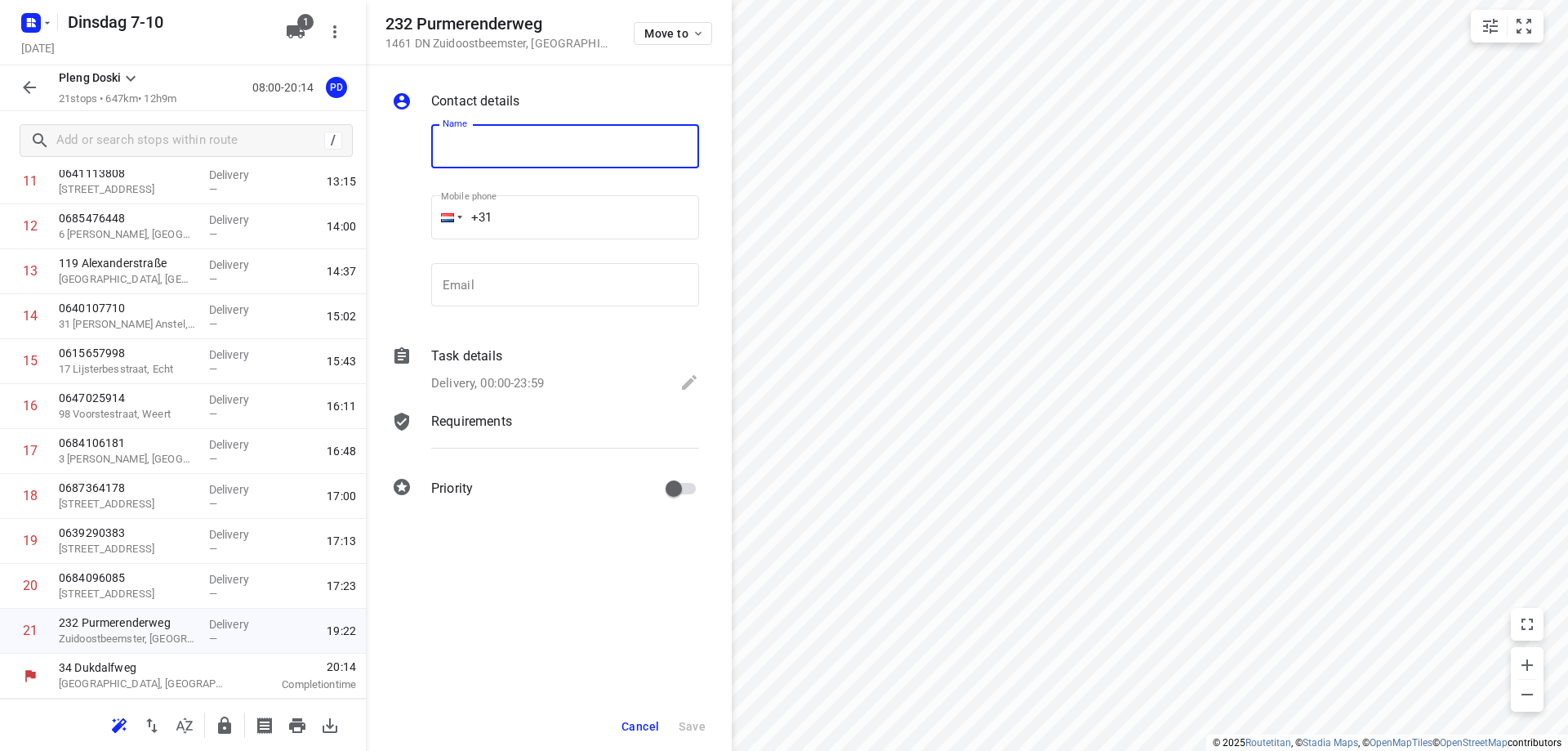
click at [628, 726] on span "Cancel" at bounding box center [640, 726] width 37 height 13
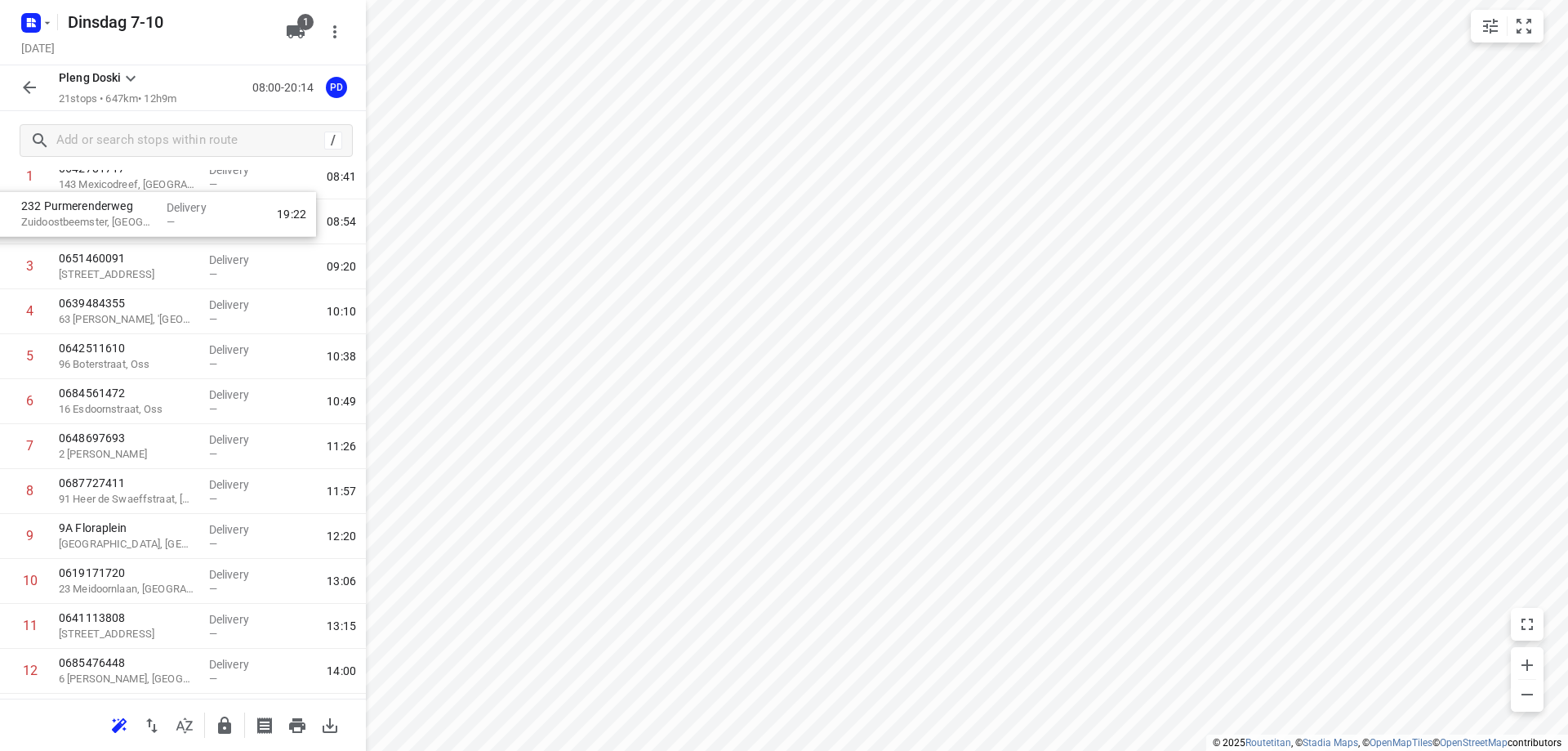
scroll to position [0, 0]
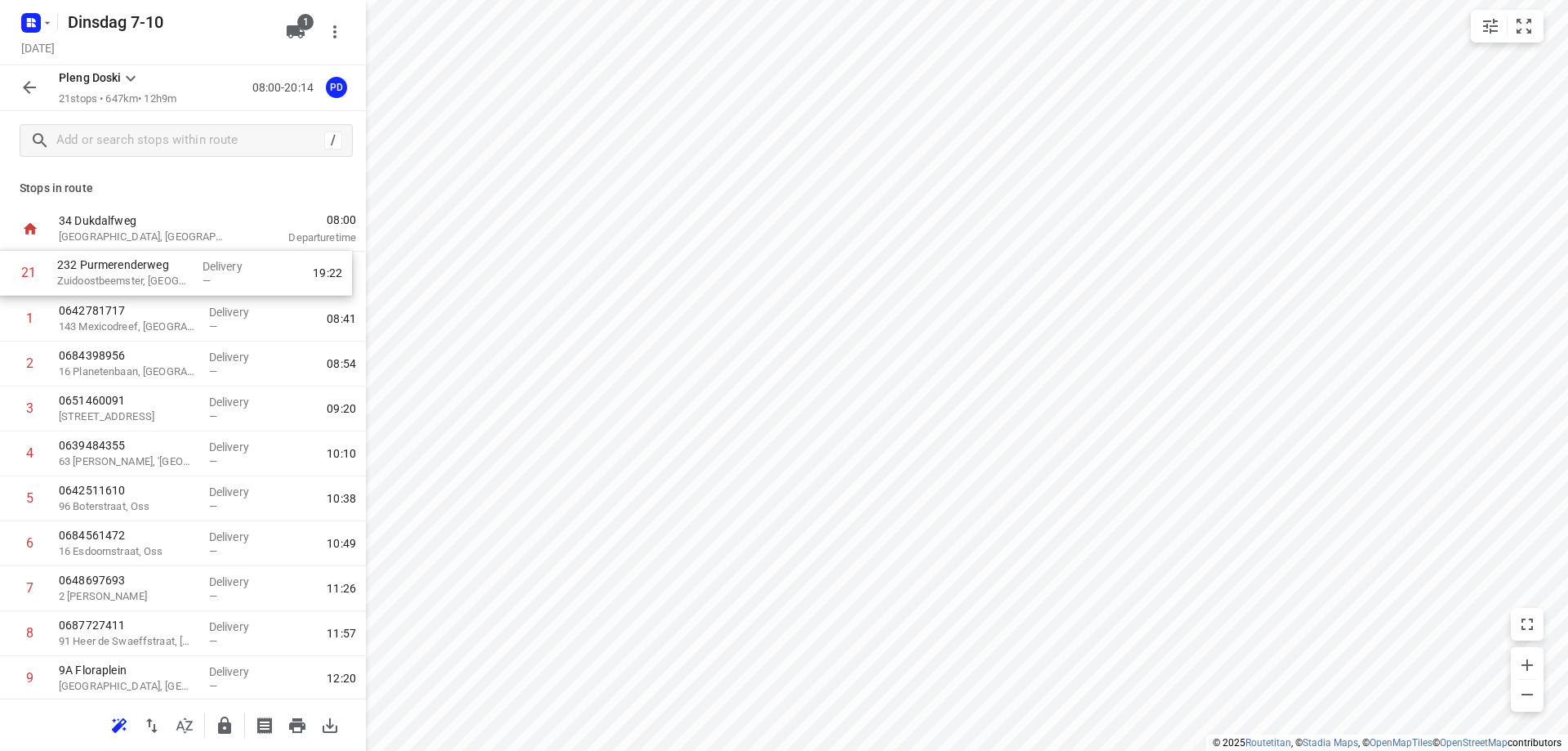
drag, startPoint x: 152, startPoint y: 639, endPoint x: 154, endPoint y: 273, distance: 366.0
click at [154, 273] on div "1 0642781717 [GEOGRAPHIC_DATA] Delivery — 08:41 2 0684398956 [GEOGRAPHIC_DATA] …" at bounding box center [182, 724] width 366 height 944
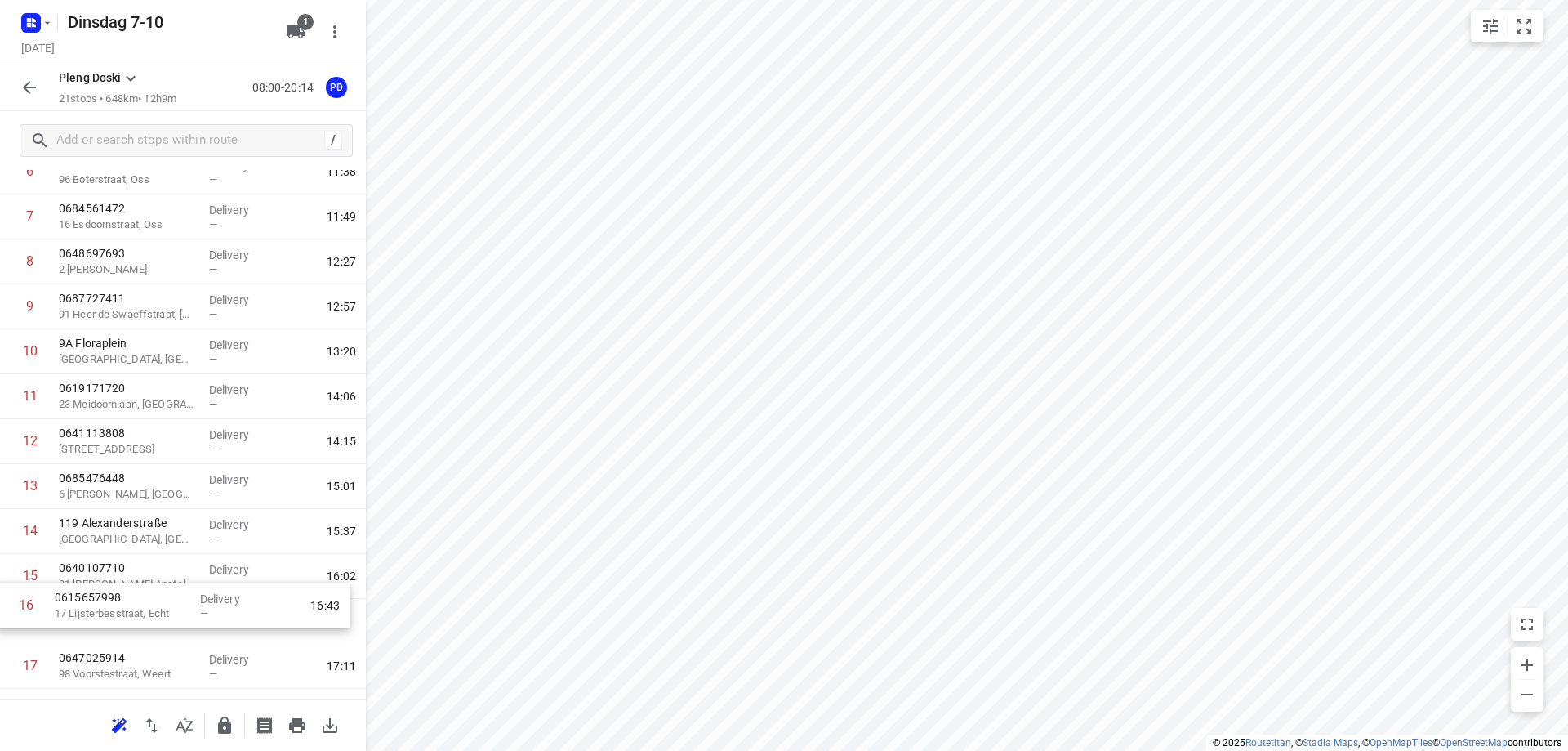
scroll to position [331, 0]
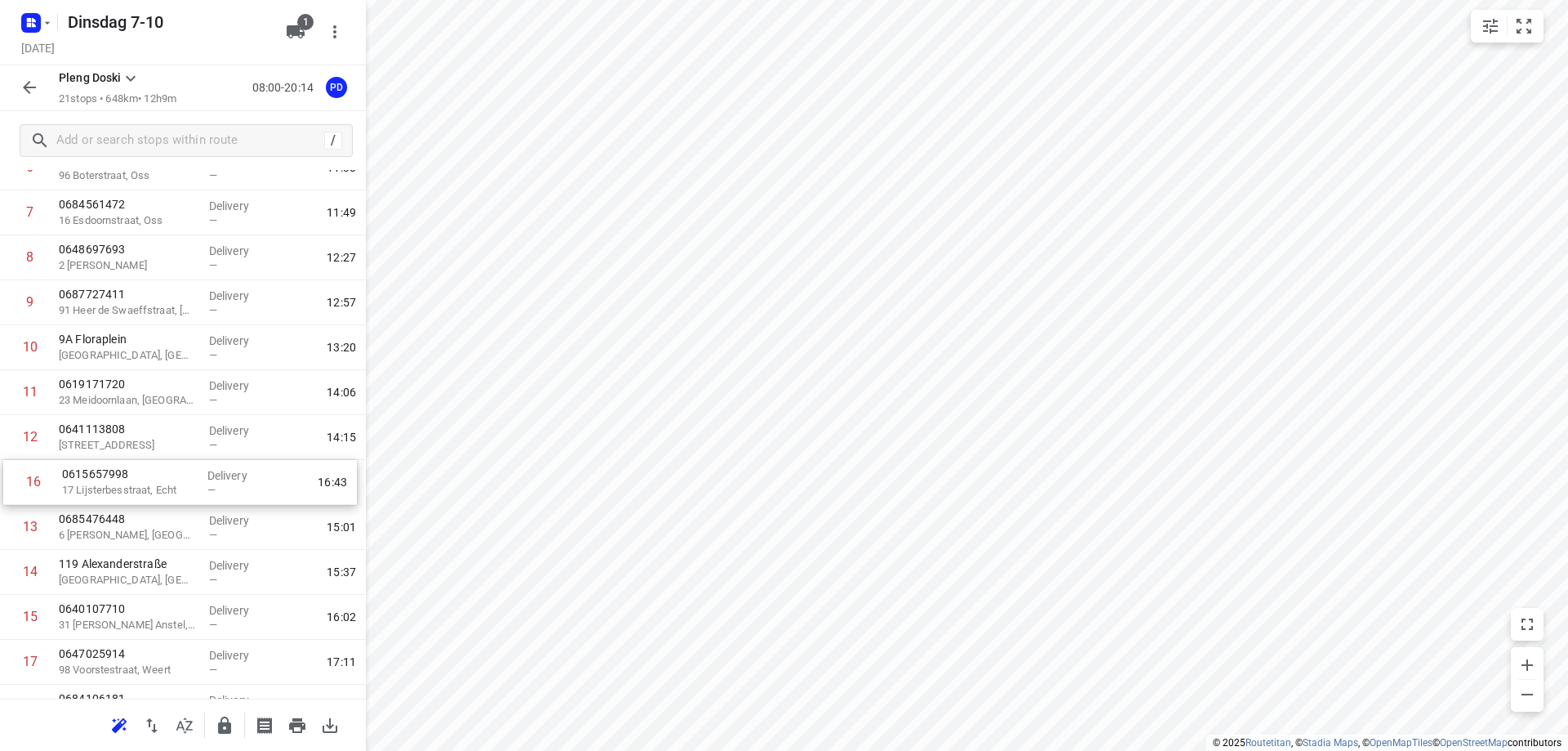
drag, startPoint x: 185, startPoint y: 627, endPoint x: 184, endPoint y: 487, distance: 140.0
click at [184, 487] on div "1 [GEOGRAPHIC_DATA], [GEOGRAPHIC_DATA] Delivery — 08:44 2 0642781717 [GEOGRAPHI…" at bounding box center [182, 392] width 366 height 944
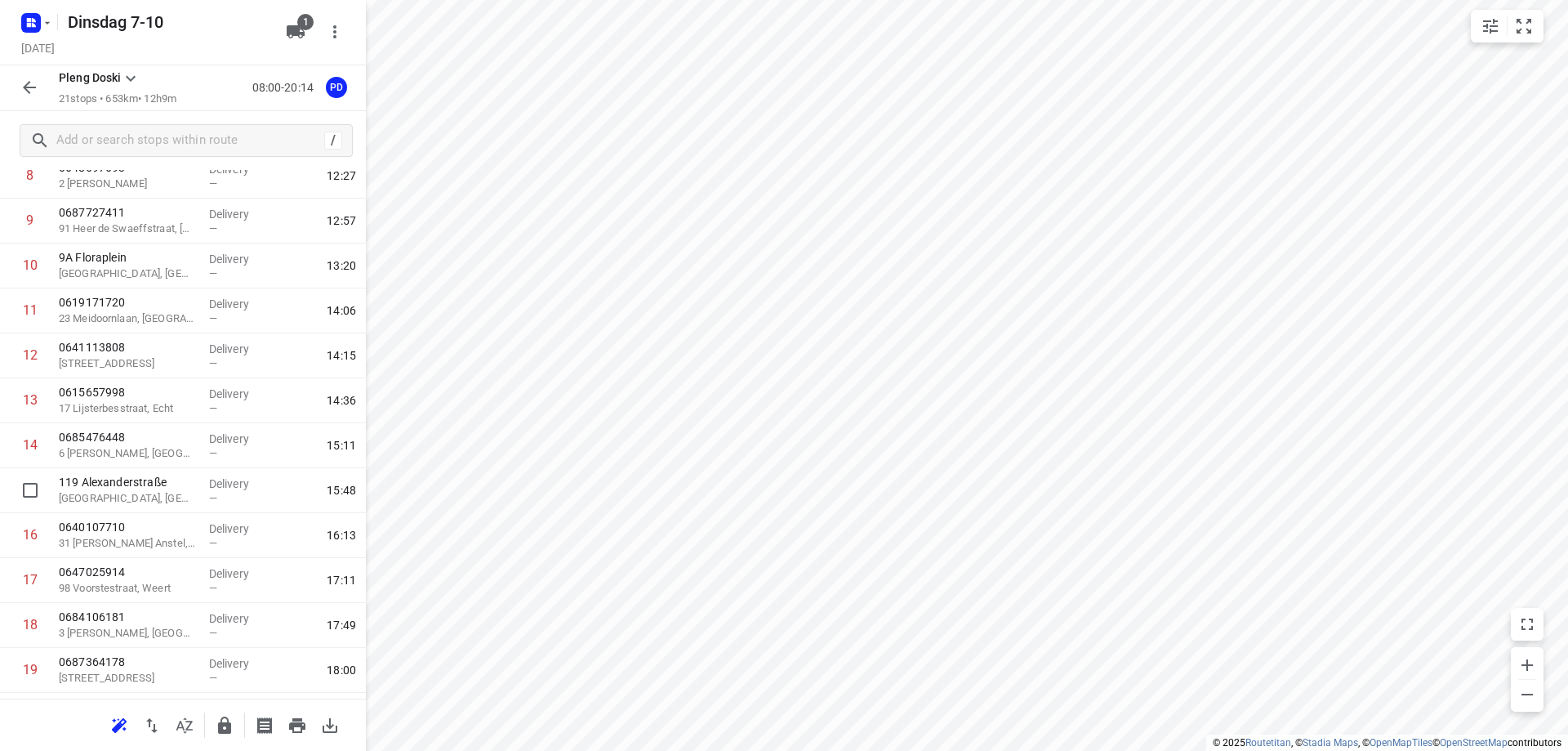
scroll to position [494, 0]
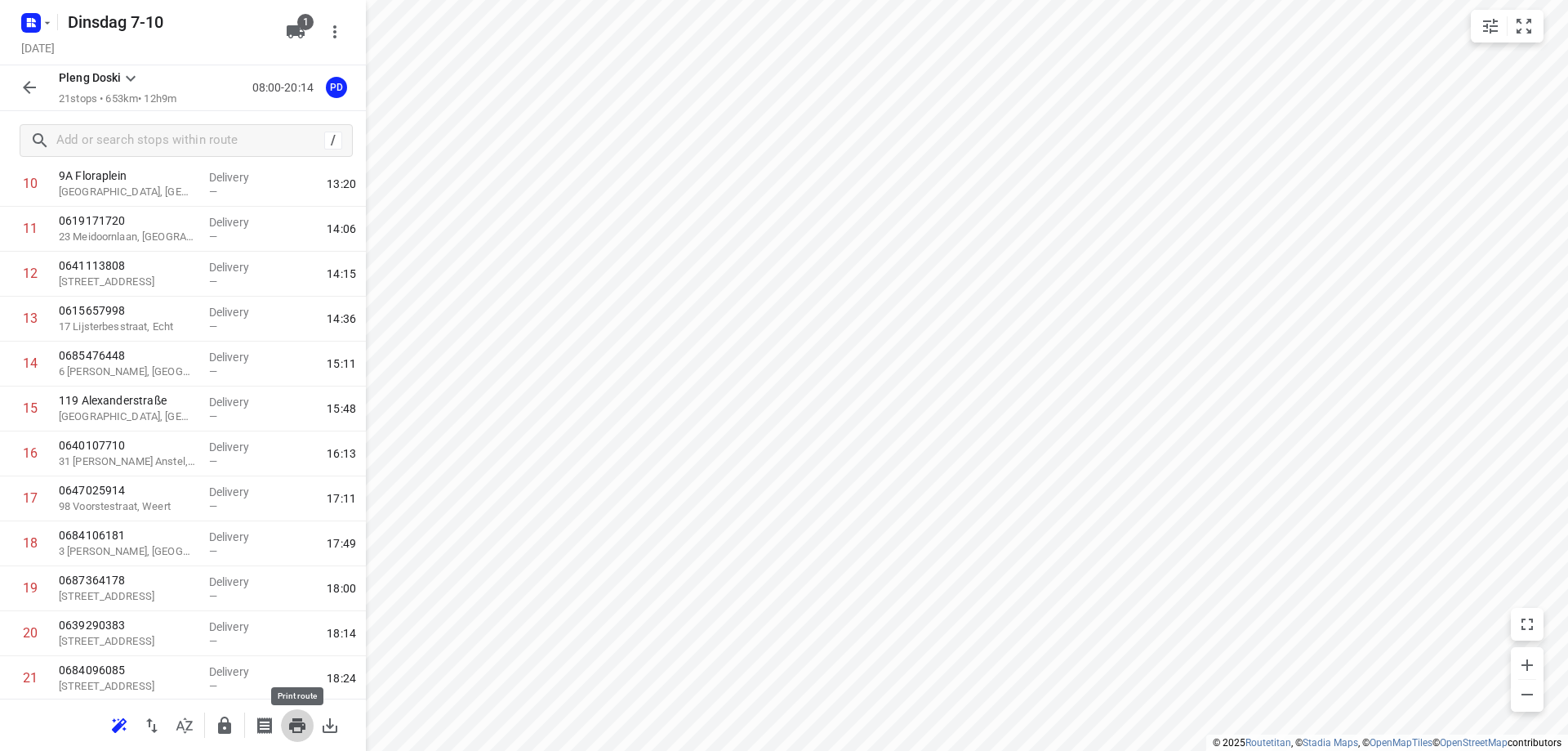
click at [296, 720] on icon "button" at bounding box center [297, 725] width 17 height 15
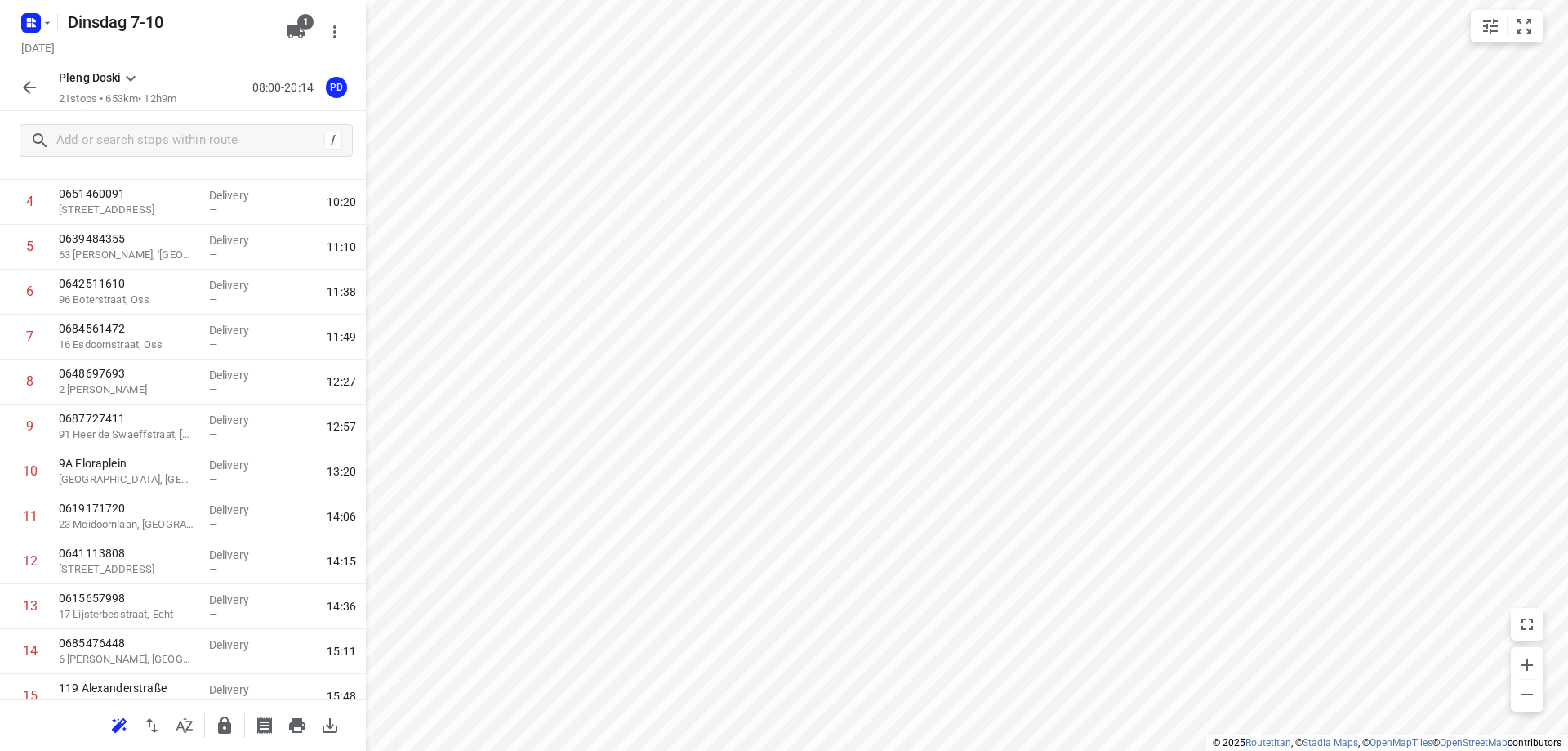
scroll to position [51, 0]
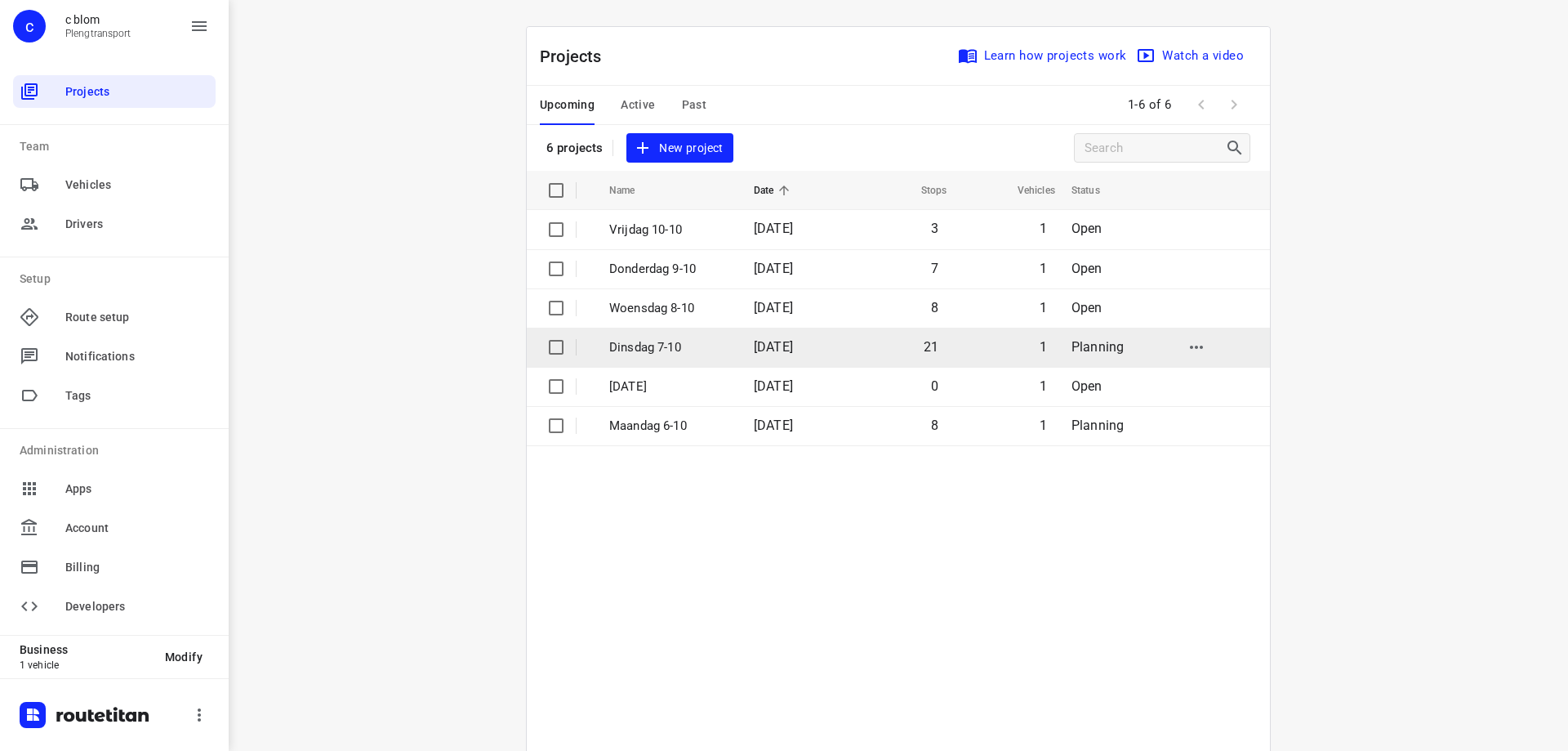
click at [756, 353] on span "[DATE]" at bounding box center [773, 346] width 39 height 16
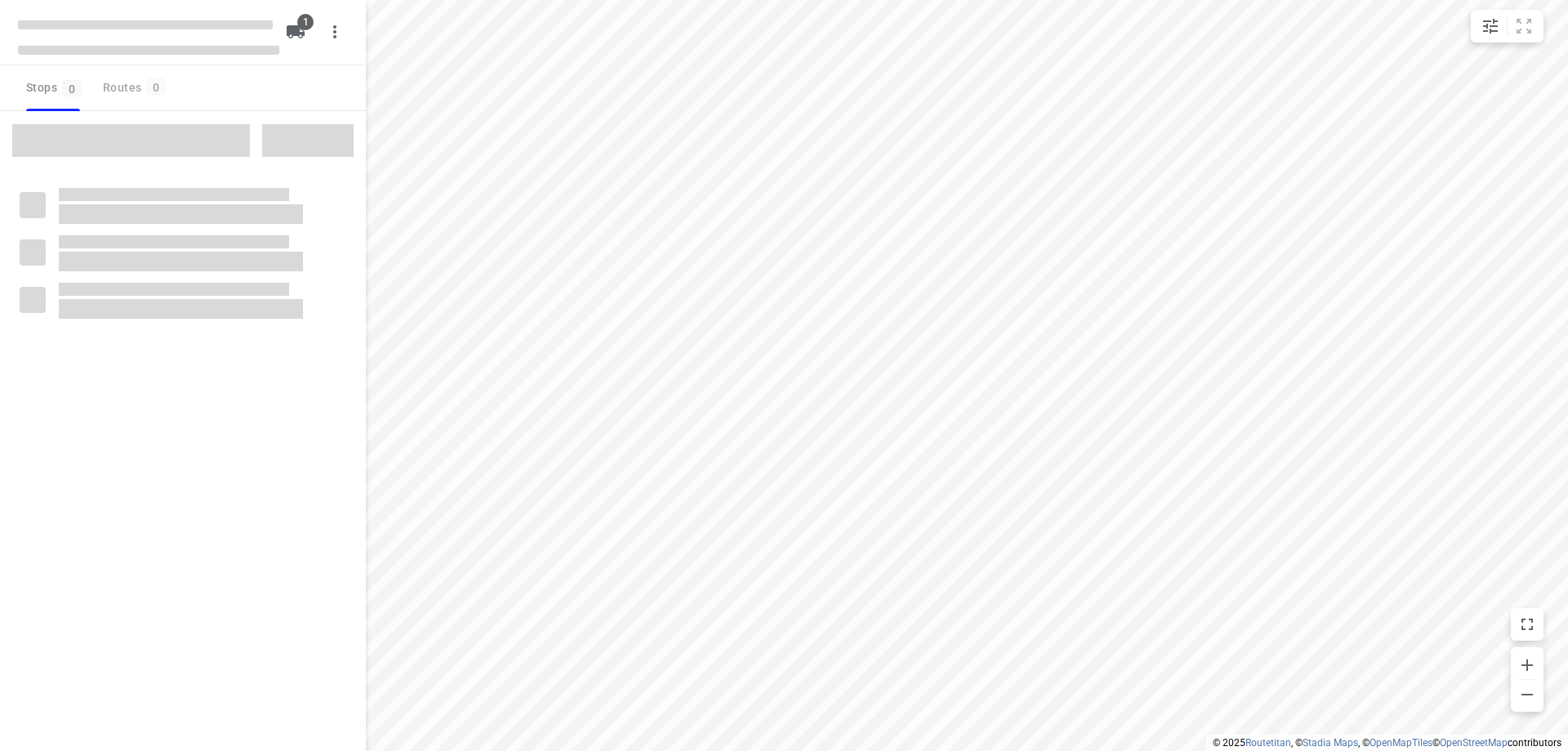
type input "distance"
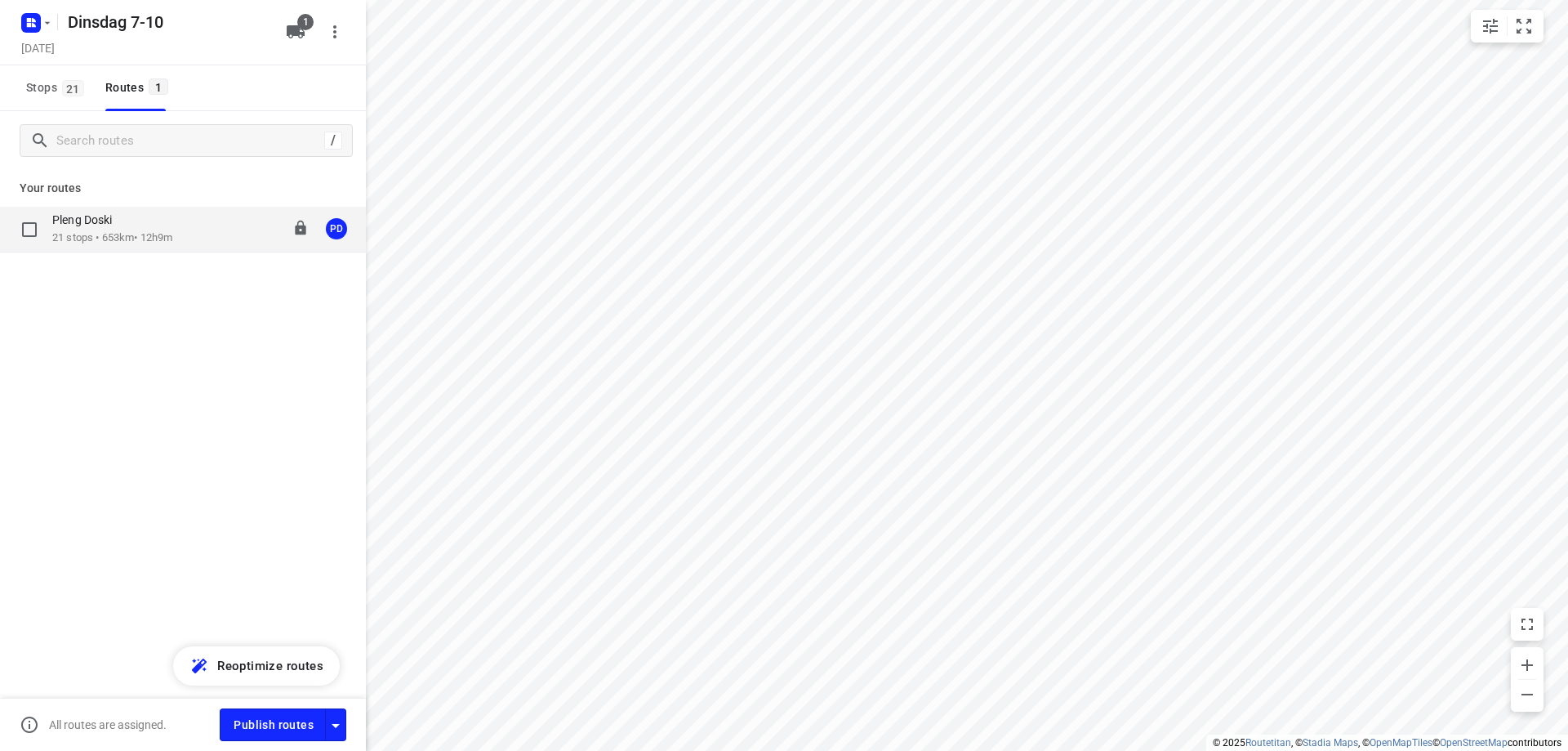
click at [144, 248] on div "Pleng Doski 21 stops • 653km • 12h9m 08:00-20:14 PD" at bounding box center [182, 229] width 366 height 45
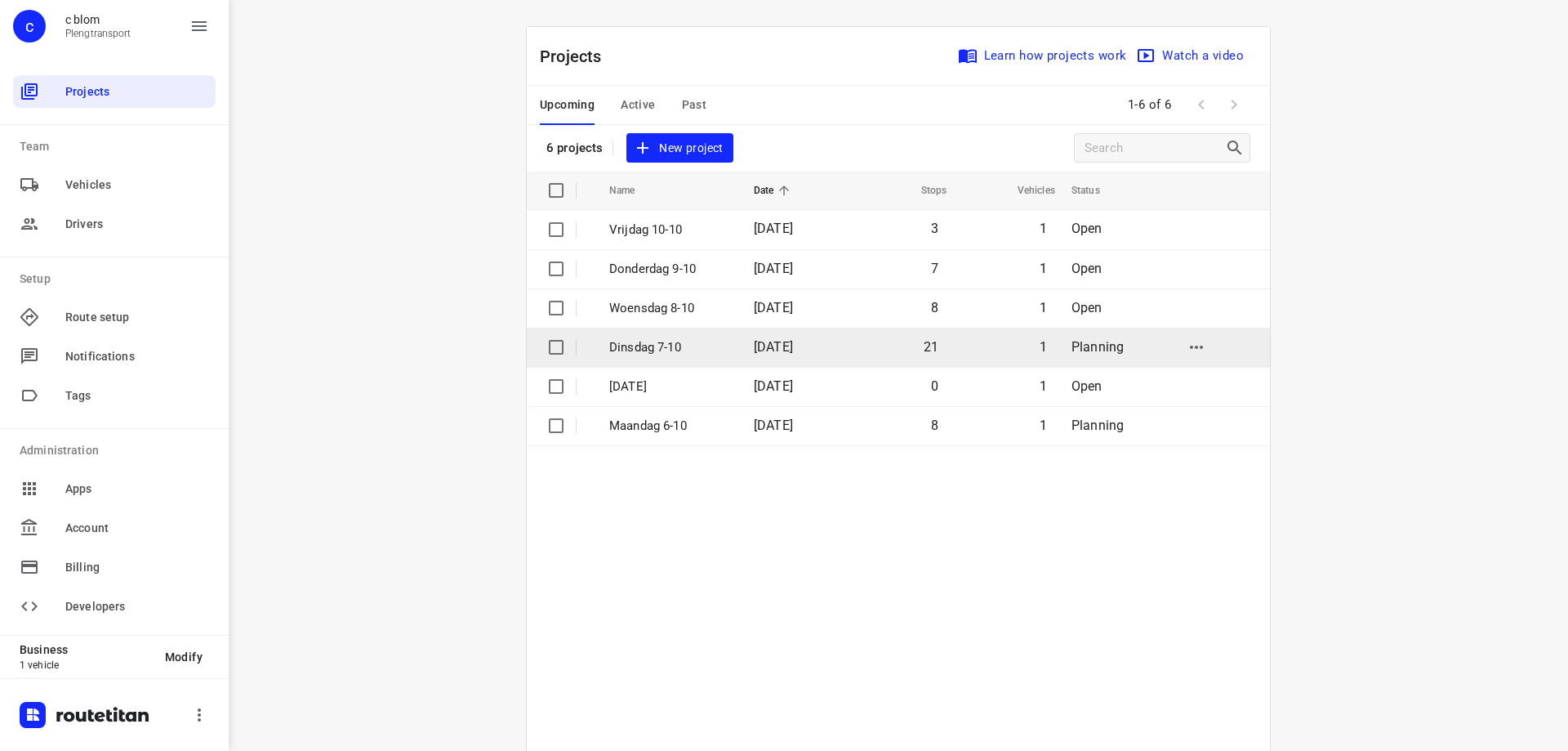
click at [741, 353] on td "[DATE]" at bounding box center [793, 347] width 105 height 39
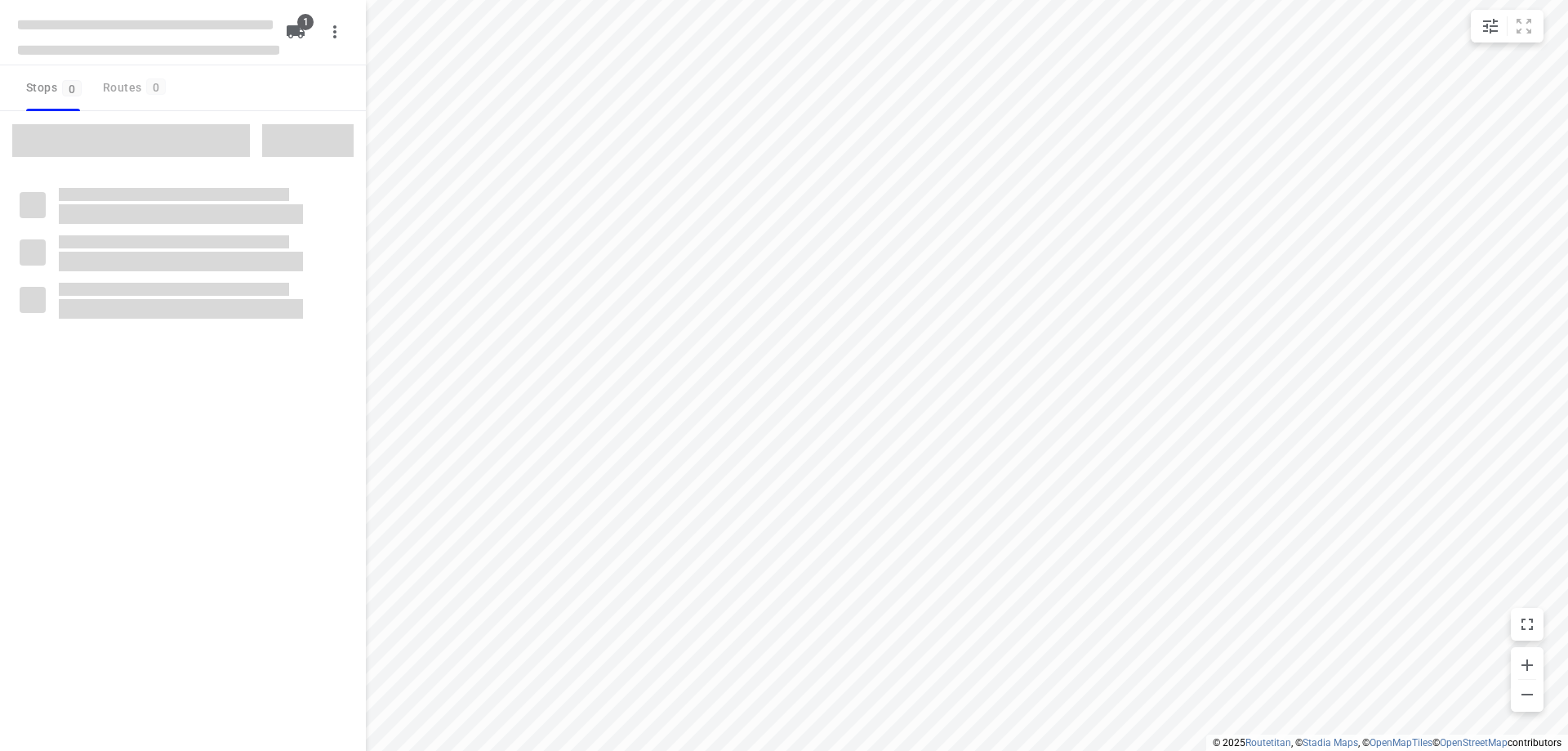
type input "distance"
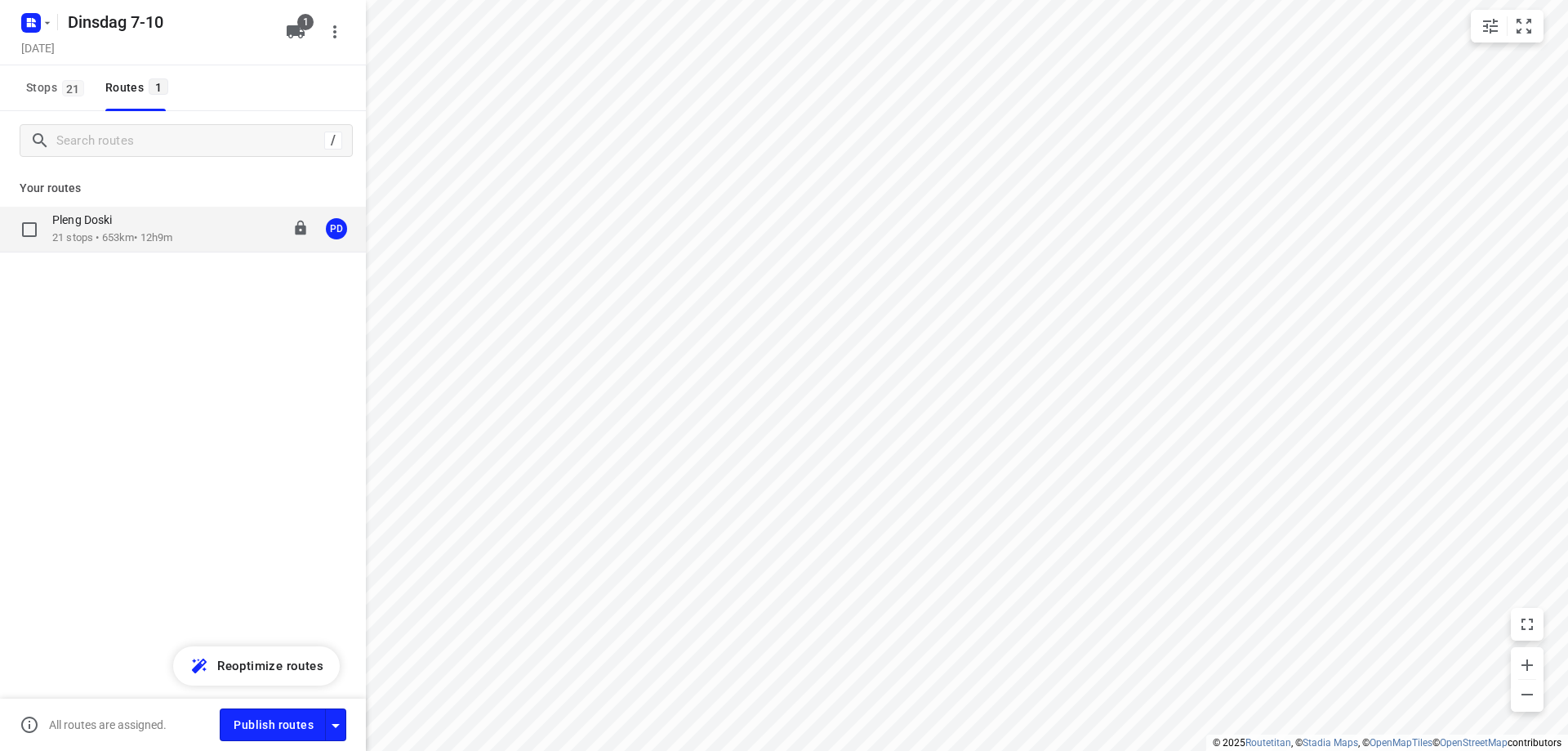
click at [160, 243] on p "21 stops • 653km • 12h9m" at bounding box center [111, 238] width 120 height 16
